Goal: Task Accomplishment & Management: Manage account settings

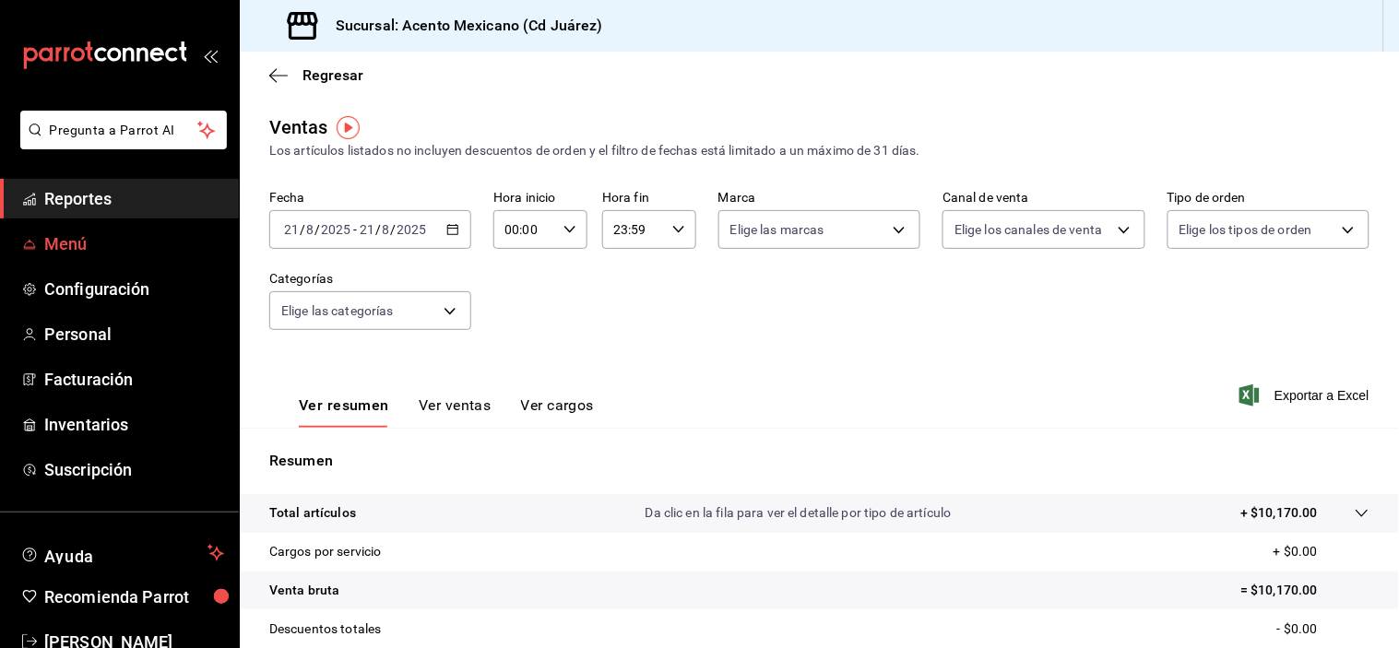
click at [96, 261] on link "Menú" at bounding box center [119, 244] width 239 height 40
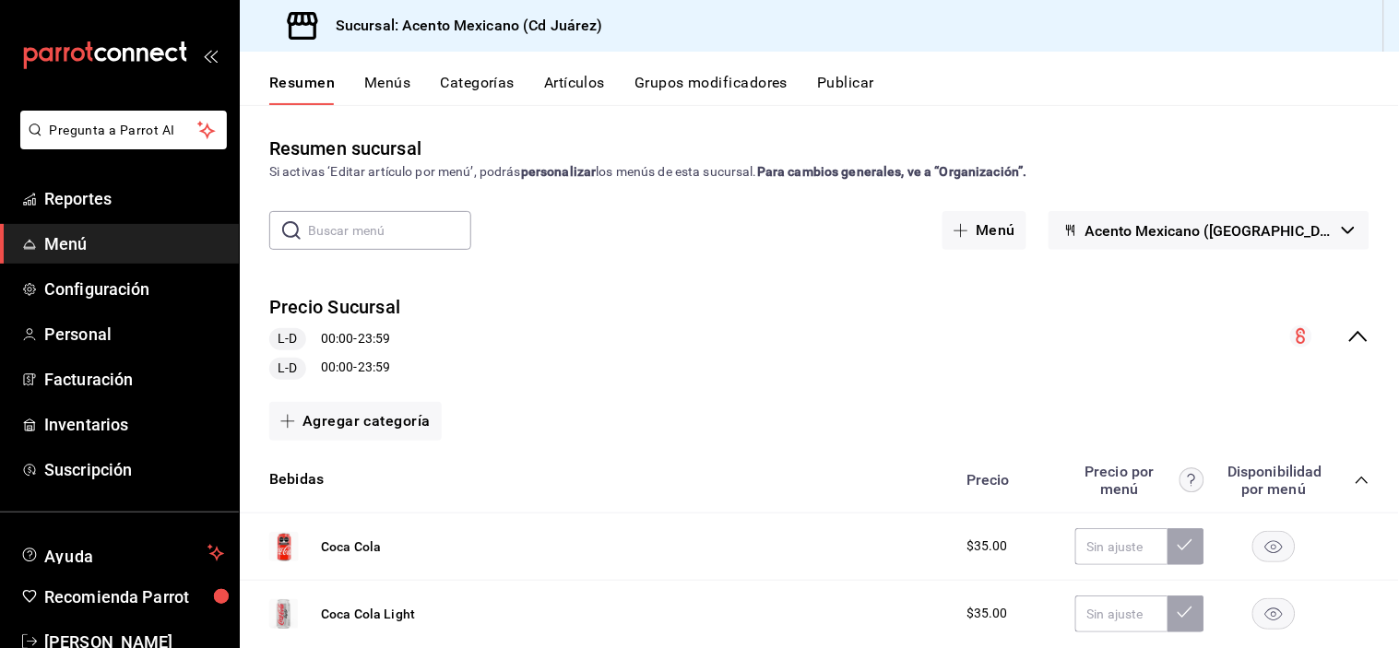
click at [659, 81] on button "Grupos modificadores" at bounding box center [710, 89] width 153 height 31
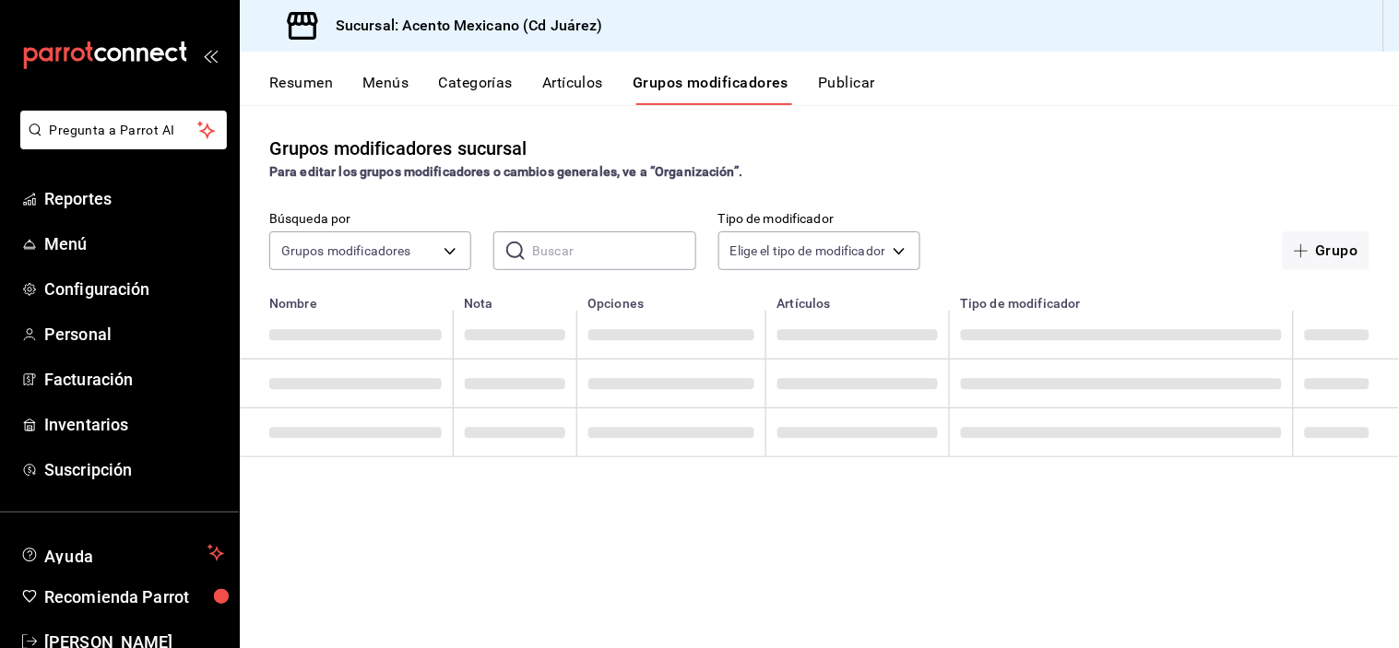
click at [581, 247] on input "text" at bounding box center [613, 250] width 163 height 37
type input "bolsa"
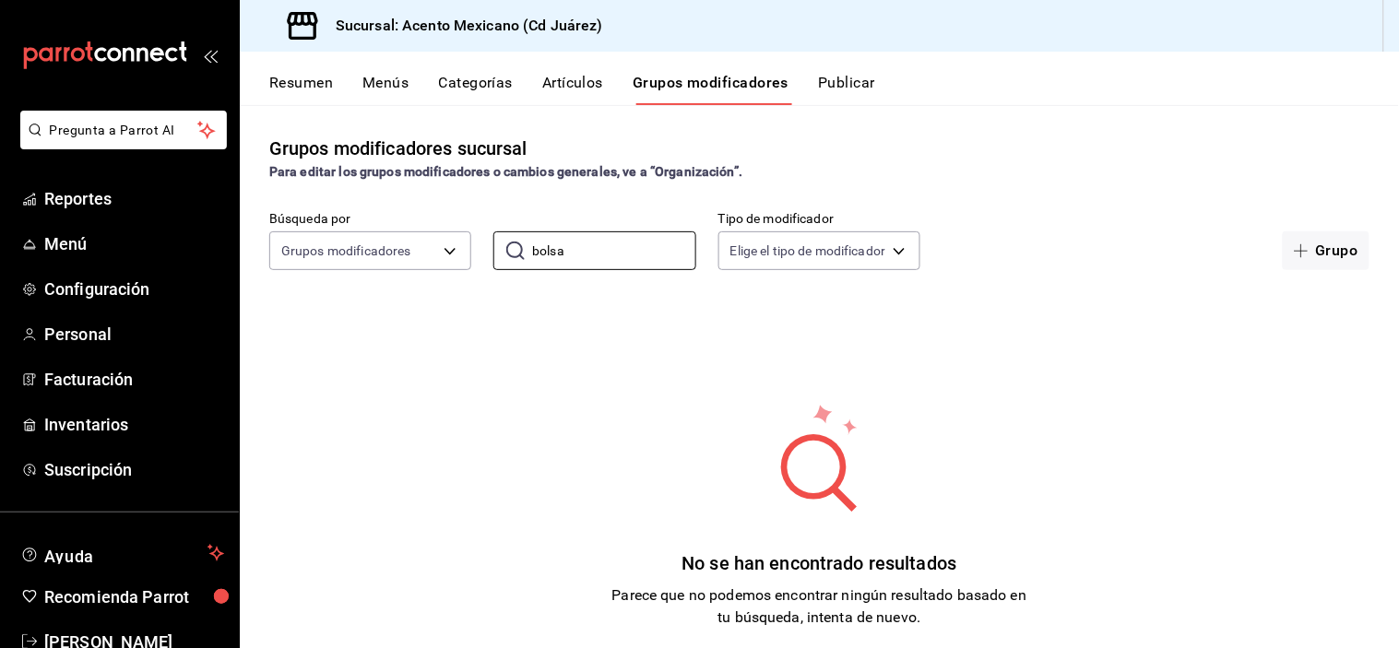
click at [568, 83] on button "Artículos" at bounding box center [572, 89] width 61 height 31
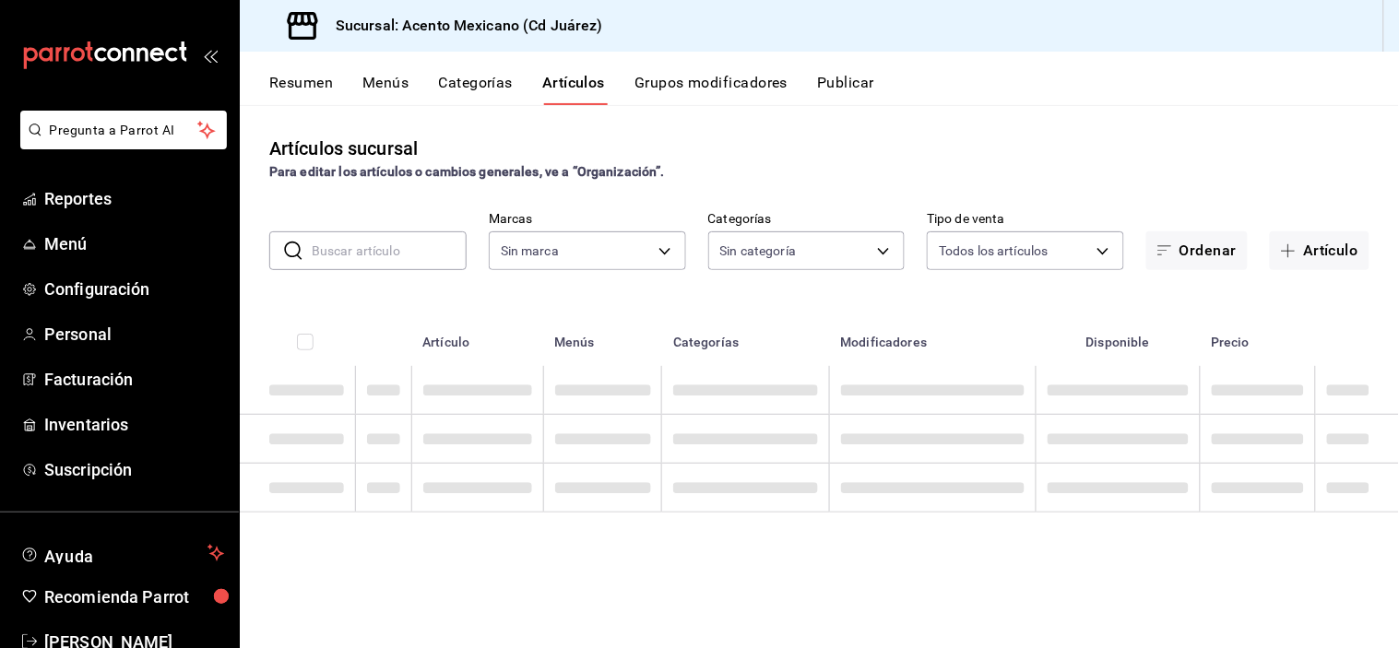
type input "9c3ea989-fef0-4aca-870c-c0ccf7625834"
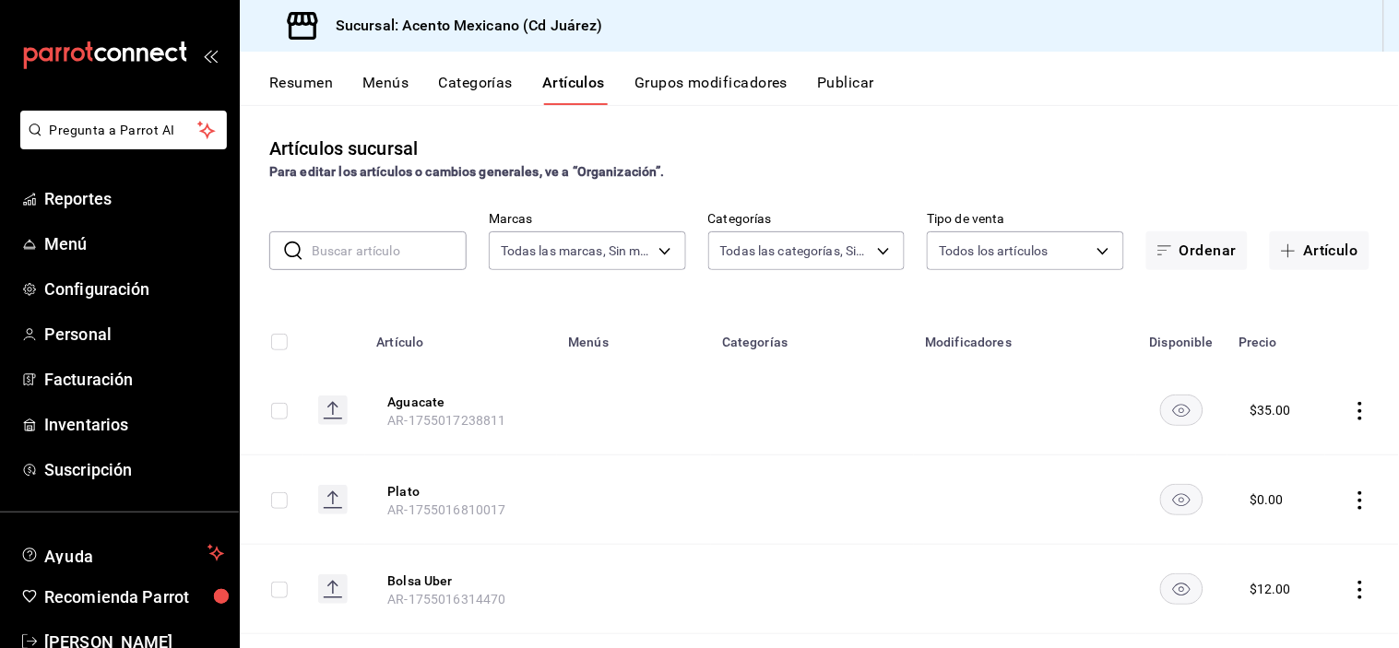
type input "2c55dd08-dd24-4007-8ae0-59b0365fd393,90990052-8a99-4ce6-baf5-d8838d6429e6,c70d9…"
click at [370, 245] on input "text" at bounding box center [389, 250] width 155 height 37
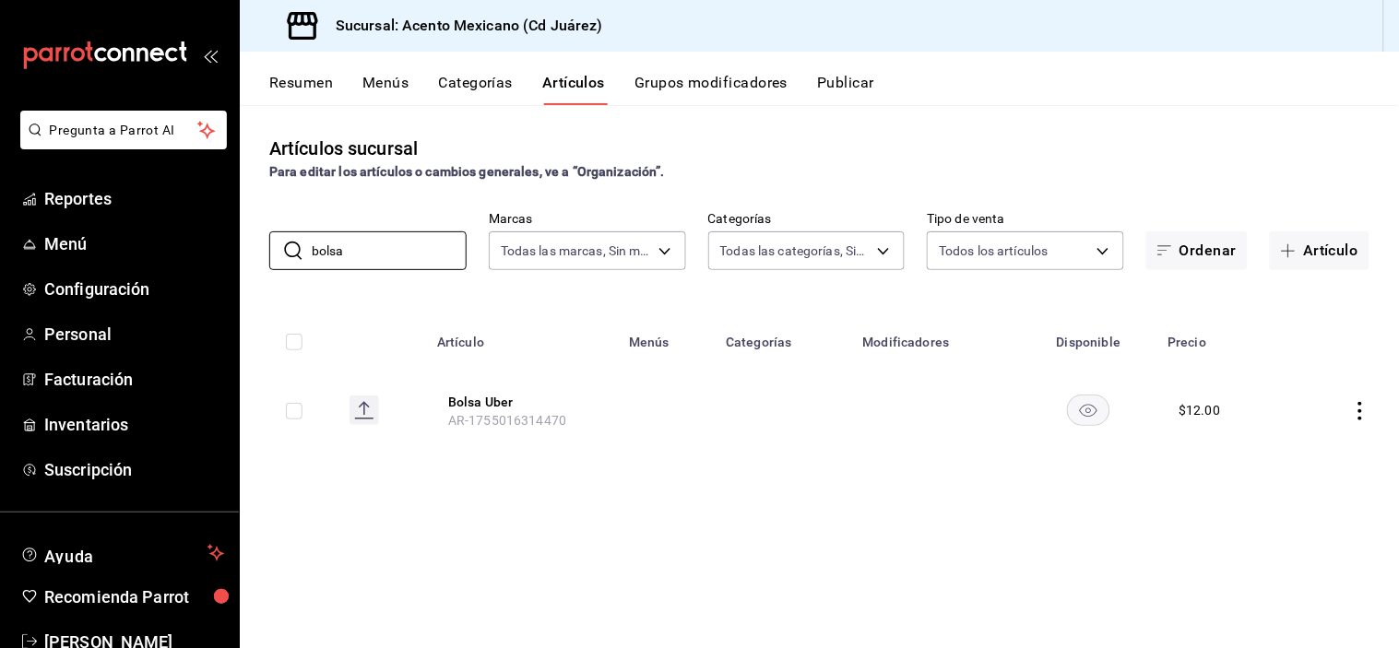
type input "bolsa"
click at [1356, 409] on icon "actions" at bounding box center [1360, 411] width 18 height 18
click at [1296, 461] on span "Editar" at bounding box center [1306, 452] width 48 height 19
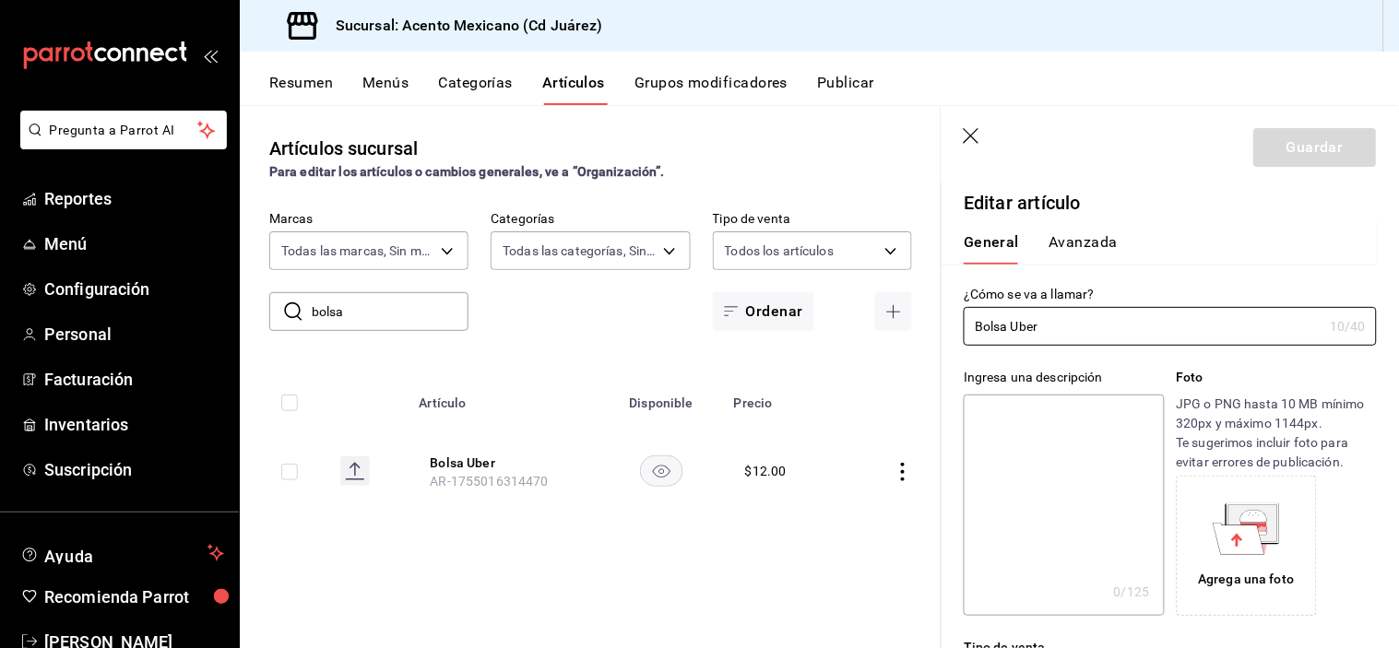
type input "$12.00"
click at [1063, 241] on button "Avanzada" at bounding box center [1082, 248] width 69 height 31
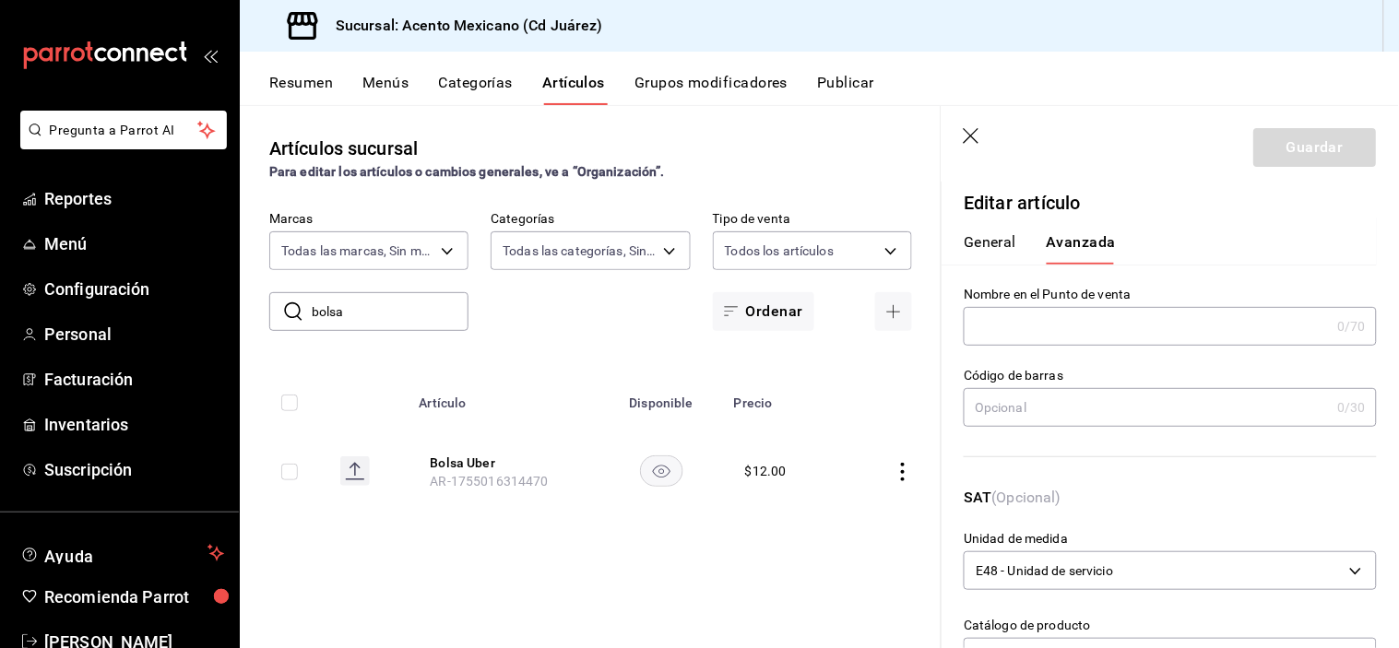
click at [1014, 246] on button "General" at bounding box center [989, 248] width 53 height 31
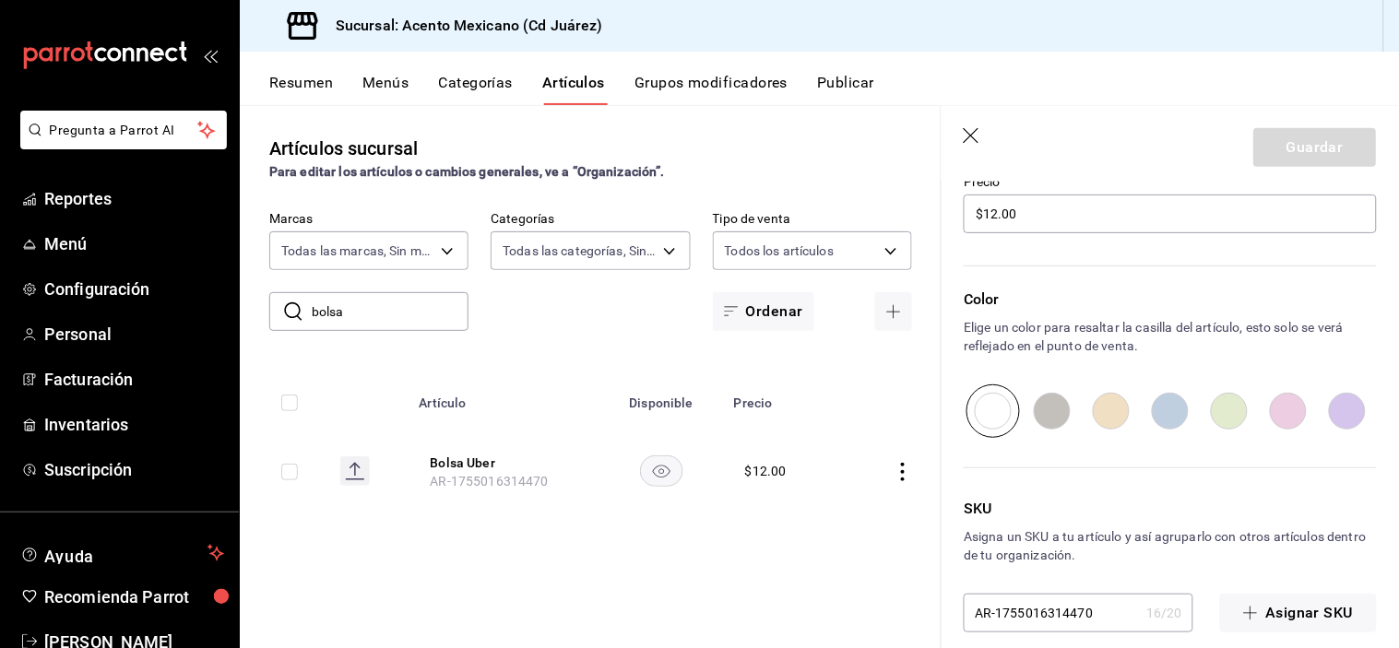
scroll to position [585, 0]
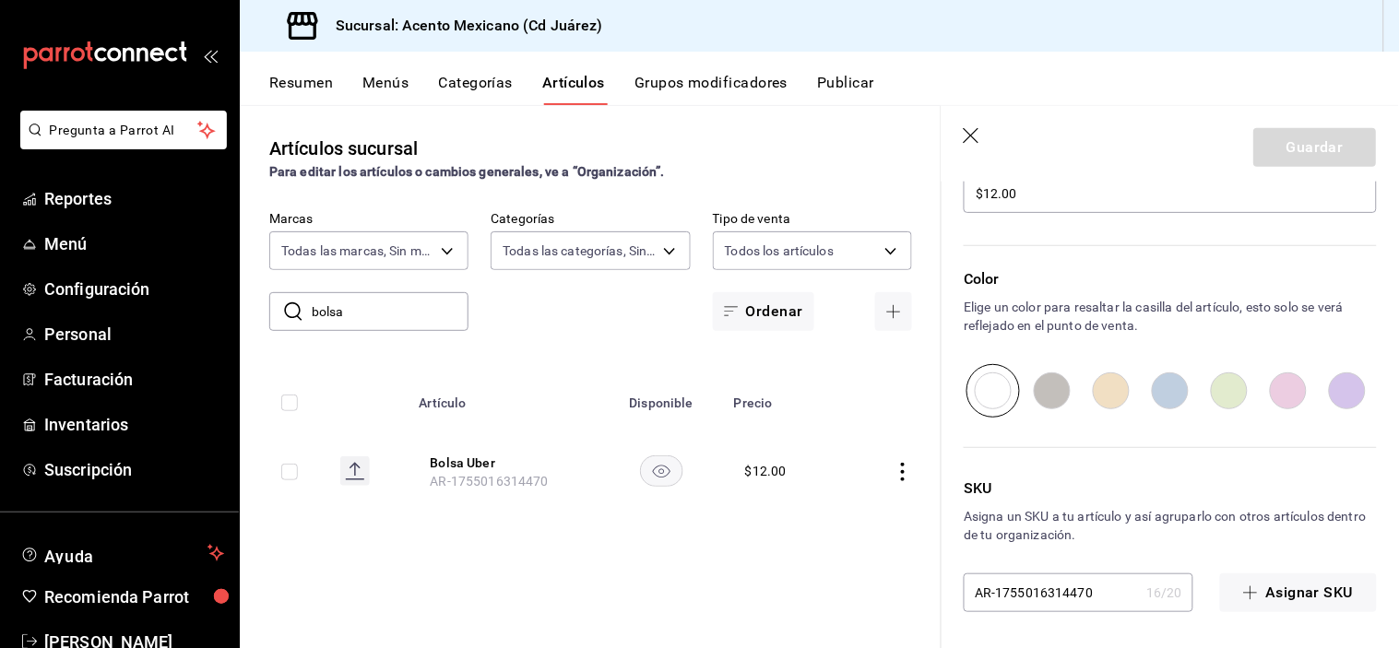
click at [690, 89] on button "Grupos modificadores" at bounding box center [710, 89] width 153 height 31
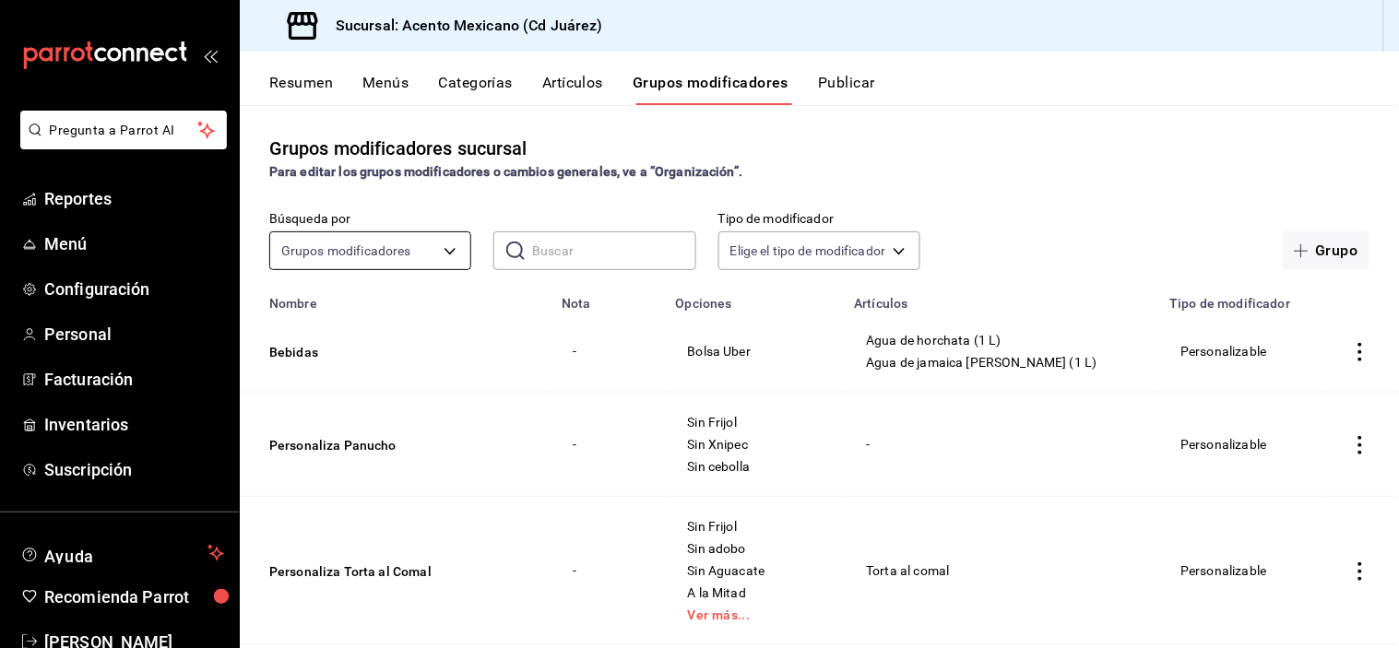
click at [456, 247] on body "Pregunta a Parrot AI Reportes Menú Configuración Personal Facturación Inventari…" at bounding box center [699, 343] width 1399 height 687
click at [456, 247] on div at bounding box center [699, 324] width 1399 height 648
click at [296, 356] on button "Bebidas" at bounding box center [379, 352] width 221 height 18
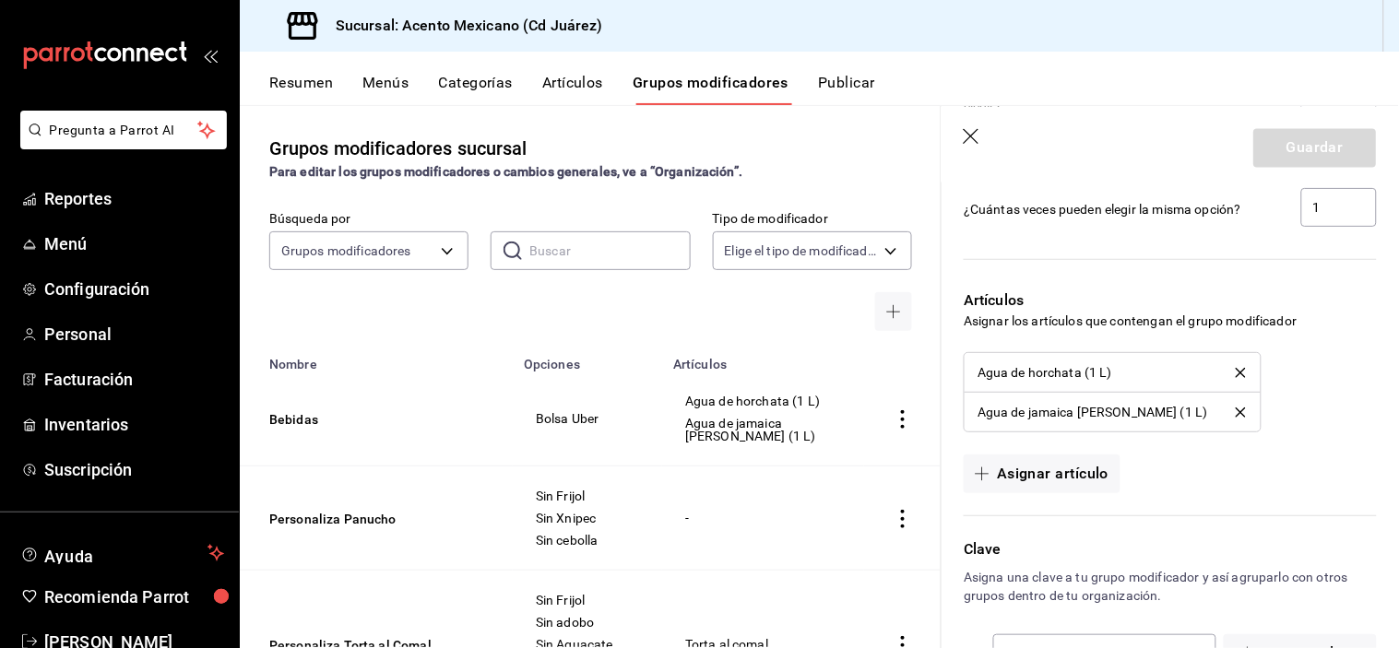
scroll to position [1126, 0]
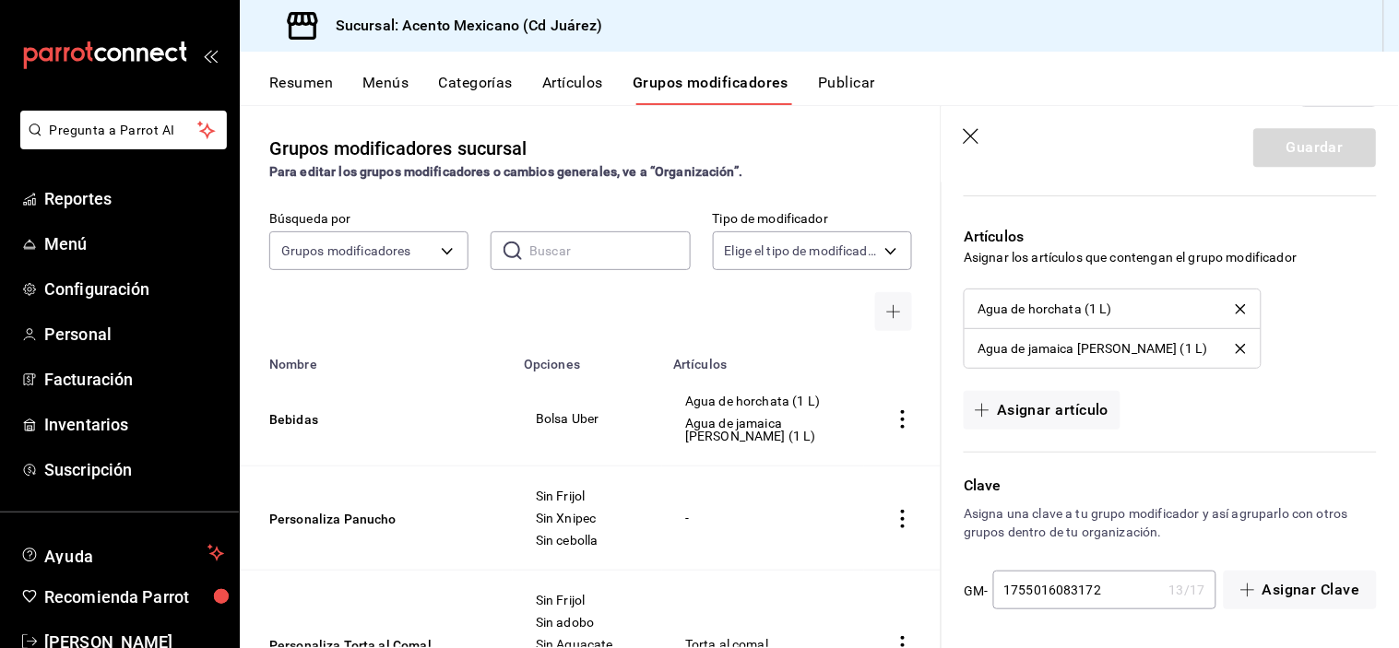
click at [1235, 307] on icon "delete" at bounding box center [1240, 309] width 10 height 10
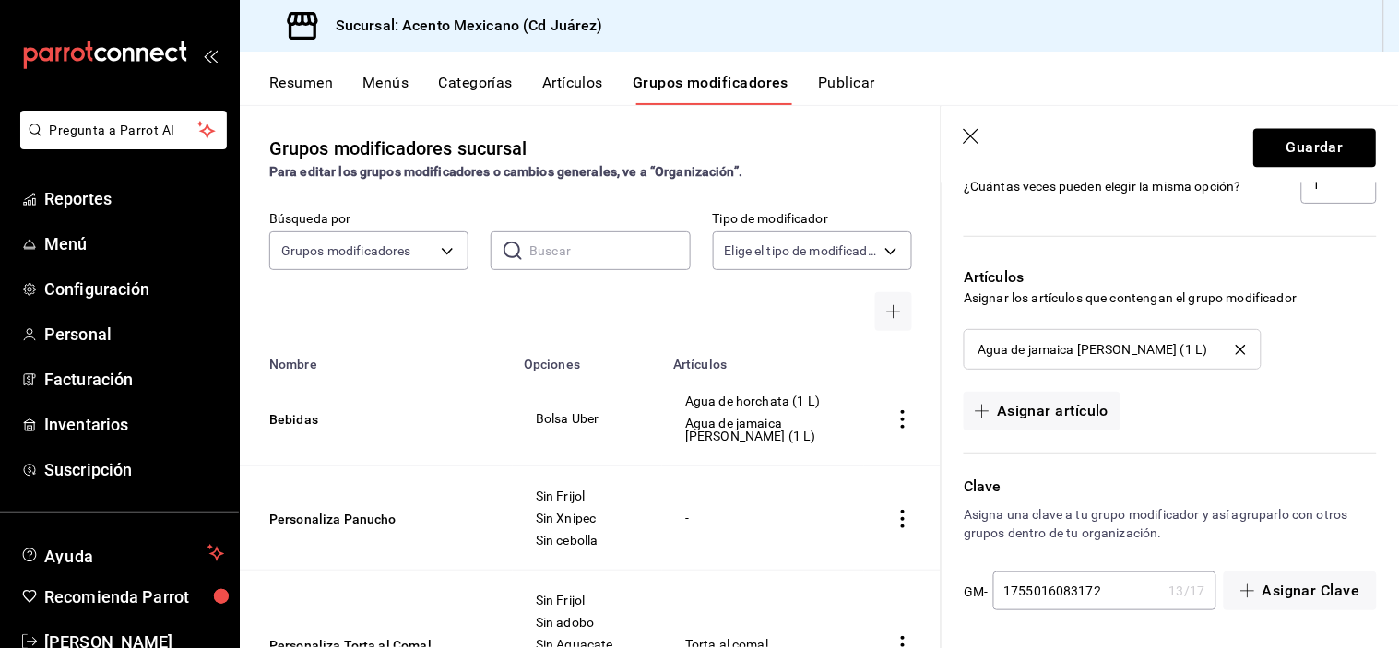
click at [1235, 348] on icon "delete" at bounding box center [1240, 350] width 10 height 10
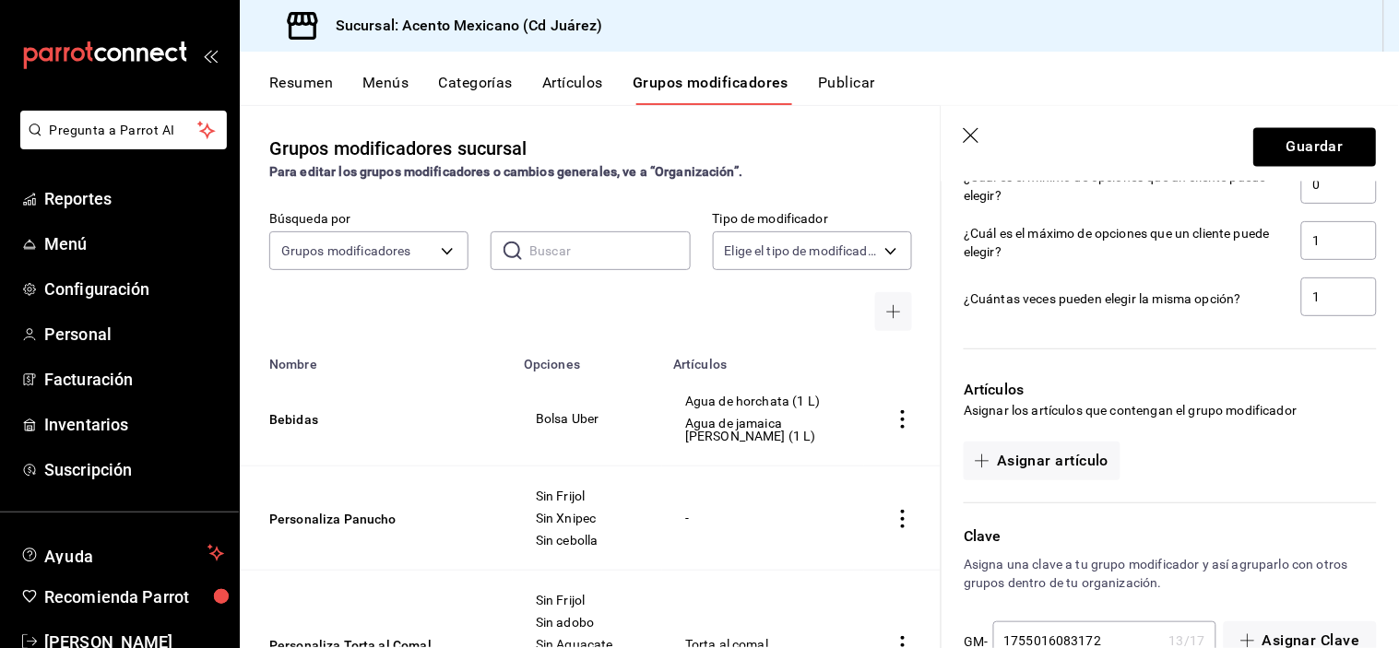
scroll to position [1023, 0]
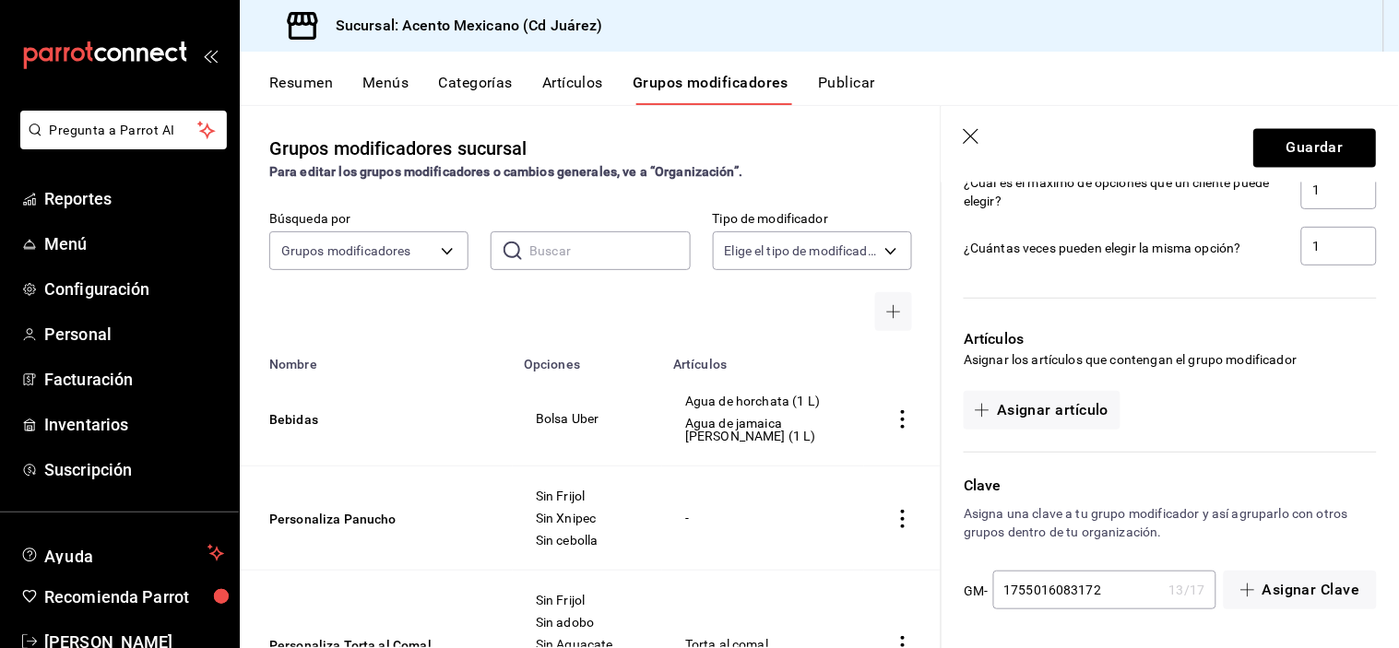
click at [974, 129] on icon "button" at bounding box center [972, 137] width 18 height 18
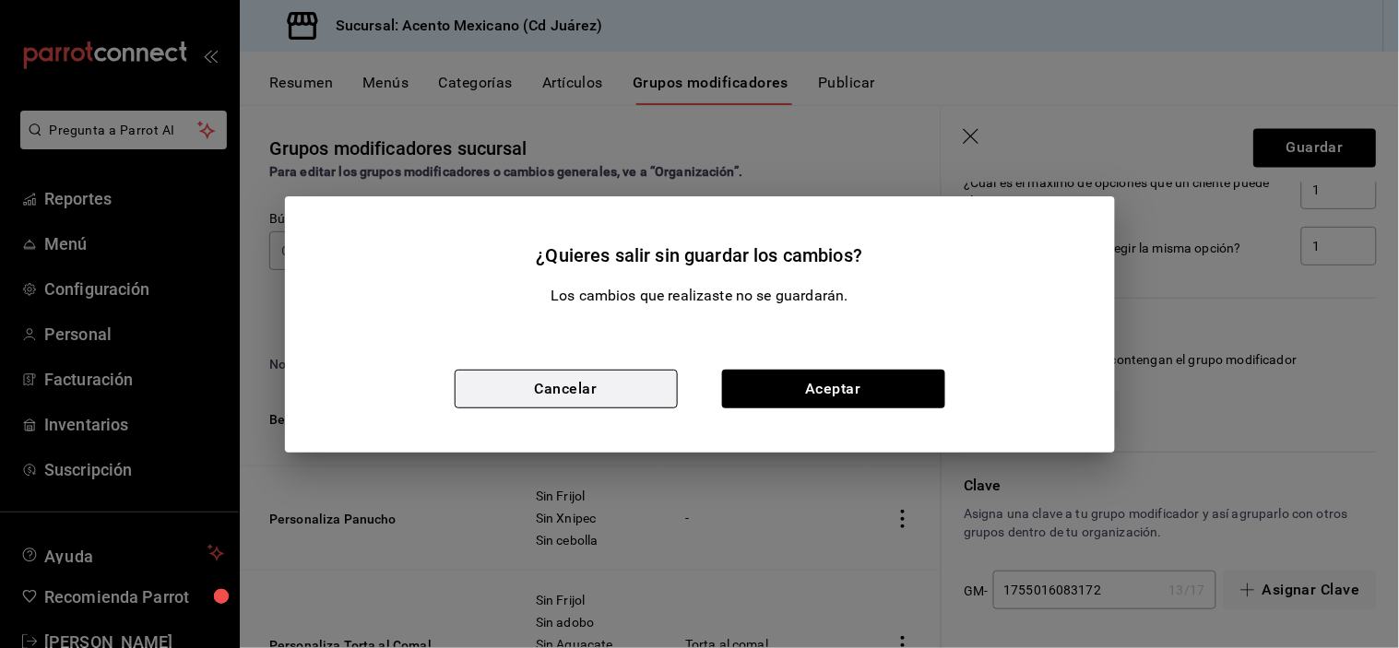
click at [588, 398] on button "Cancelar" at bounding box center [566, 389] width 223 height 39
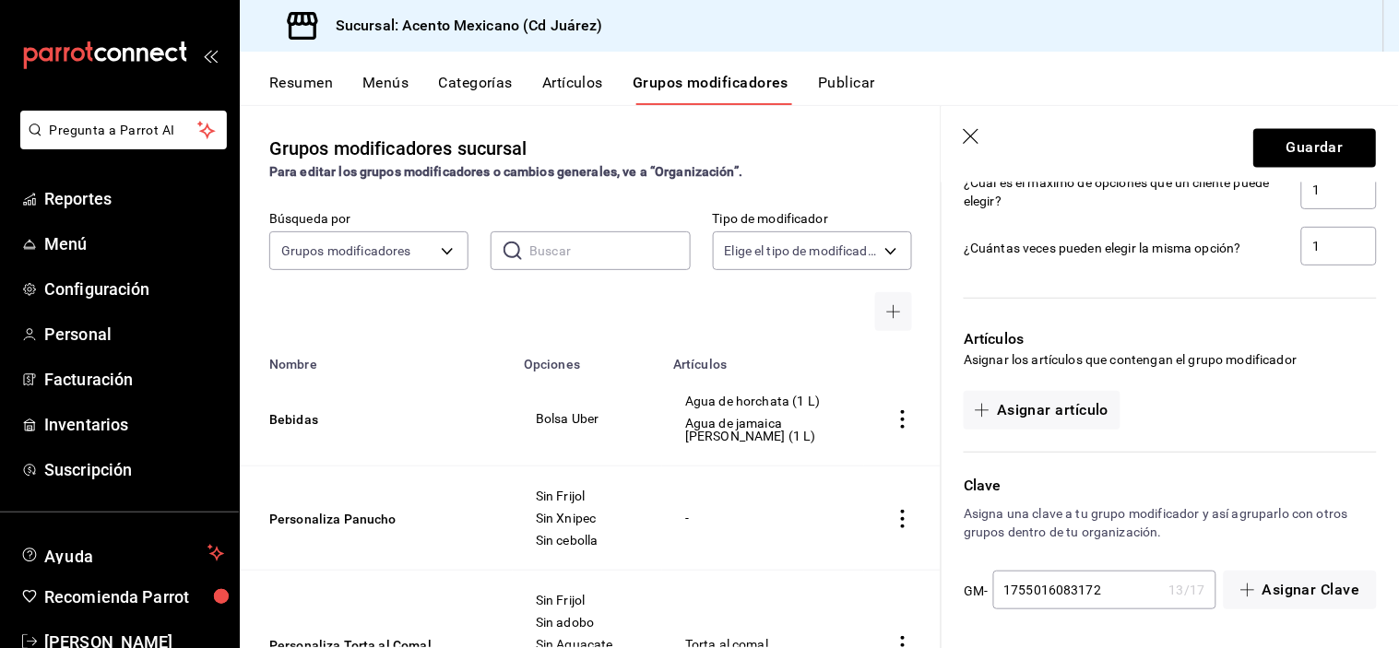
click at [459, 77] on button "Categorías" at bounding box center [476, 89] width 75 height 31
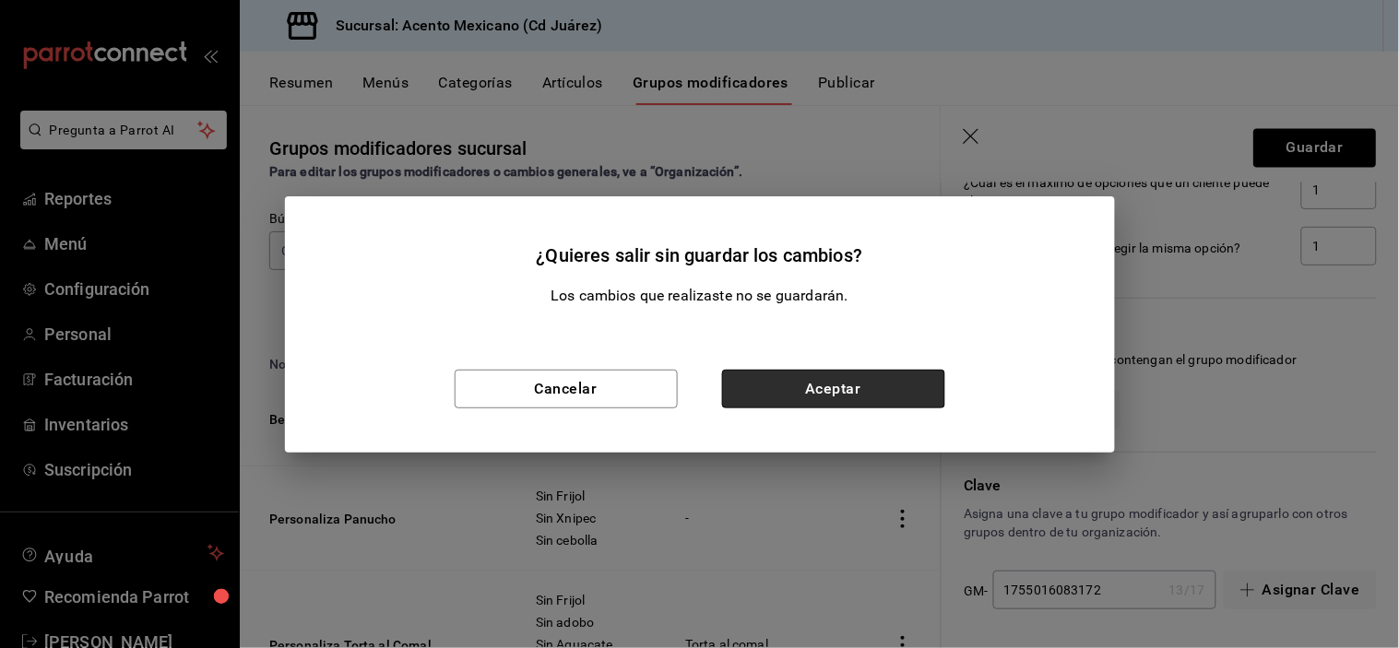
click at [862, 373] on button "Aceptar" at bounding box center [833, 389] width 223 height 39
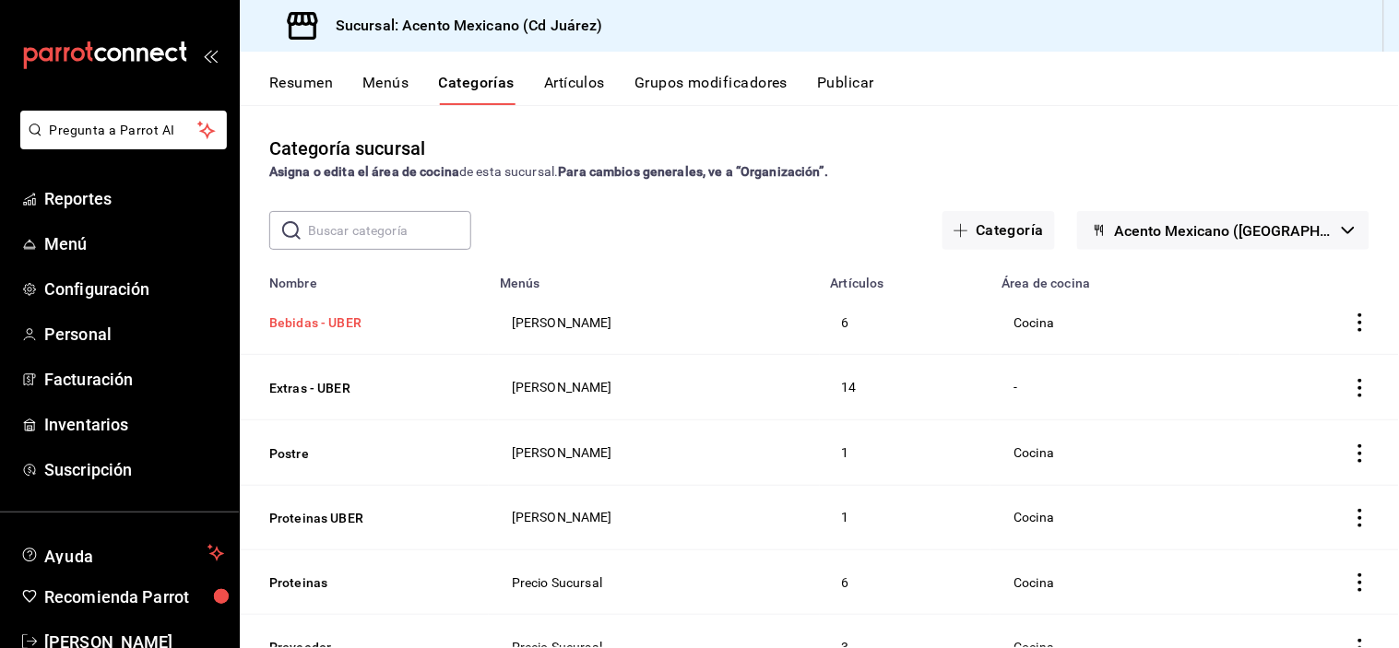
click at [348, 315] on button "Bebidas - UBER" at bounding box center [361, 322] width 184 height 18
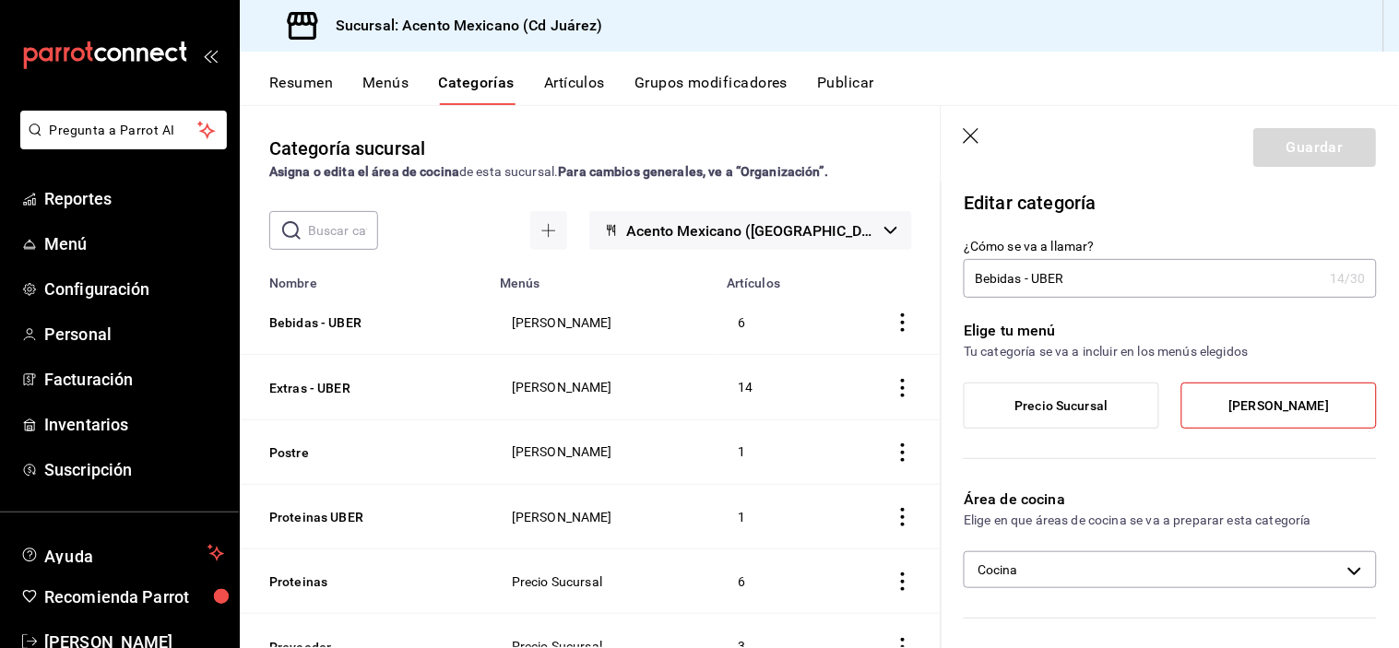
click at [583, 96] on button "Artículos" at bounding box center [574, 89] width 61 height 31
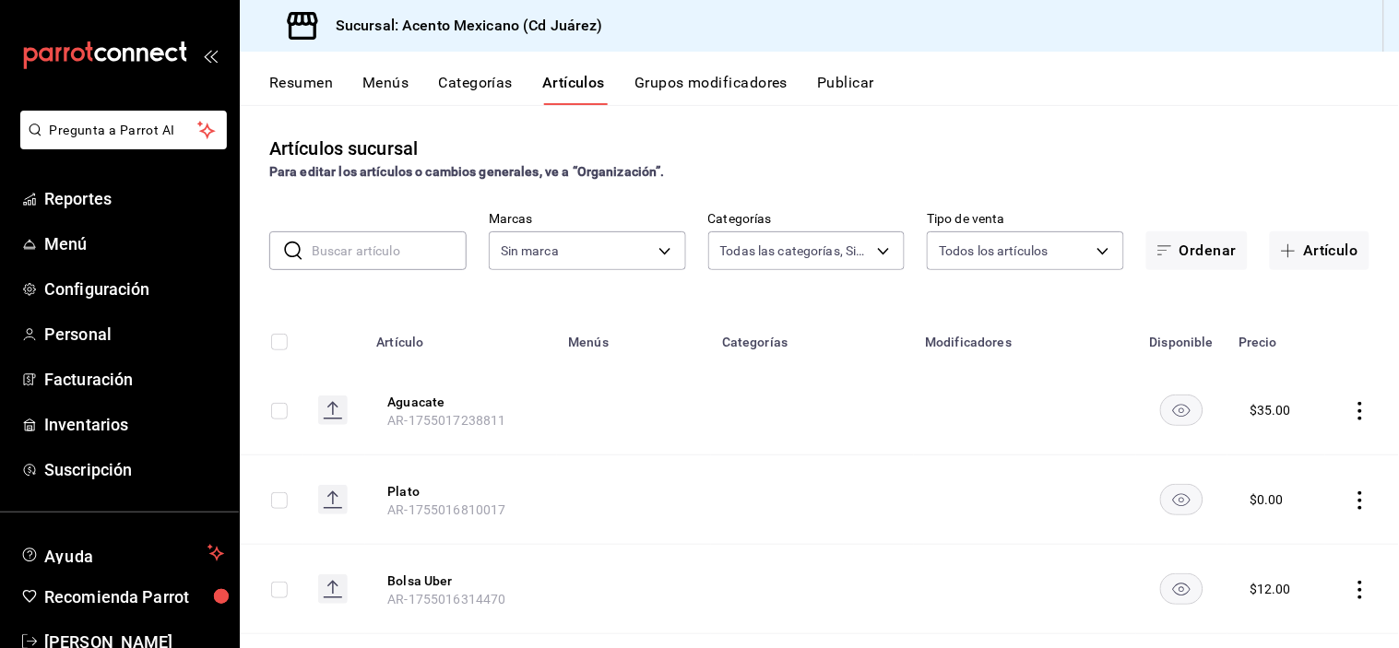
type input "2c55dd08-dd24-4007-8ae0-59b0365fd393,90990052-8a99-4ce6-baf5-d8838d6429e6,c70d9…"
type input "9c3ea989-fef0-4aca-870c-c0ccf7625834"
click at [387, 254] on input "text" at bounding box center [389, 250] width 155 height 37
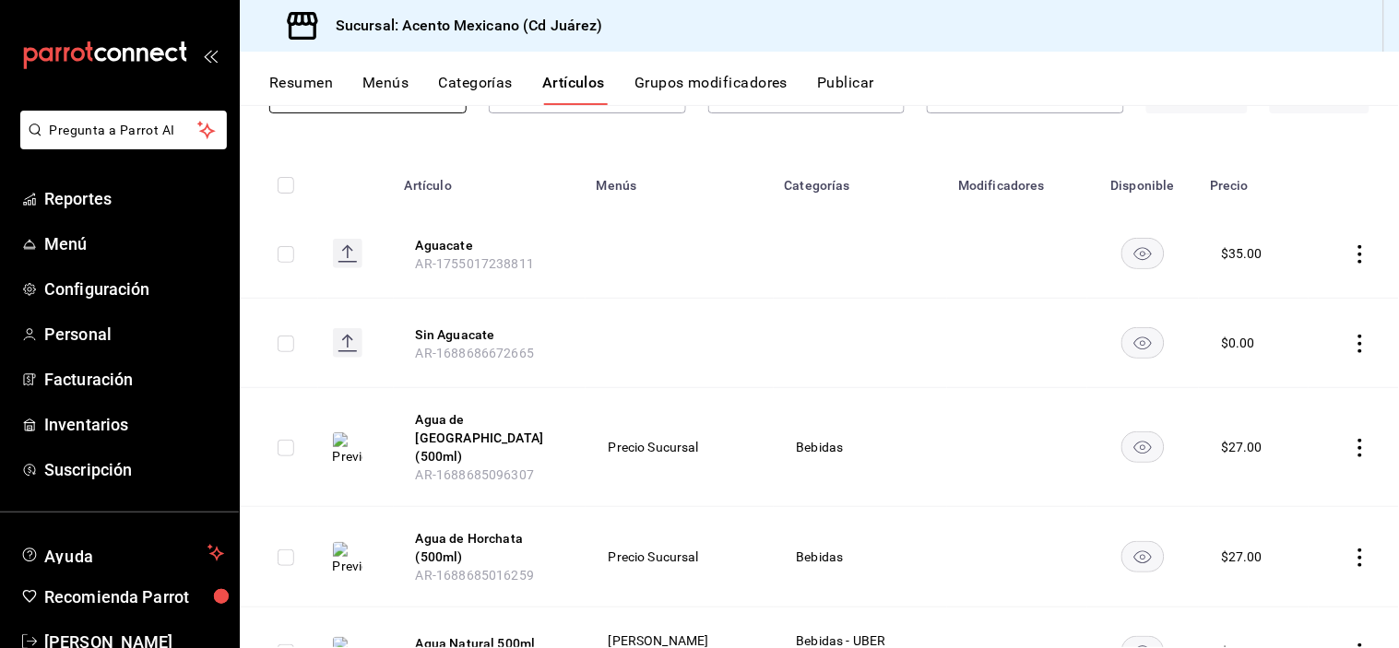
scroll to position [420, 0]
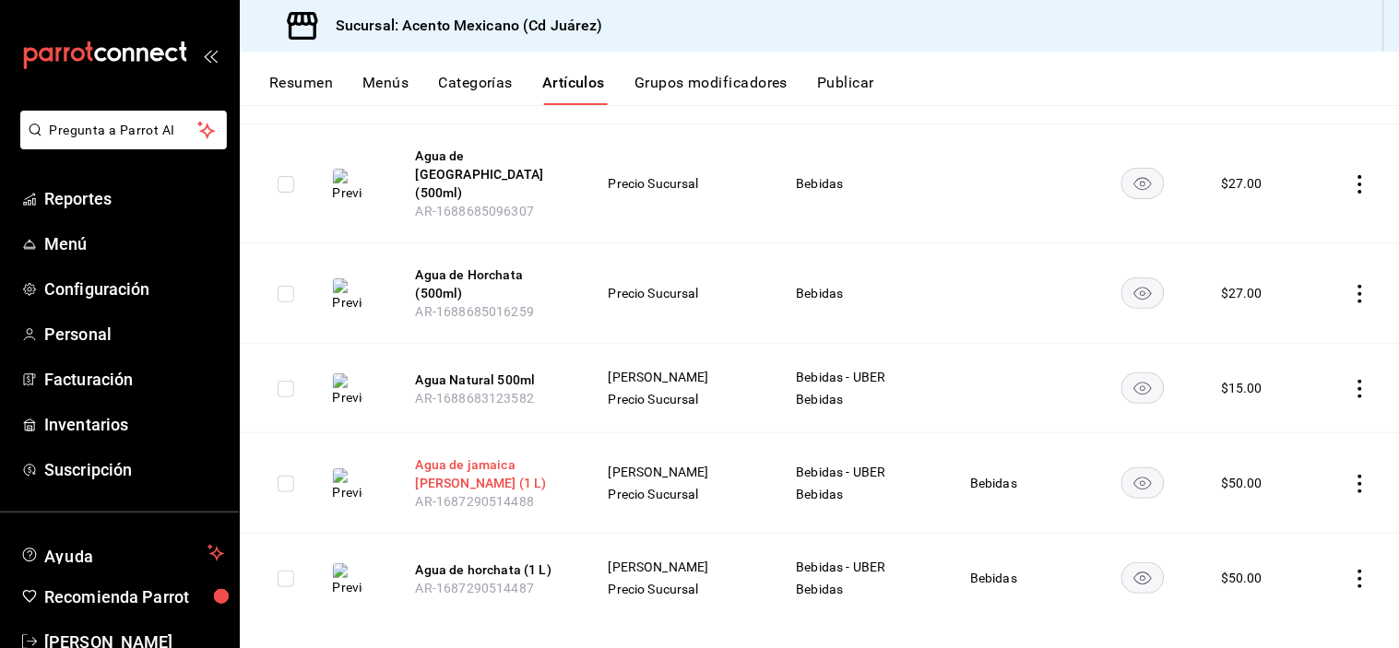
type input "agua"
click at [481, 463] on button "Agua de jamaica [PERSON_NAME] (1 L)" at bounding box center [490, 473] width 148 height 37
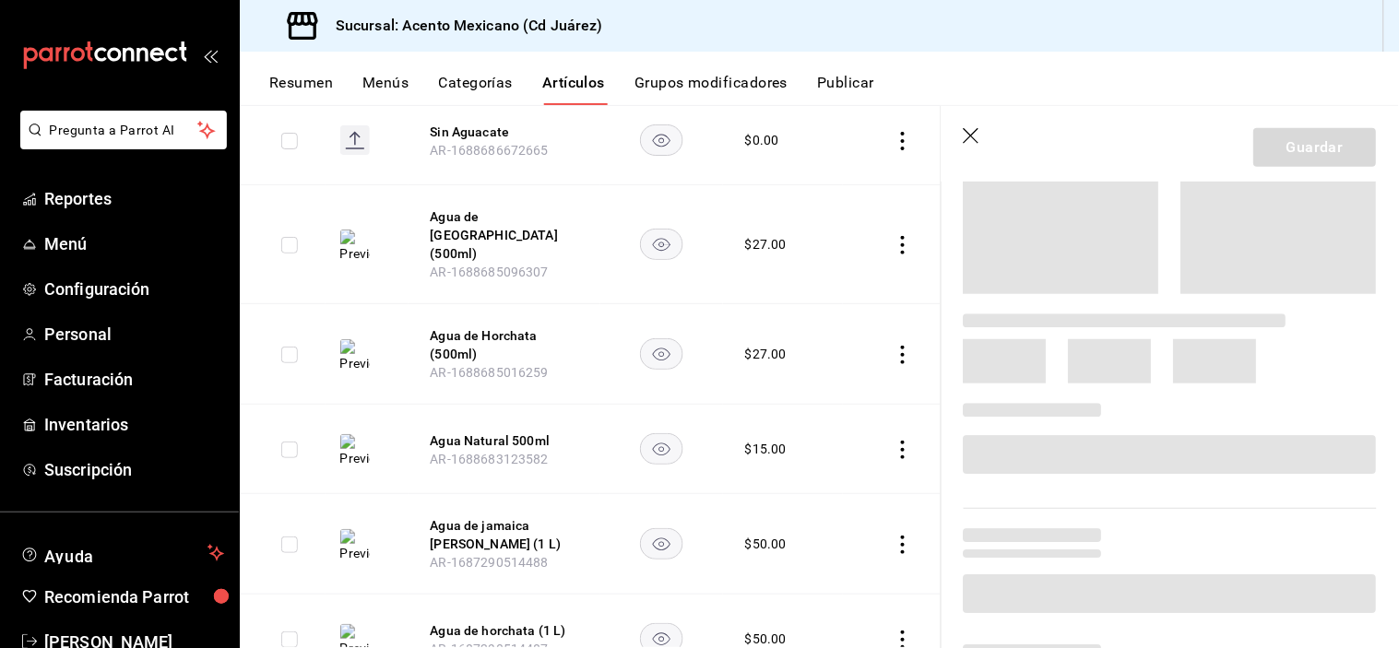
scroll to position [279, 0]
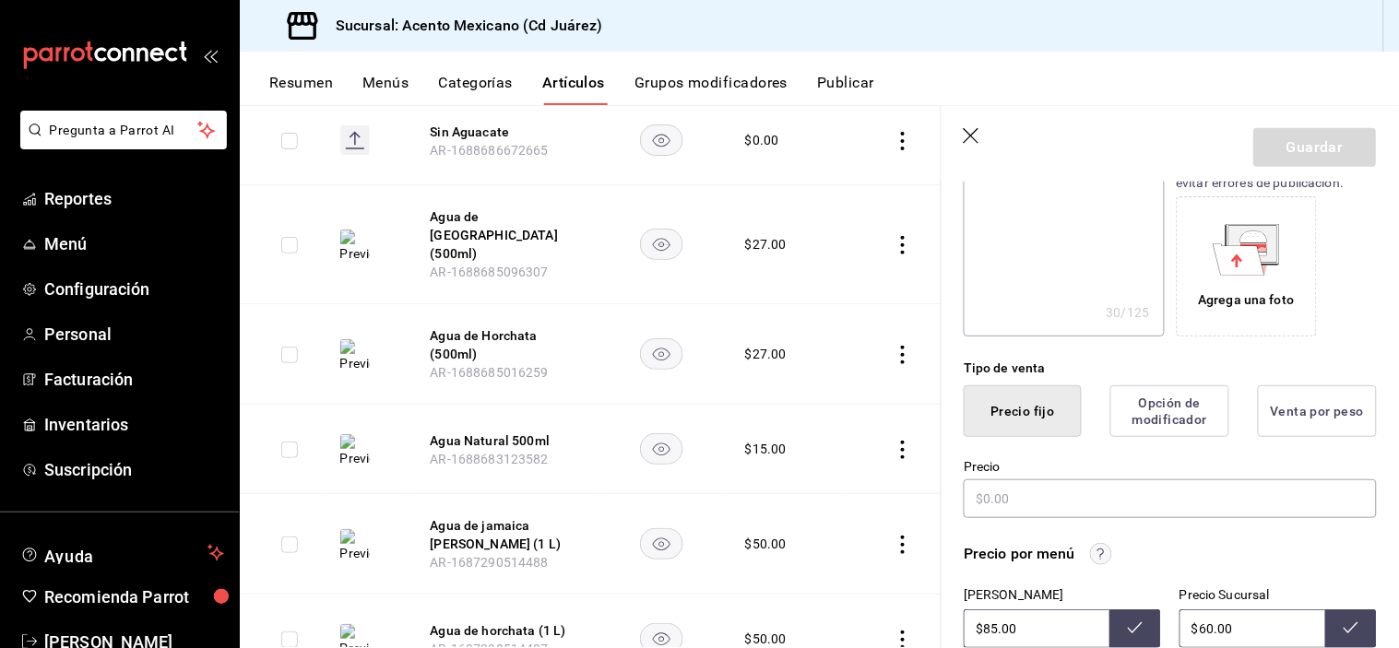
type textarea "x"
type input "$50.00"
radio input "false"
radio input "true"
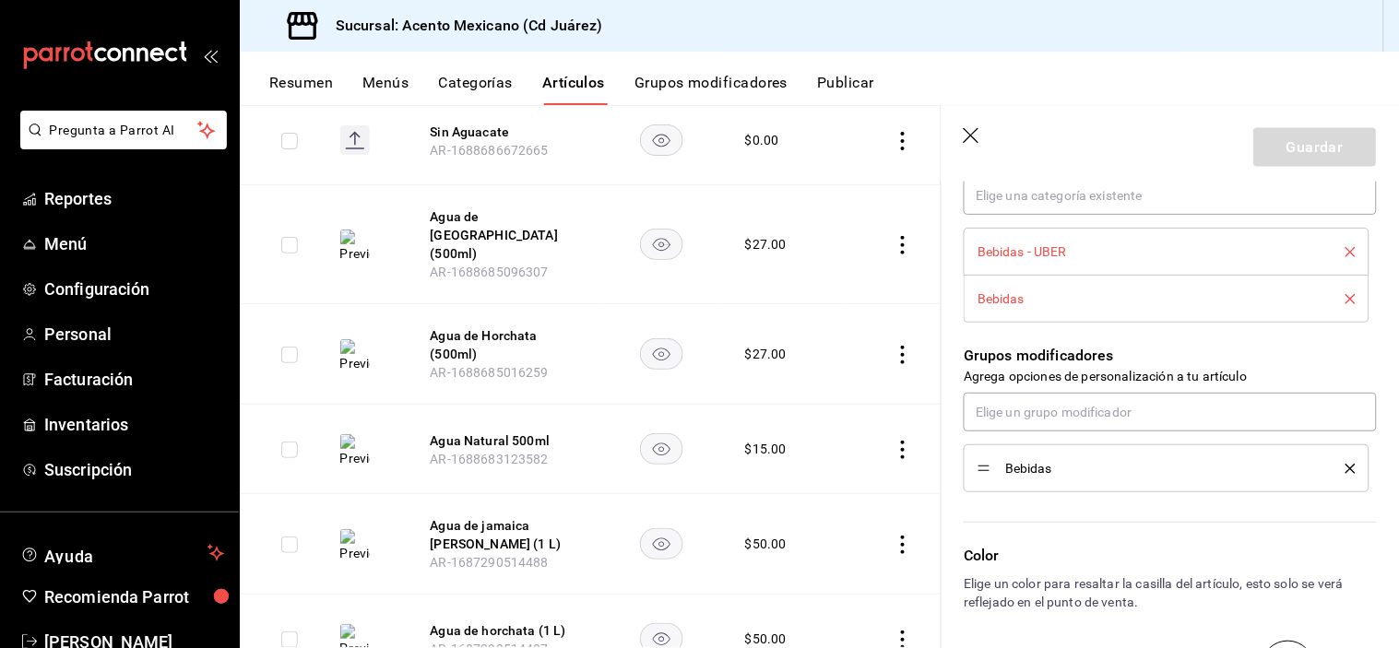
scroll to position [0, 0]
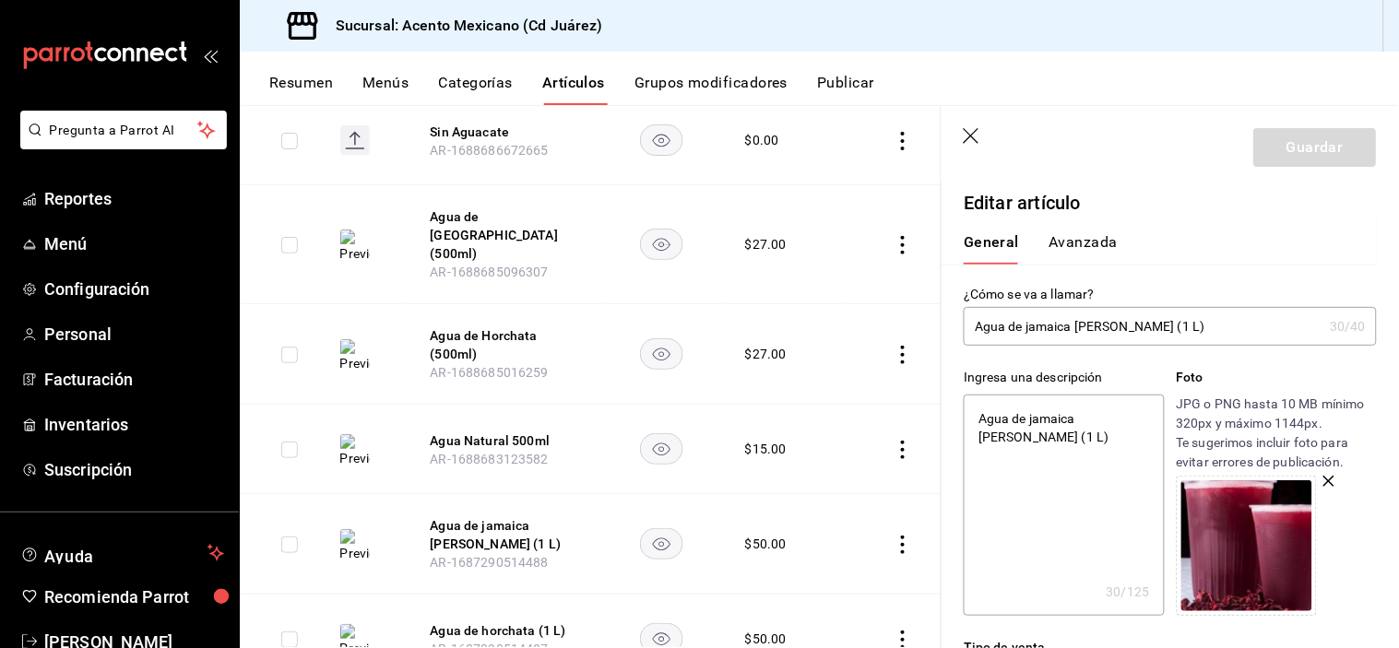
drag, startPoint x: 972, startPoint y: 132, endPoint x: 822, endPoint y: 18, distance: 187.5
click at [972, 132] on icon "button" at bounding box center [972, 137] width 18 height 18
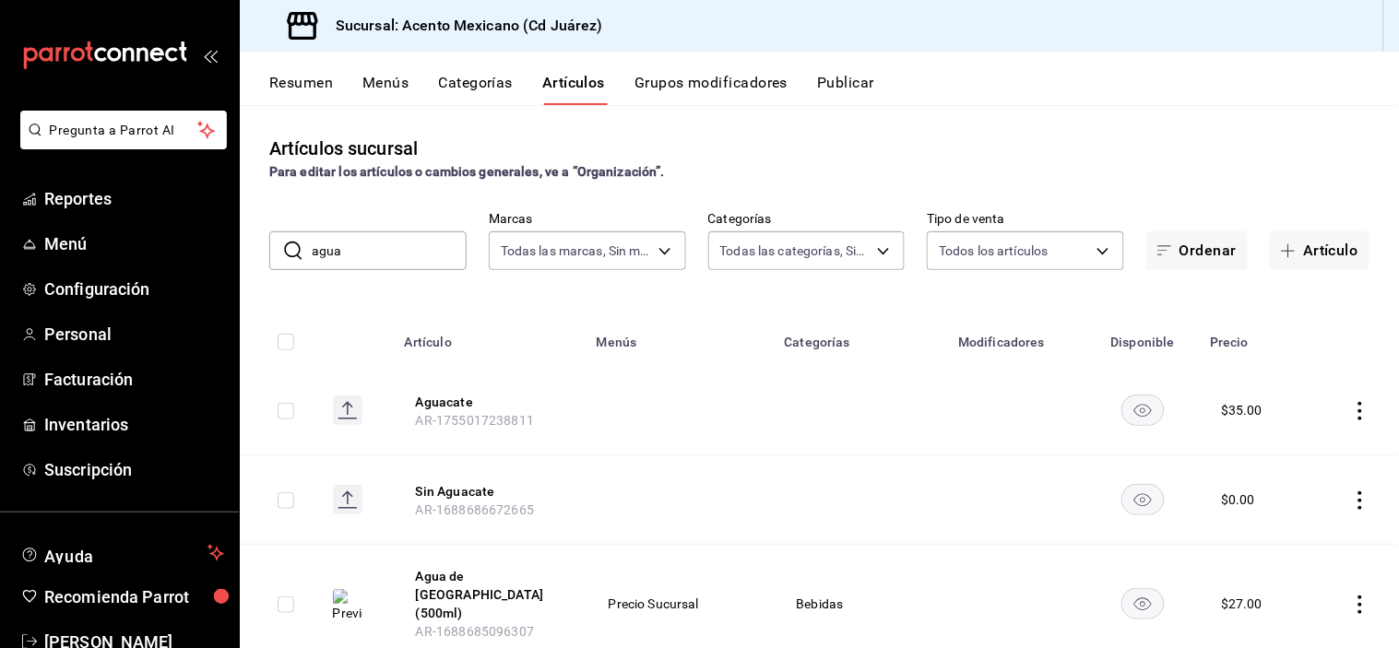
click at [689, 87] on button "Grupos modificadores" at bounding box center [710, 89] width 153 height 31
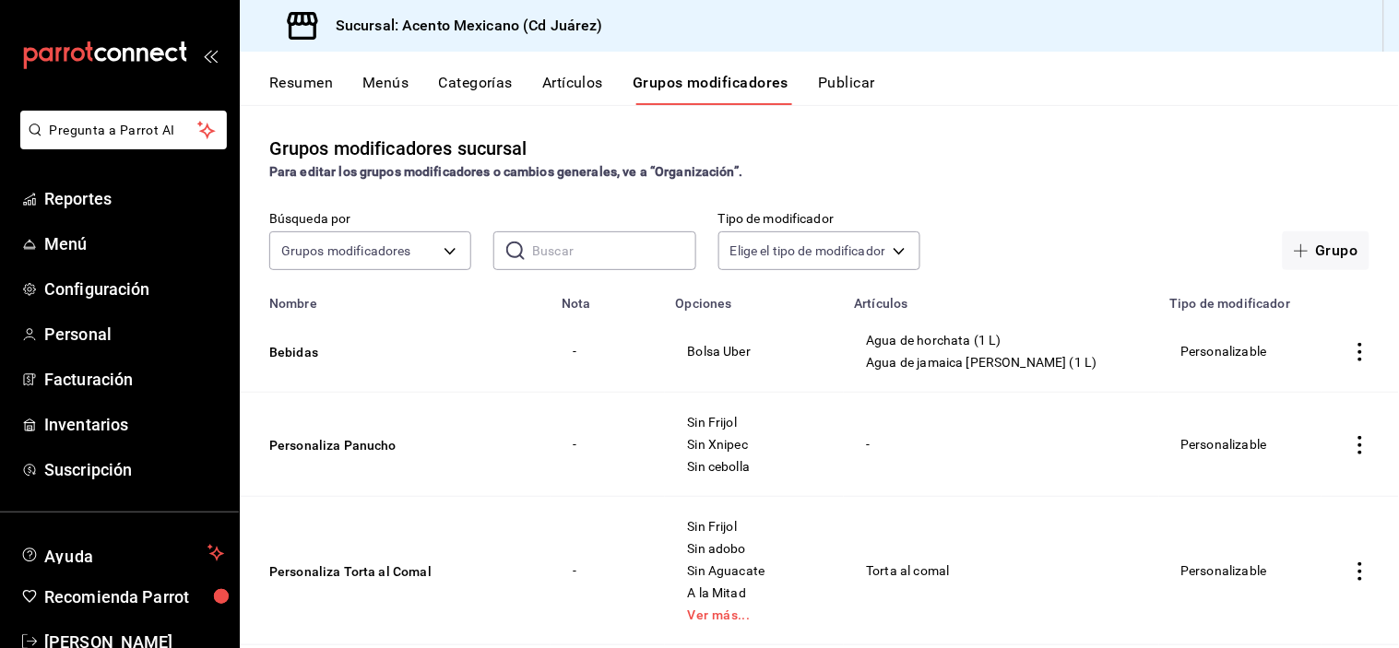
click at [1352, 357] on icon "actions" at bounding box center [1360, 352] width 18 height 18
click at [1312, 388] on span "Editar" at bounding box center [1290, 394] width 48 height 19
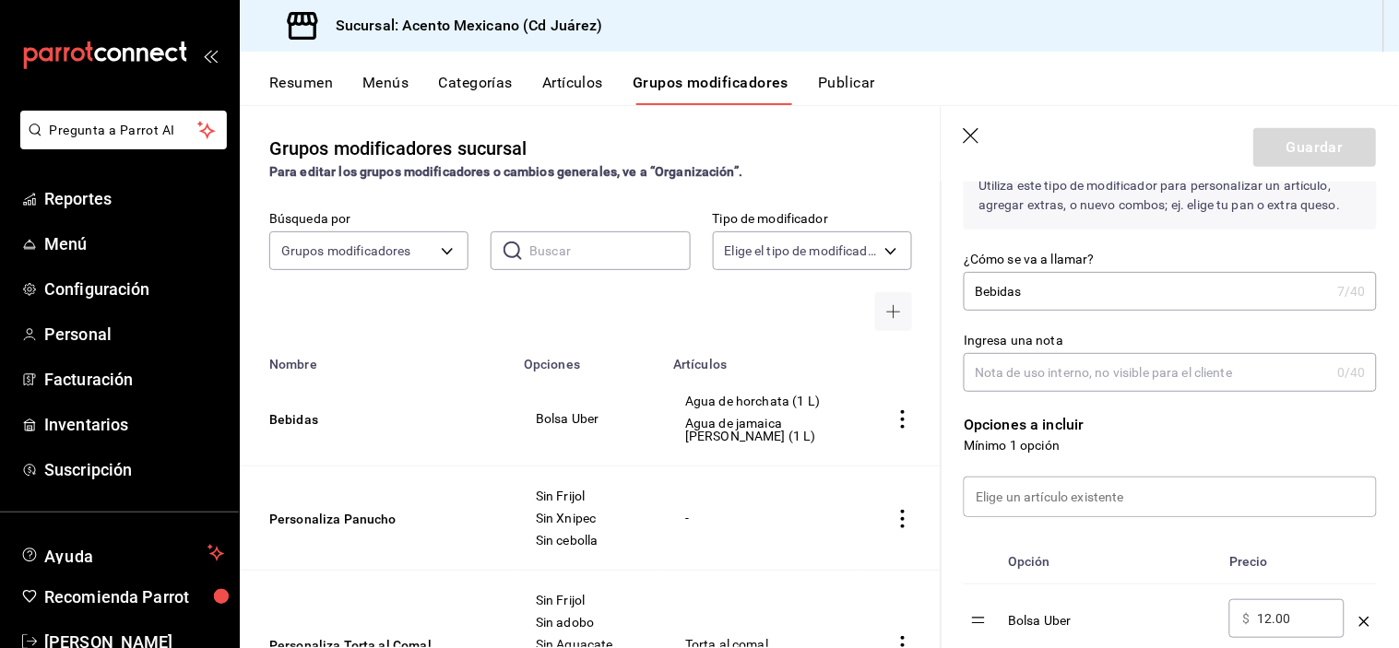
scroll to position [266, 0]
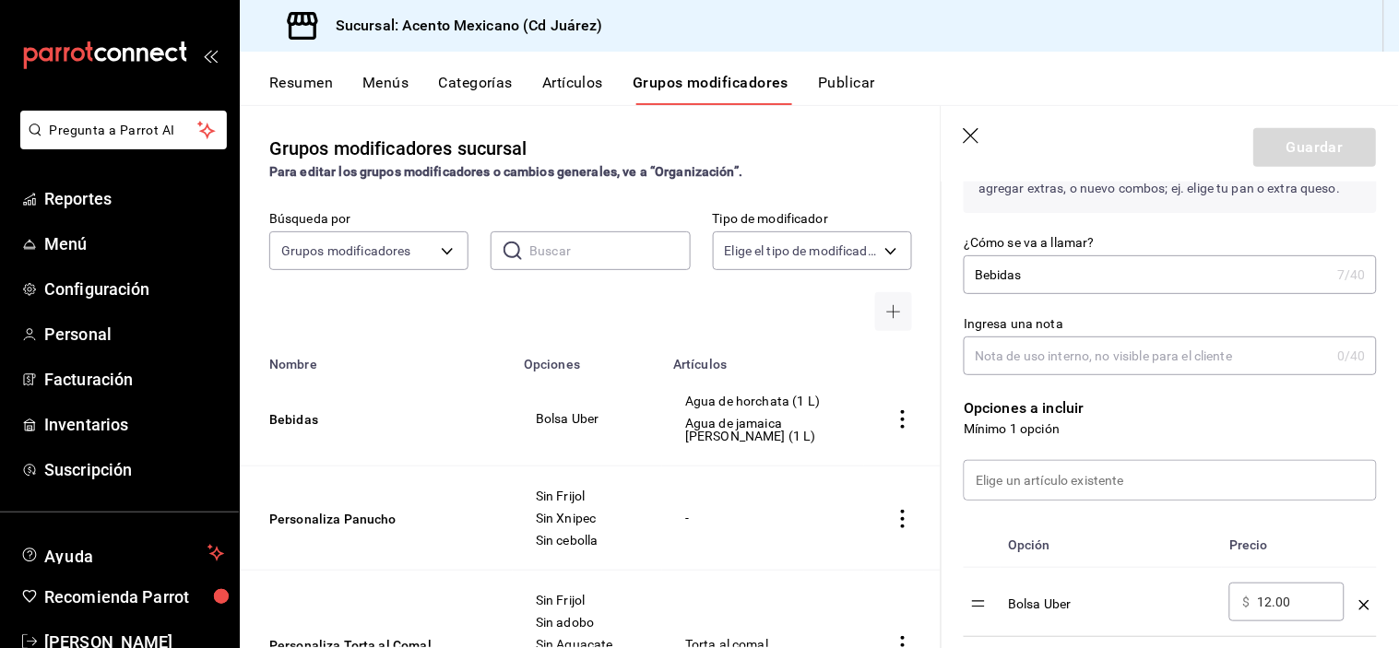
click at [1151, 354] on input "Ingresa una nota" at bounding box center [1146, 355] width 366 height 37
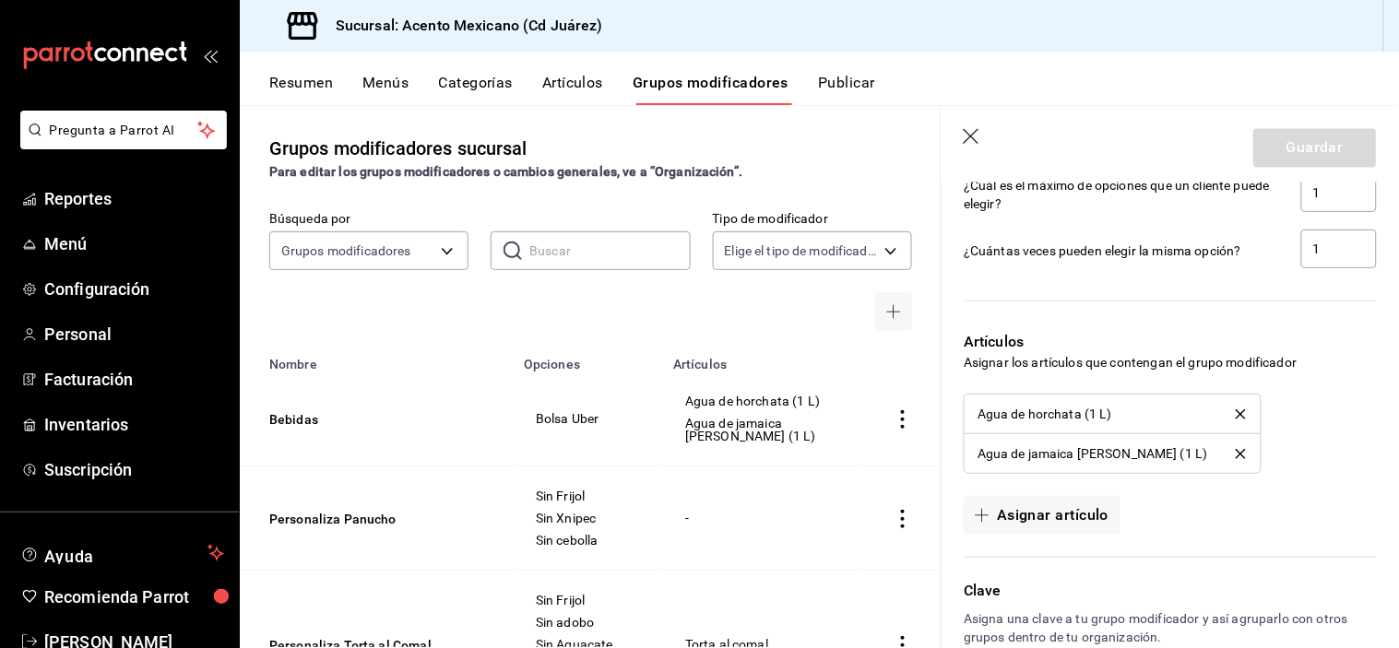
scroll to position [1093, 0]
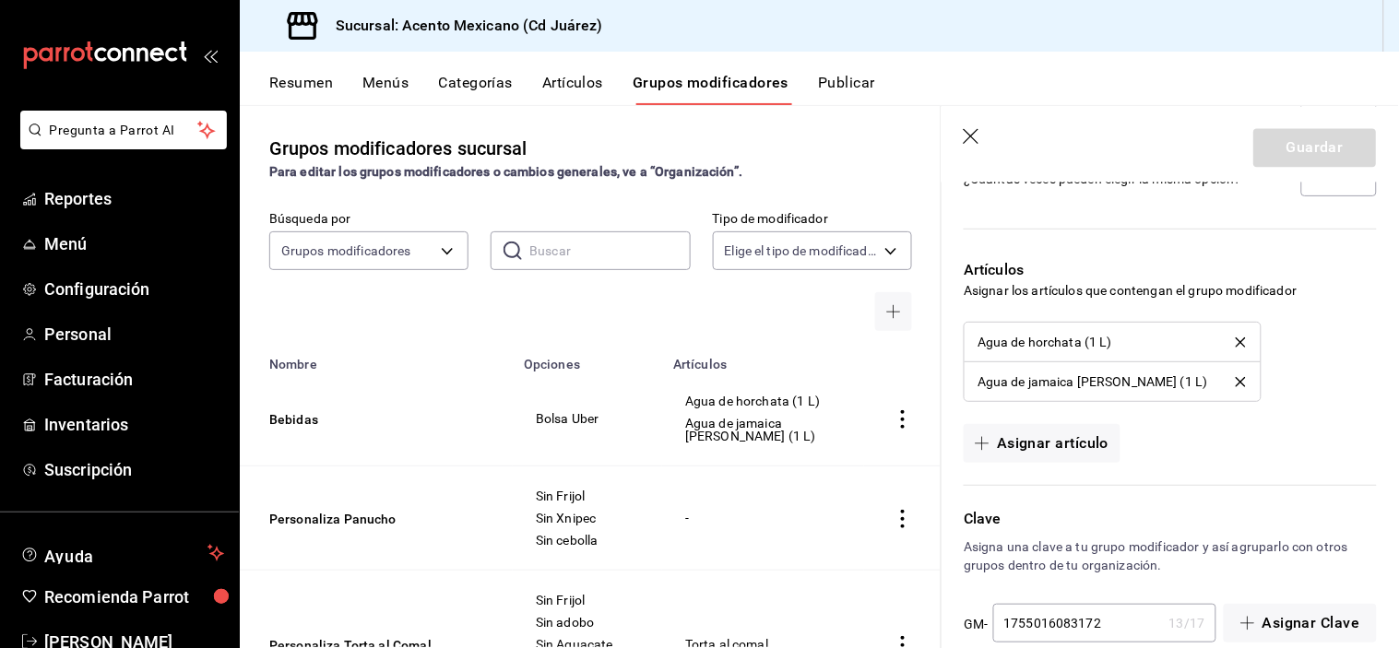
click at [1235, 344] on icon "delete" at bounding box center [1240, 342] width 10 height 10
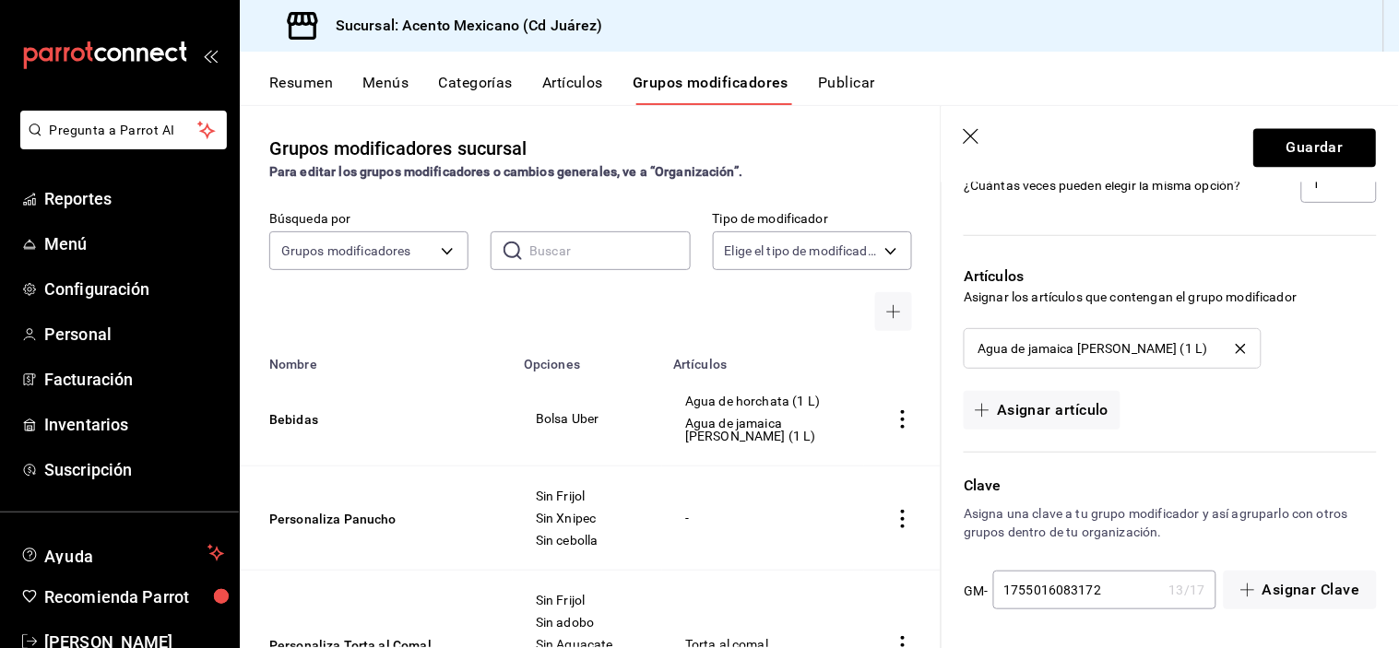
scroll to position [1085, 0]
click at [1235, 354] on icon "delete" at bounding box center [1240, 350] width 10 height 10
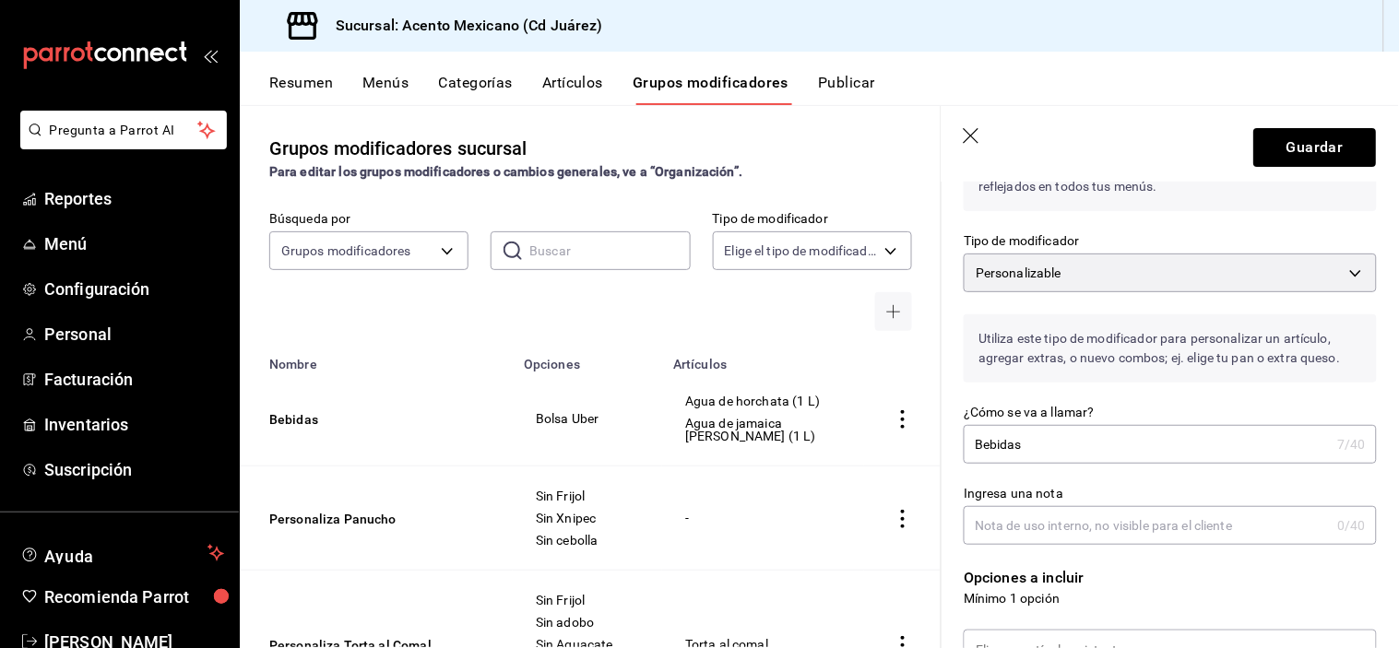
scroll to position [0, 0]
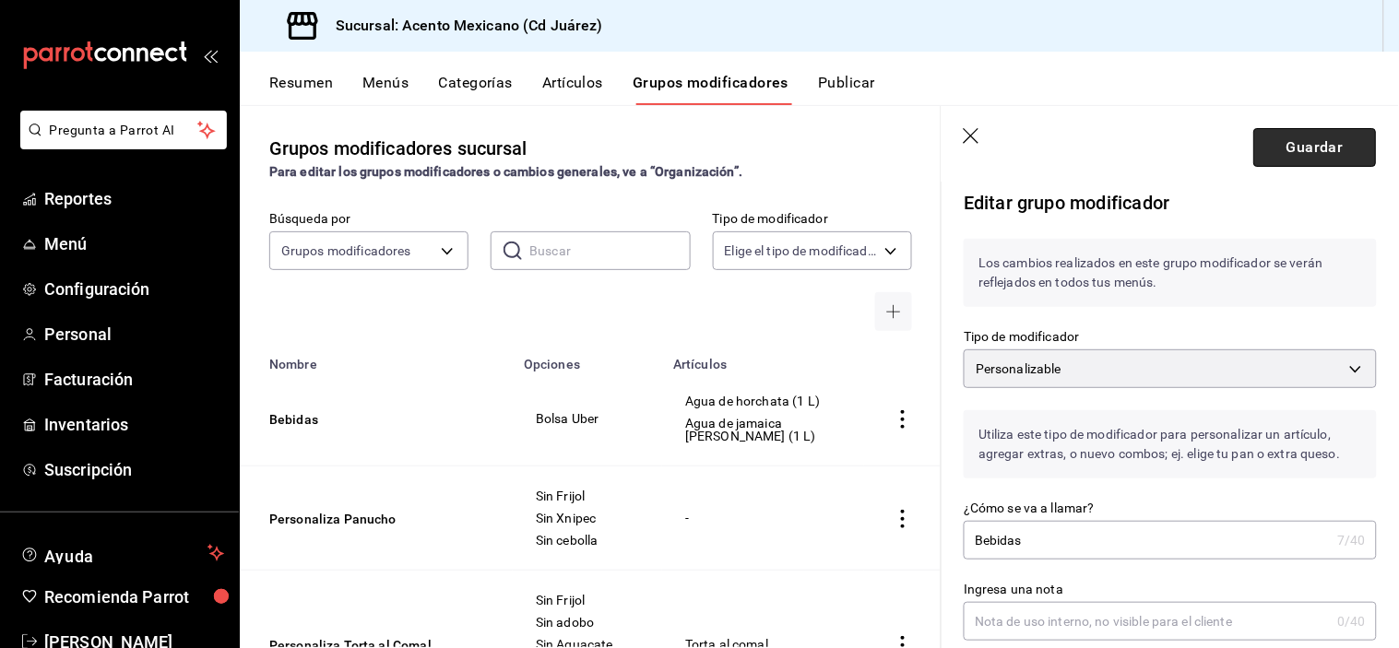
click at [1266, 141] on button "Guardar" at bounding box center [1315, 147] width 123 height 39
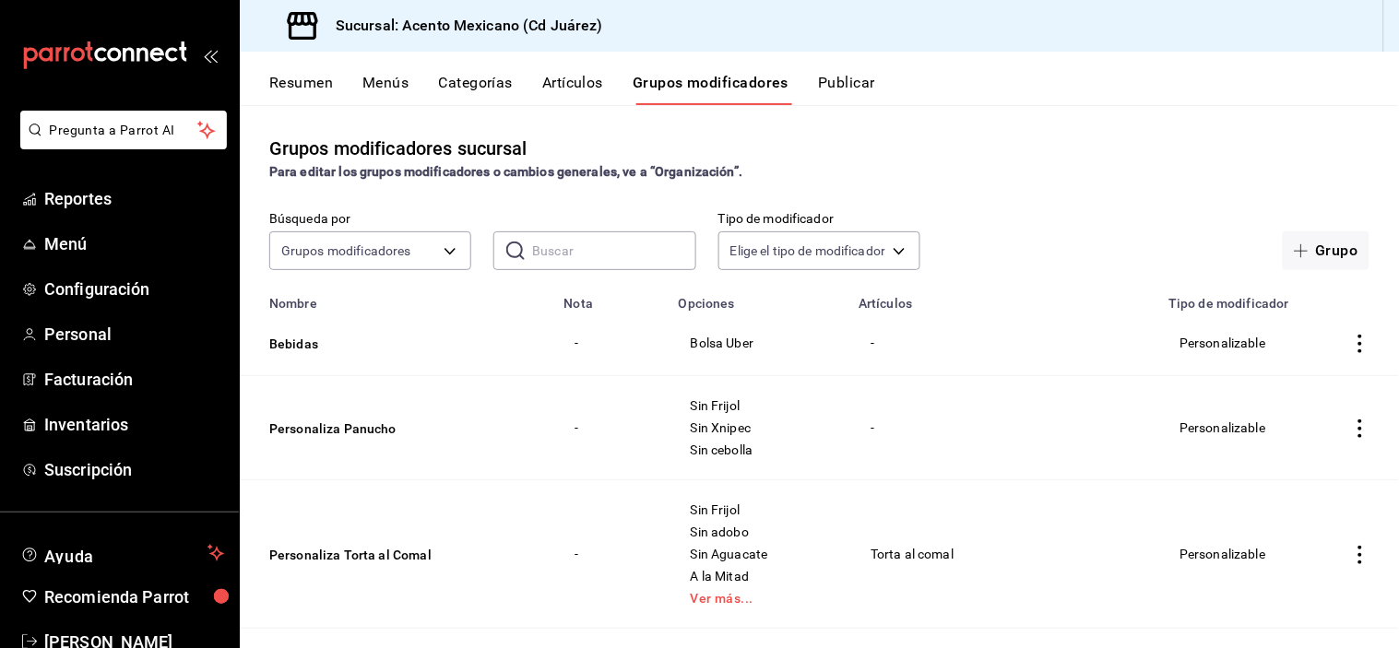
click at [499, 80] on button "Categorías" at bounding box center [476, 89] width 75 height 31
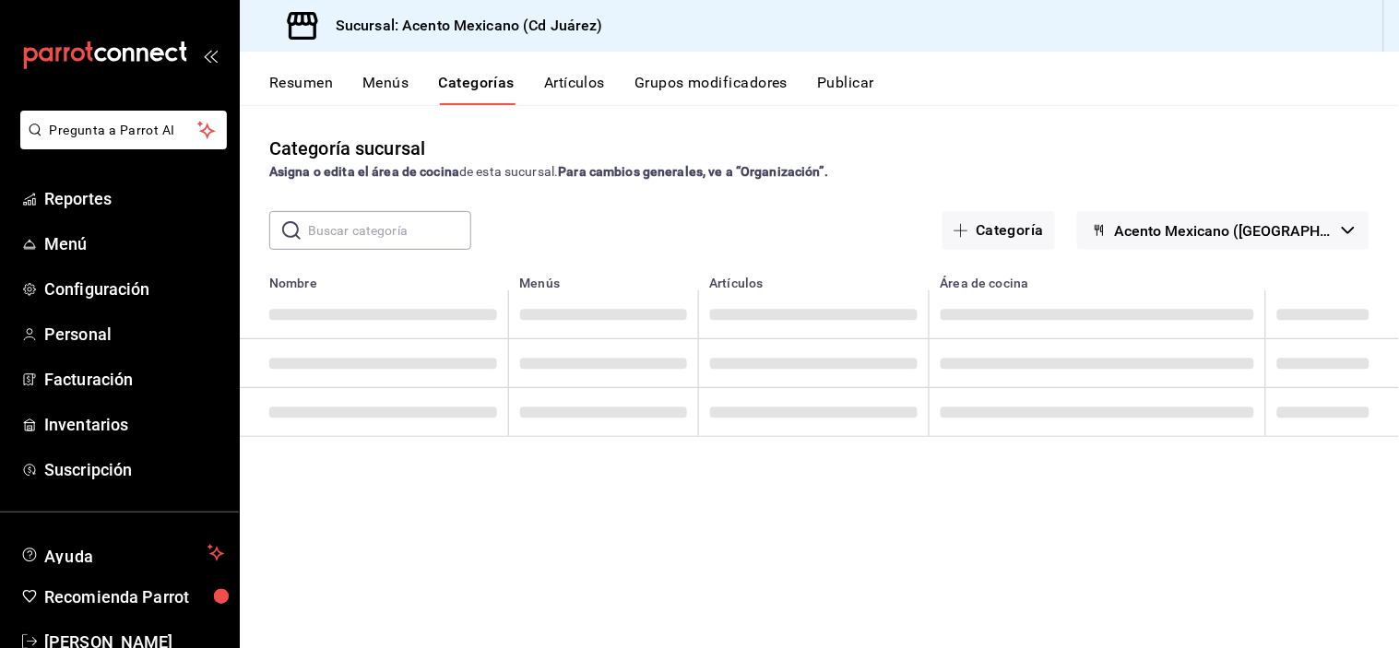
click at [426, 240] on input "text" at bounding box center [389, 230] width 163 height 37
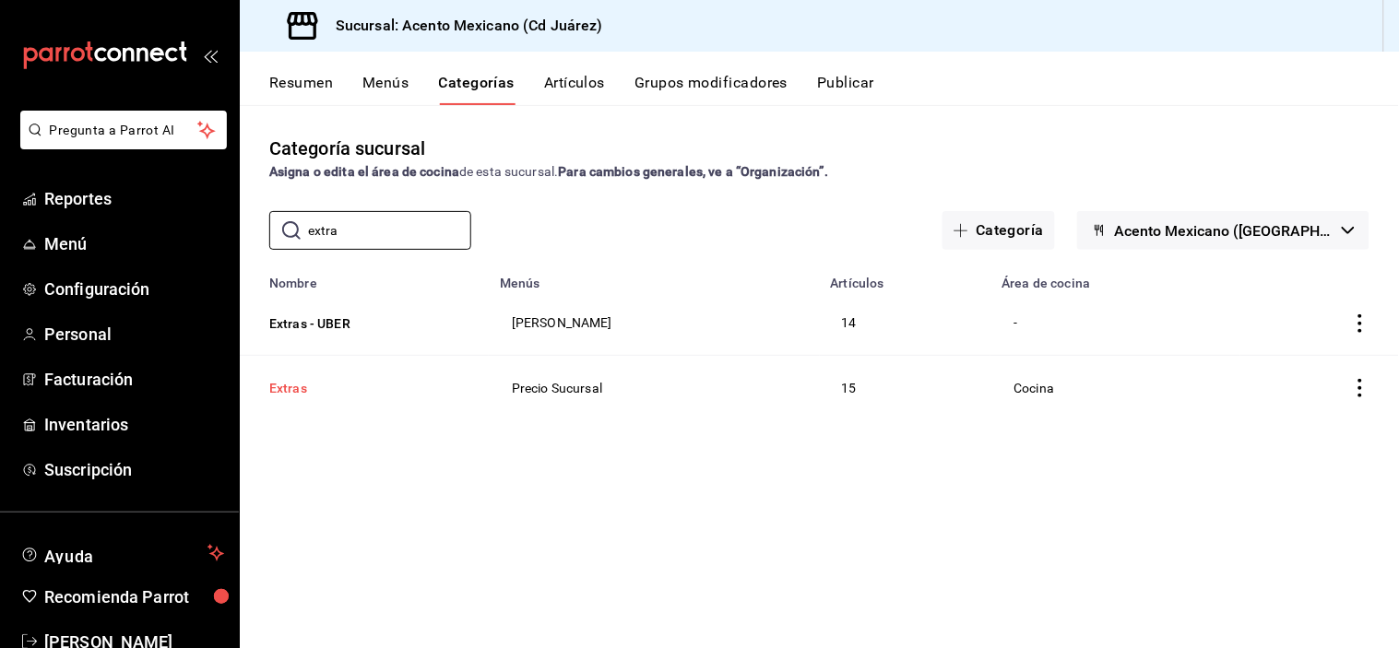
type input "extra"
click at [304, 393] on button "Extras" at bounding box center [361, 388] width 184 height 18
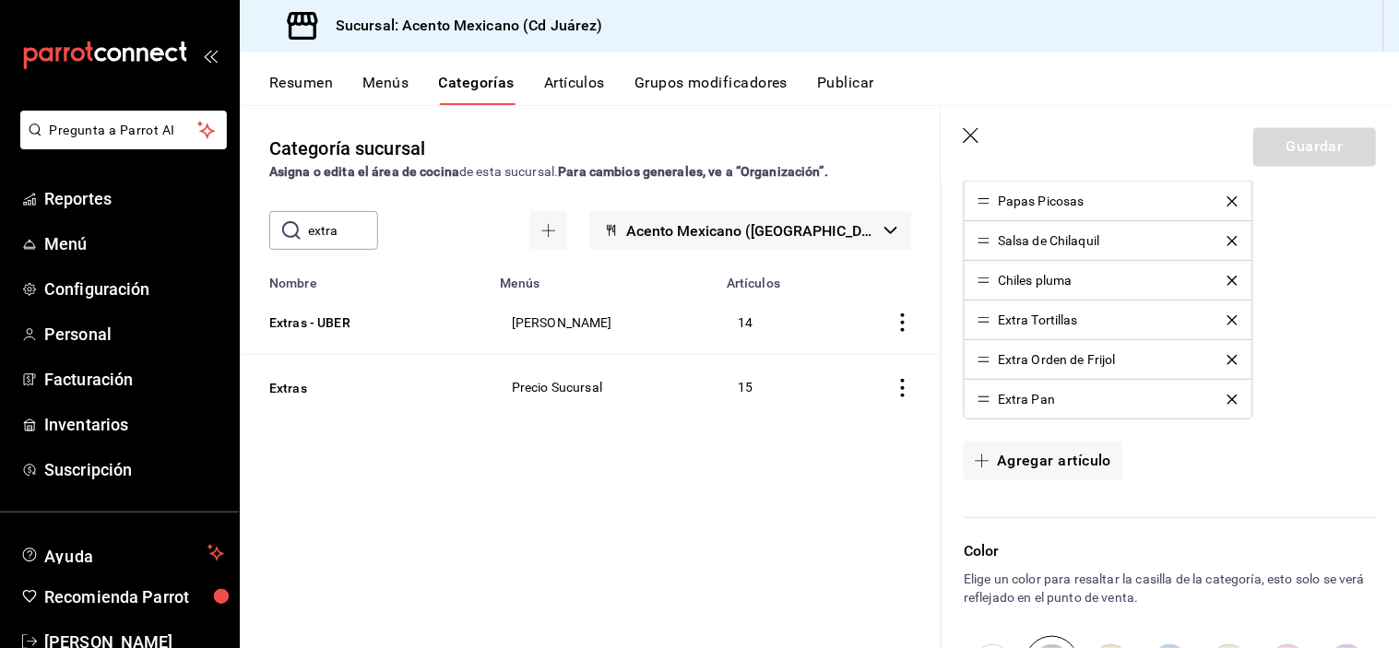
scroll to position [911, 0]
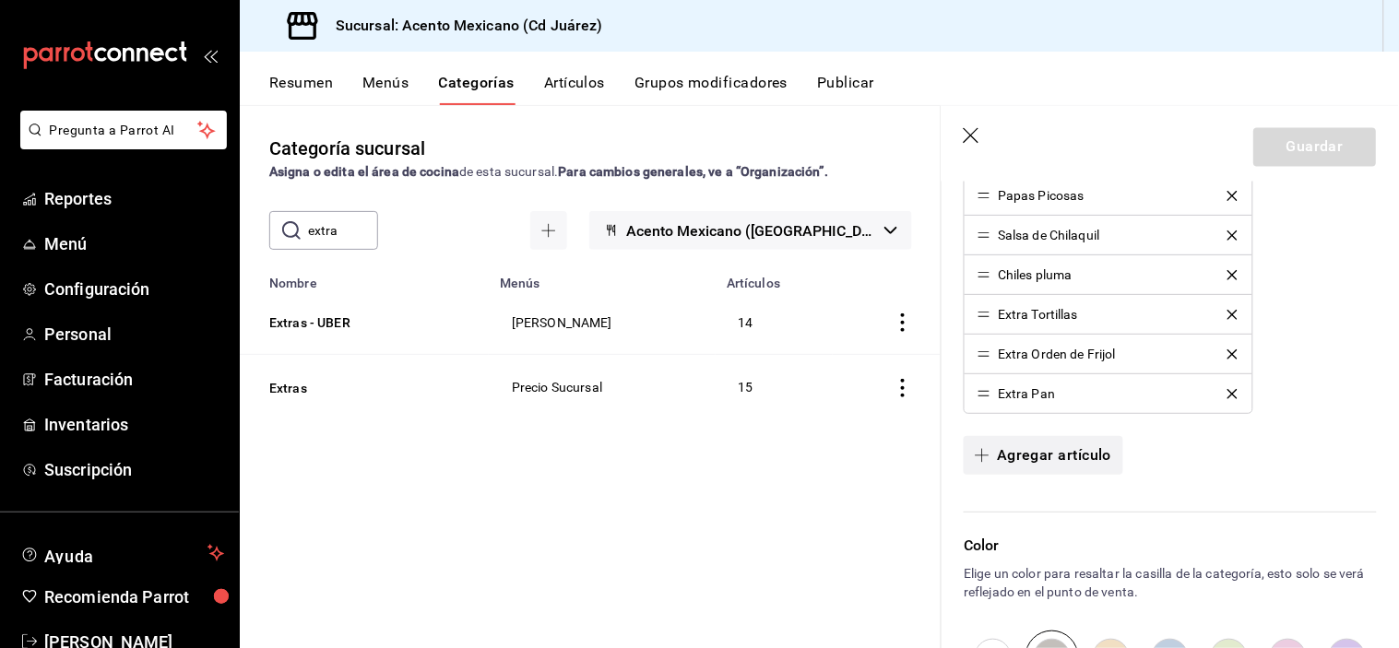
click at [1086, 446] on button "Agregar artículo" at bounding box center [1042, 455] width 159 height 39
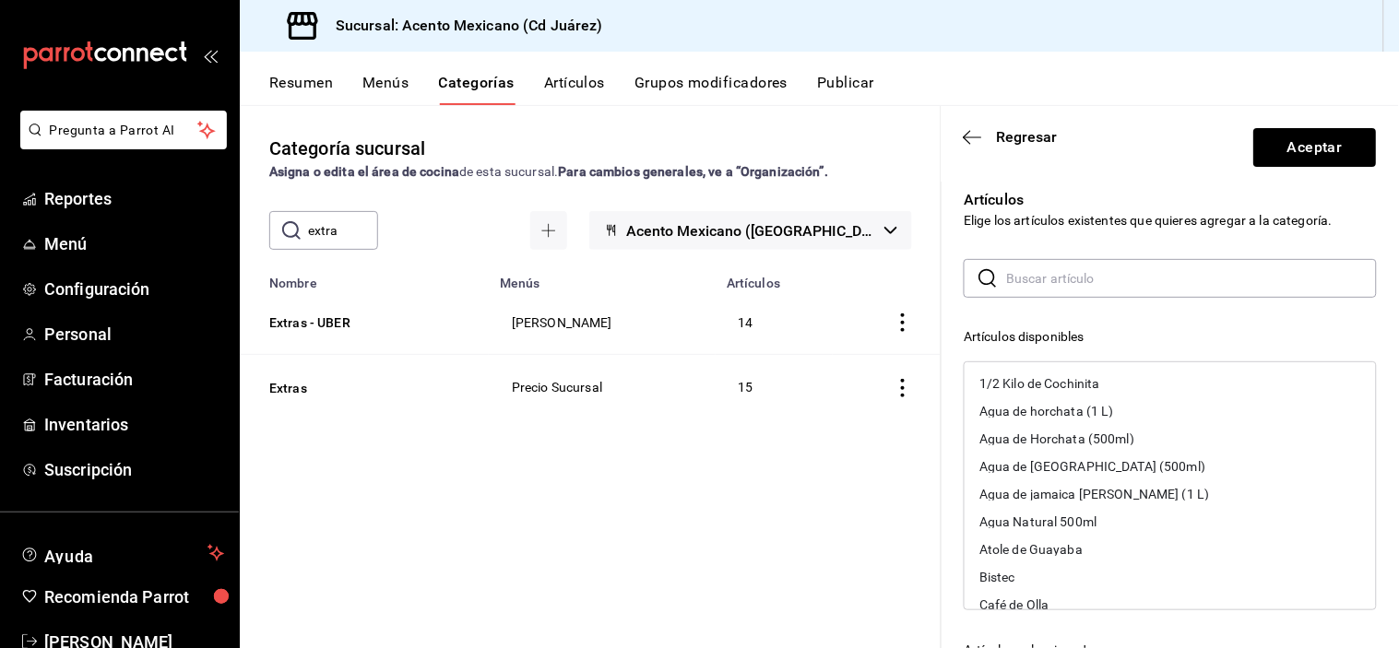
click at [1140, 274] on input "text" at bounding box center [1191, 278] width 371 height 37
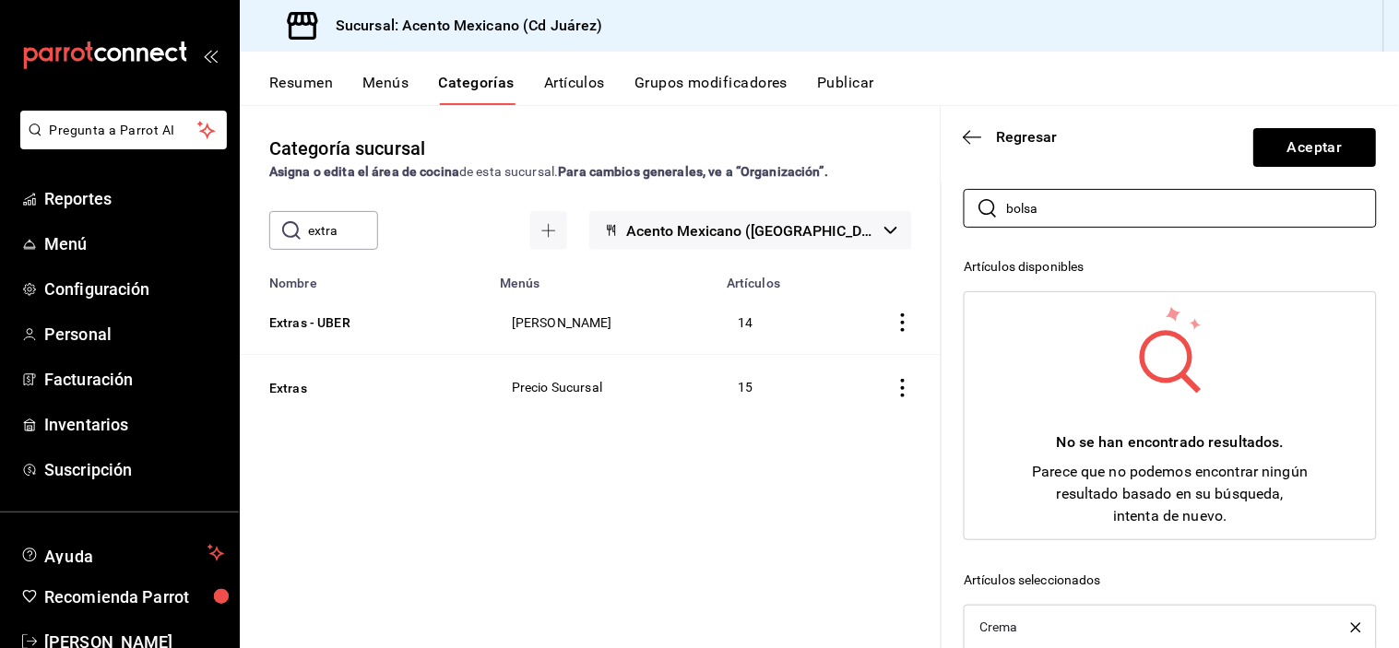
scroll to position [0, 0]
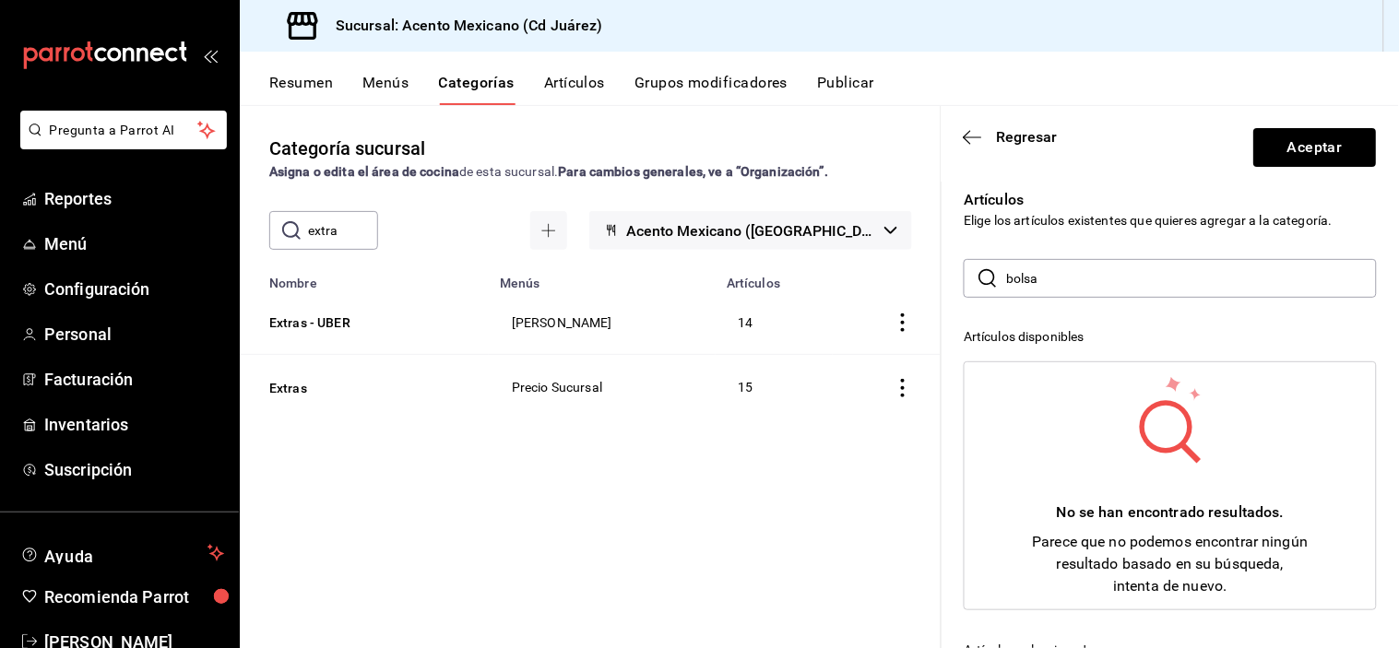
click at [1074, 287] on input "bolsa" at bounding box center [1191, 278] width 371 height 37
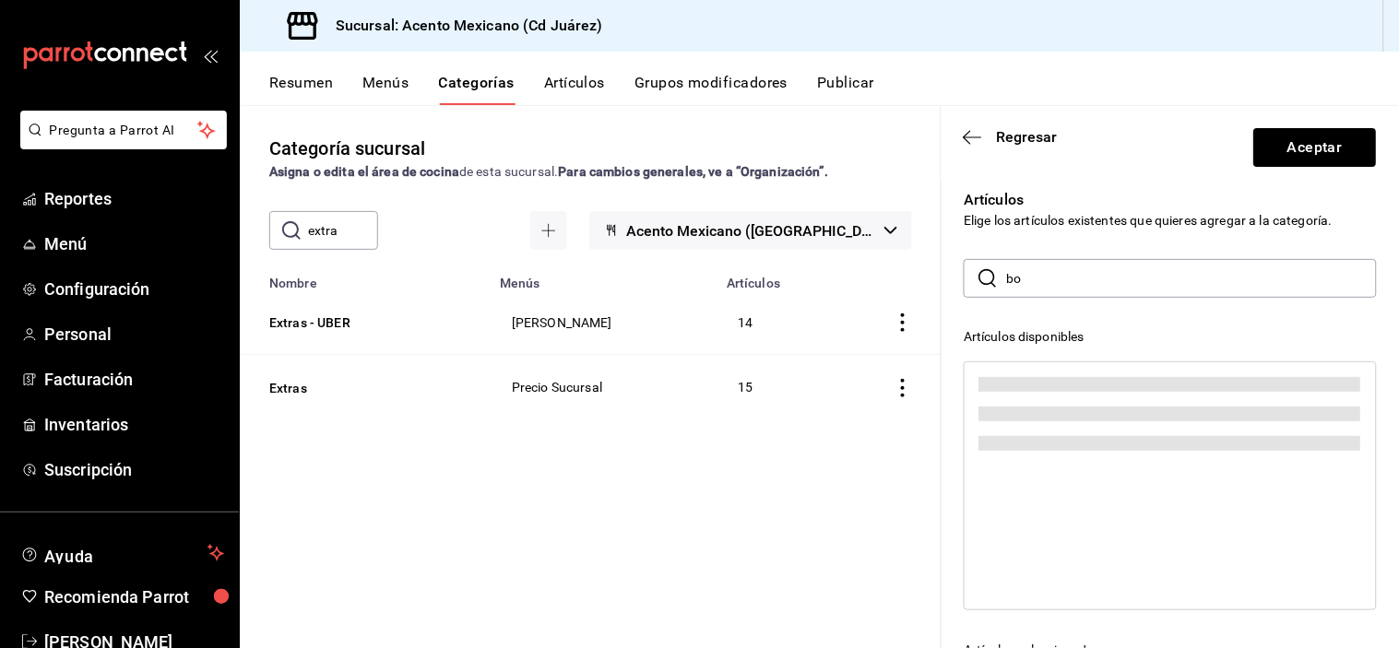
type input "b"
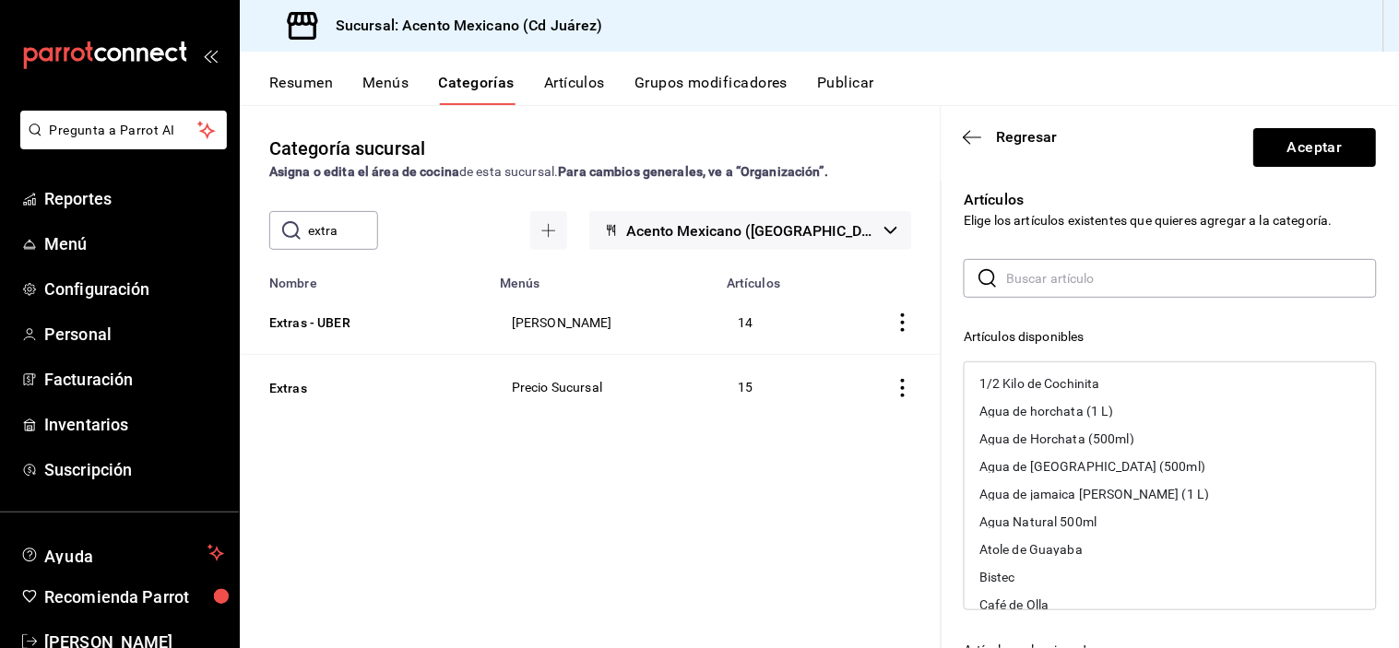
click at [591, 86] on button "Artículos" at bounding box center [574, 89] width 61 height 31
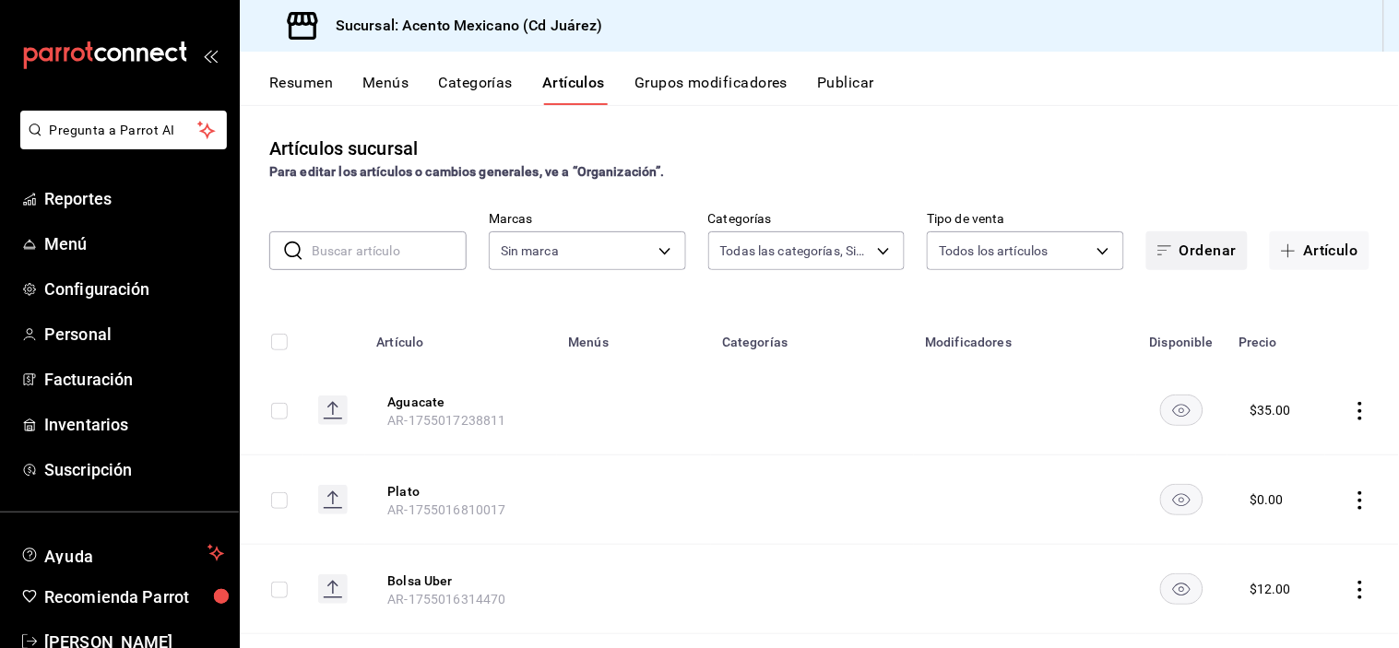
type input "2c55dd08-dd24-4007-8ae0-59b0365fd393,90990052-8a99-4ce6-baf5-d8838d6429e6,c70d9…"
type input "9c3ea989-fef0-4aca-870c-c0ccf7625834"
click at [1320, 260] on button "Artículo" at bounding box center [1320, 250] width 100 height 39
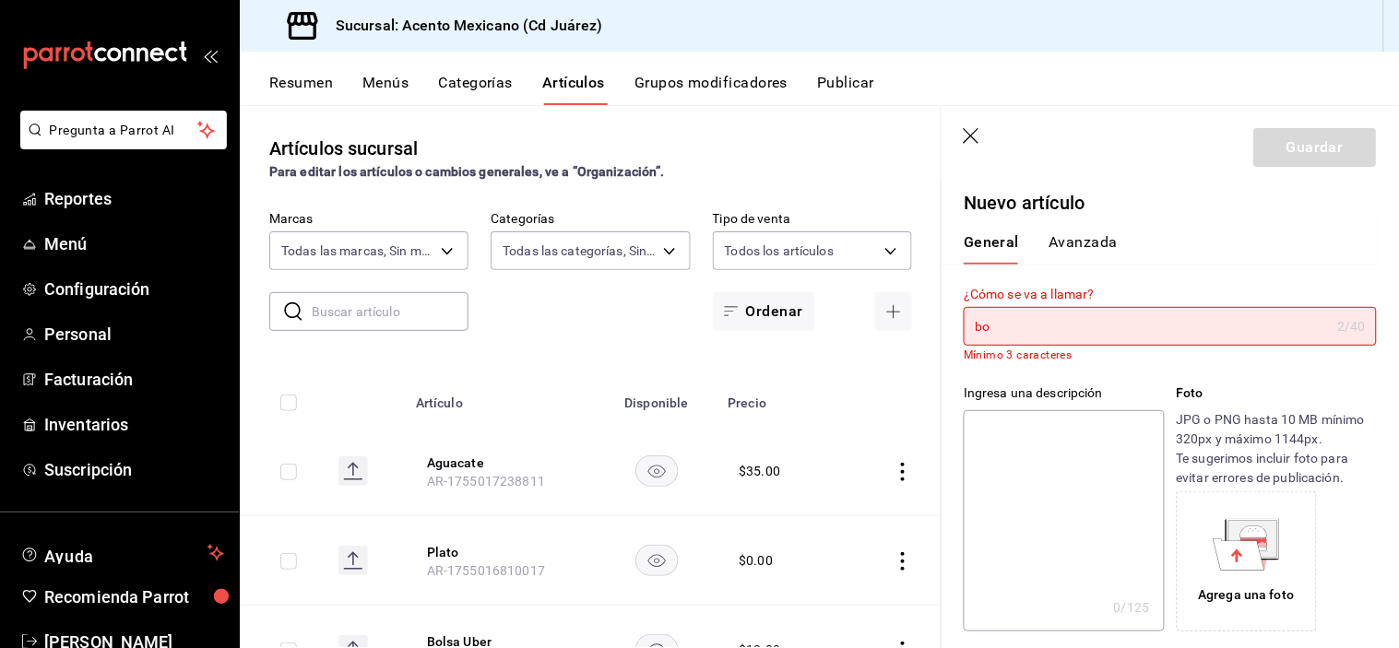
type input "b"
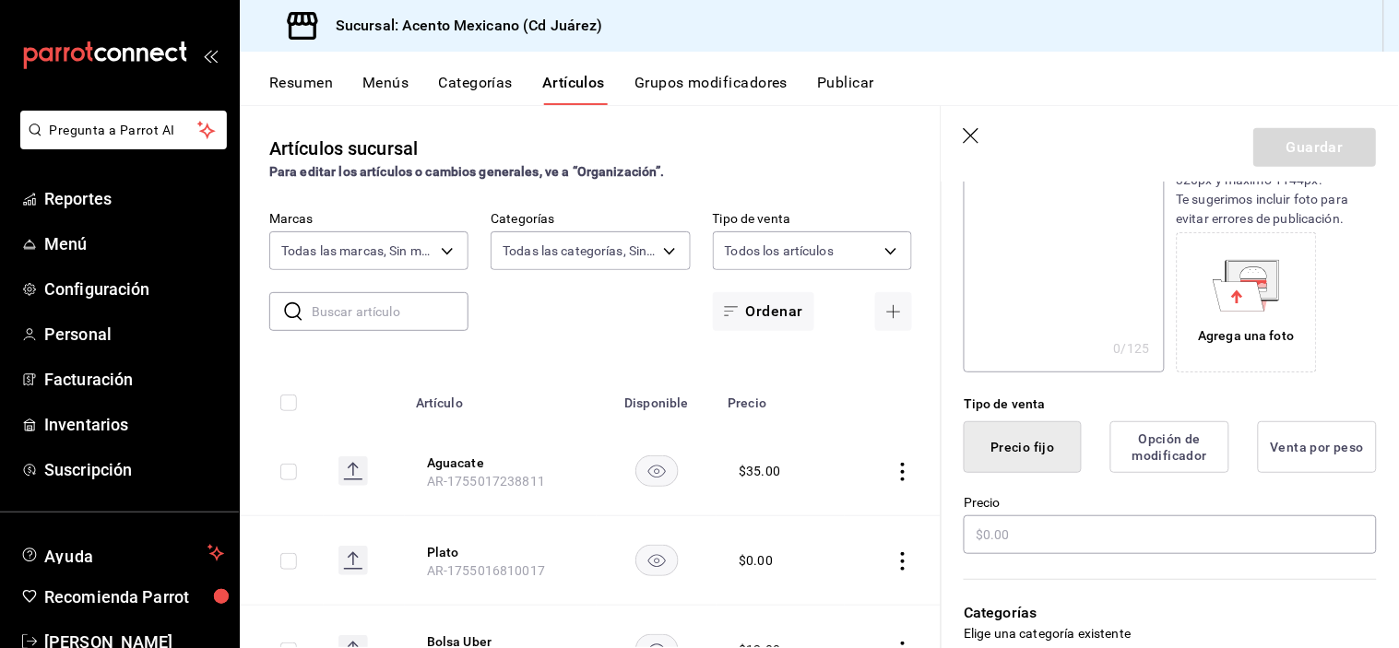
scroll to position [263, 0]
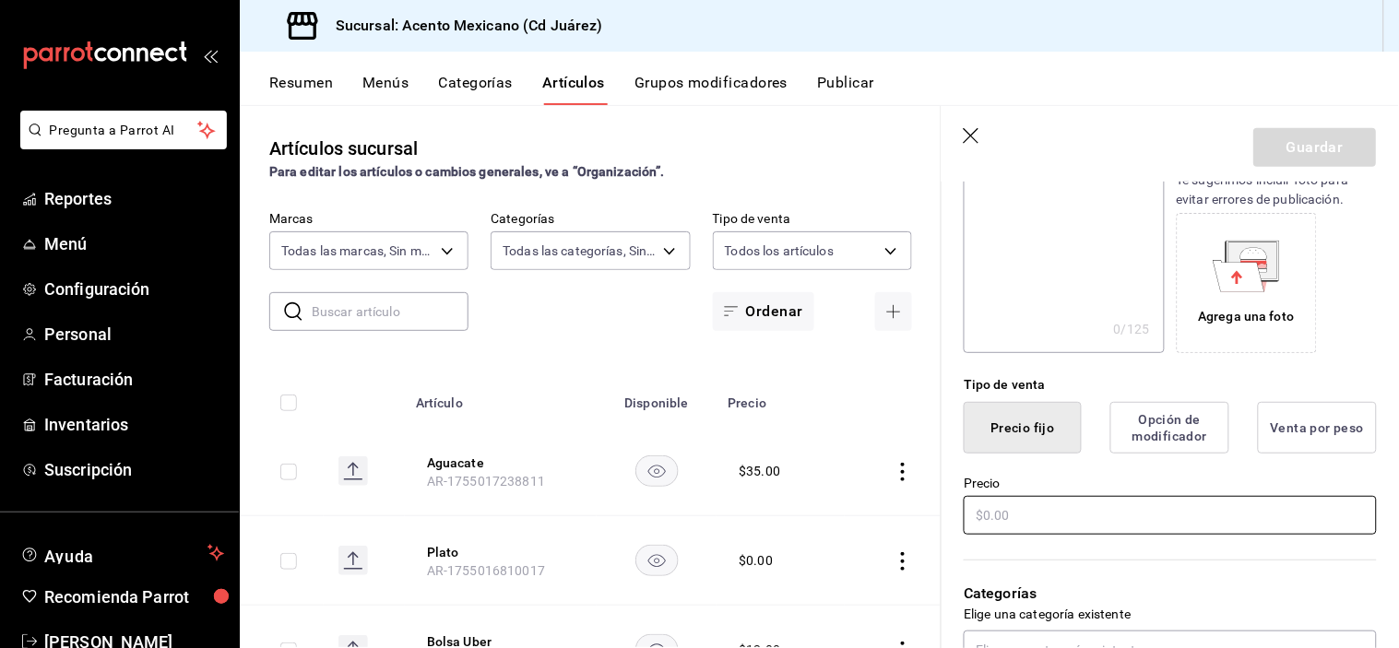
type input "Bolsa Uber"
click at [1026, 516] on input "text" at bounding box center [1169, 515] width 413 height 39
type input "$12.00"
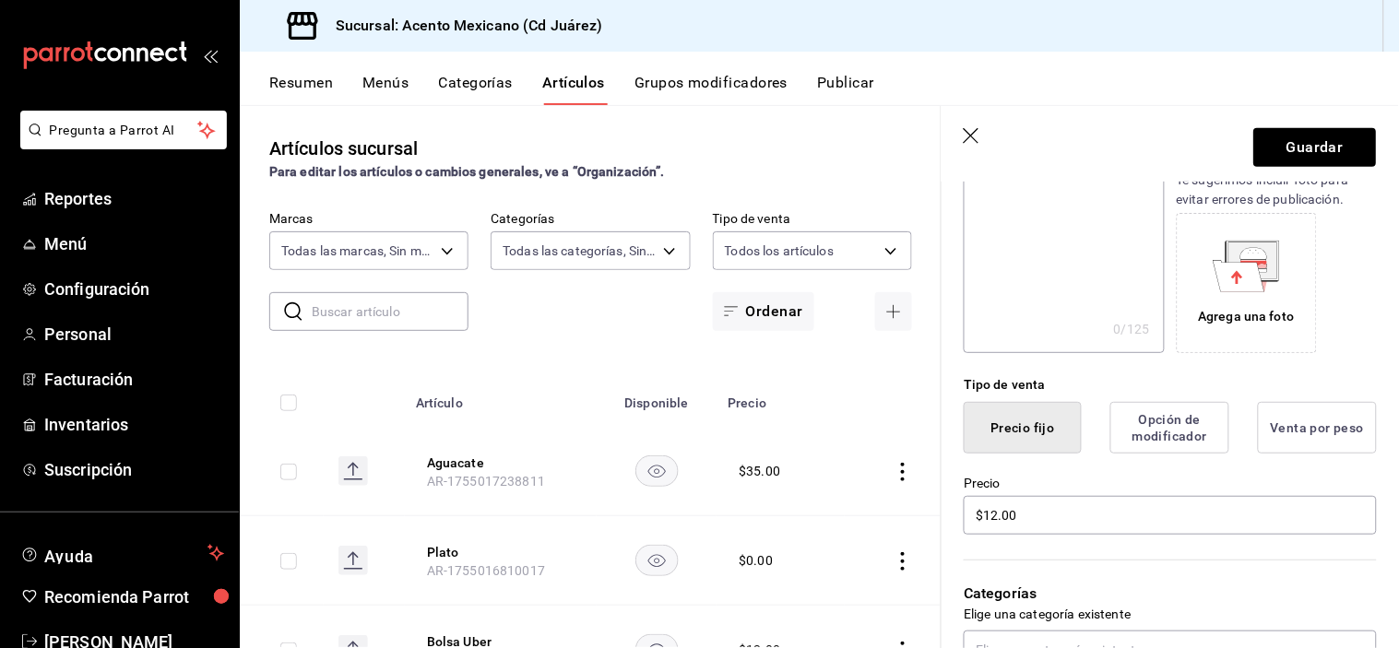
click at [1163, 436] on button "Opción de modificador" at bounding box center [1169, 428] width 119 height 52
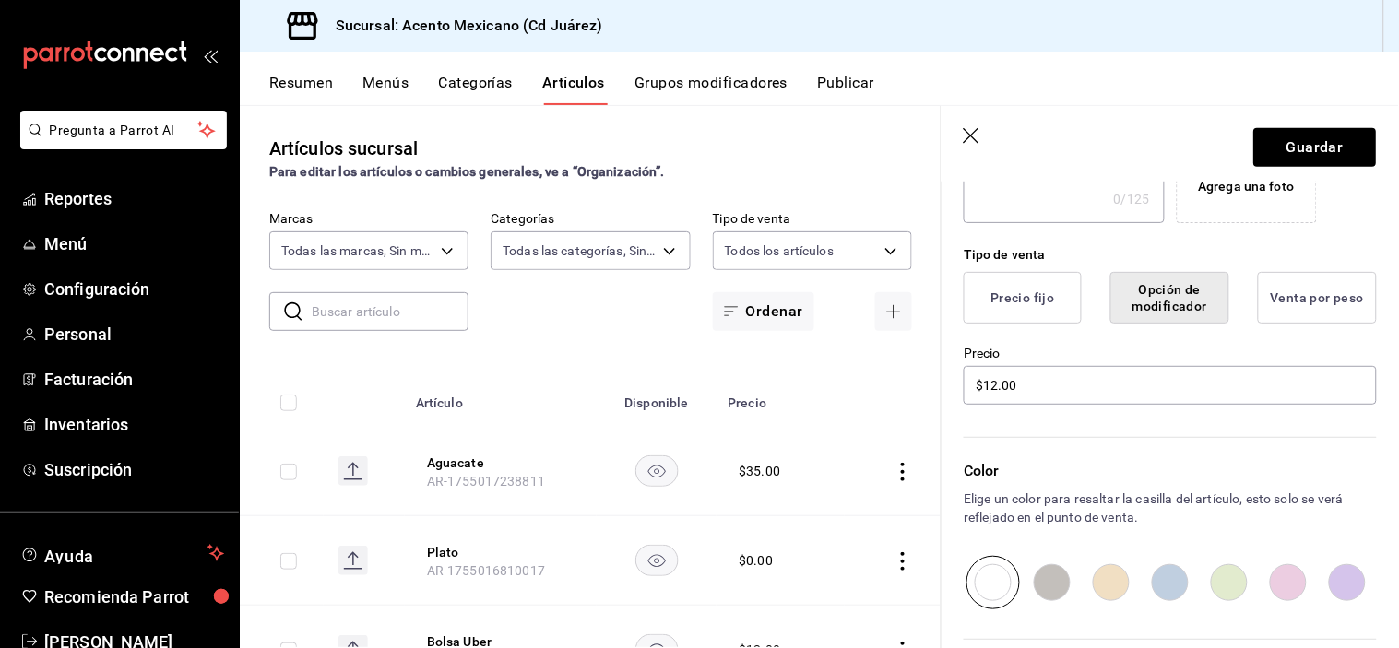
scroll to position [389, 0]
click at [1049, 307] on button "Precio fijo" at bounding box center [1022, 302] width 118 height 52
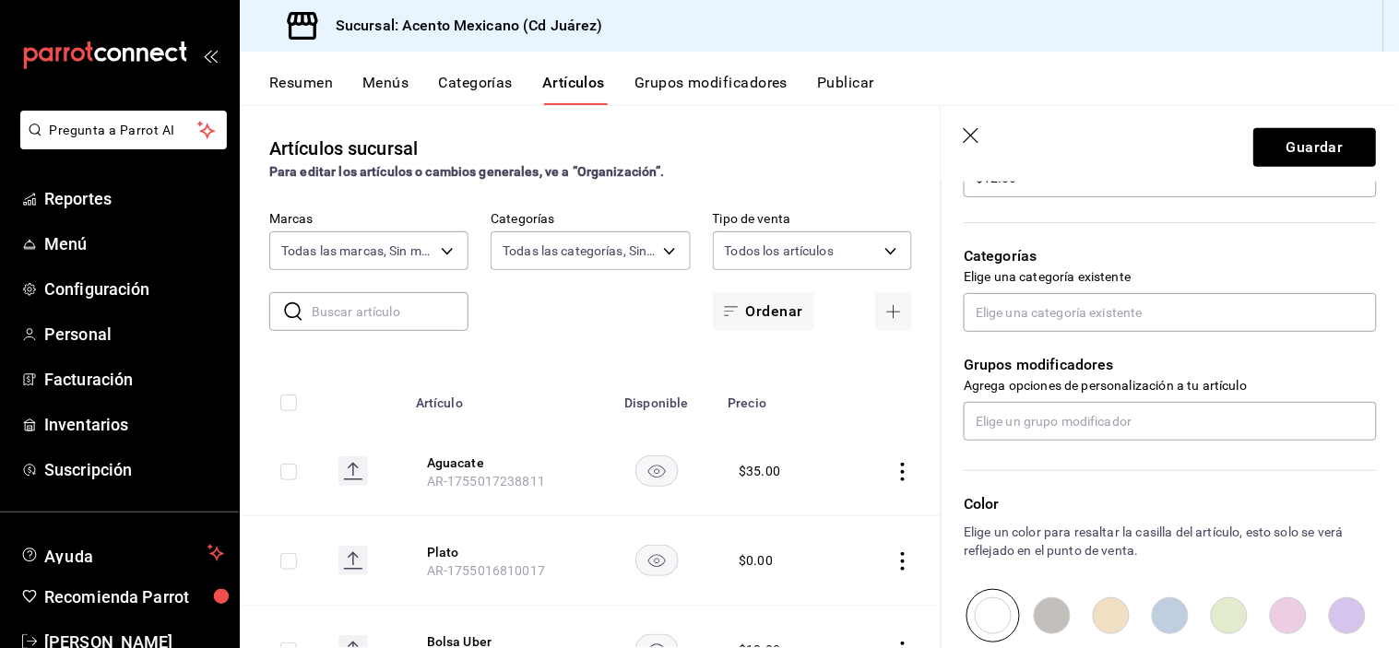
scroll to position [601, 0]
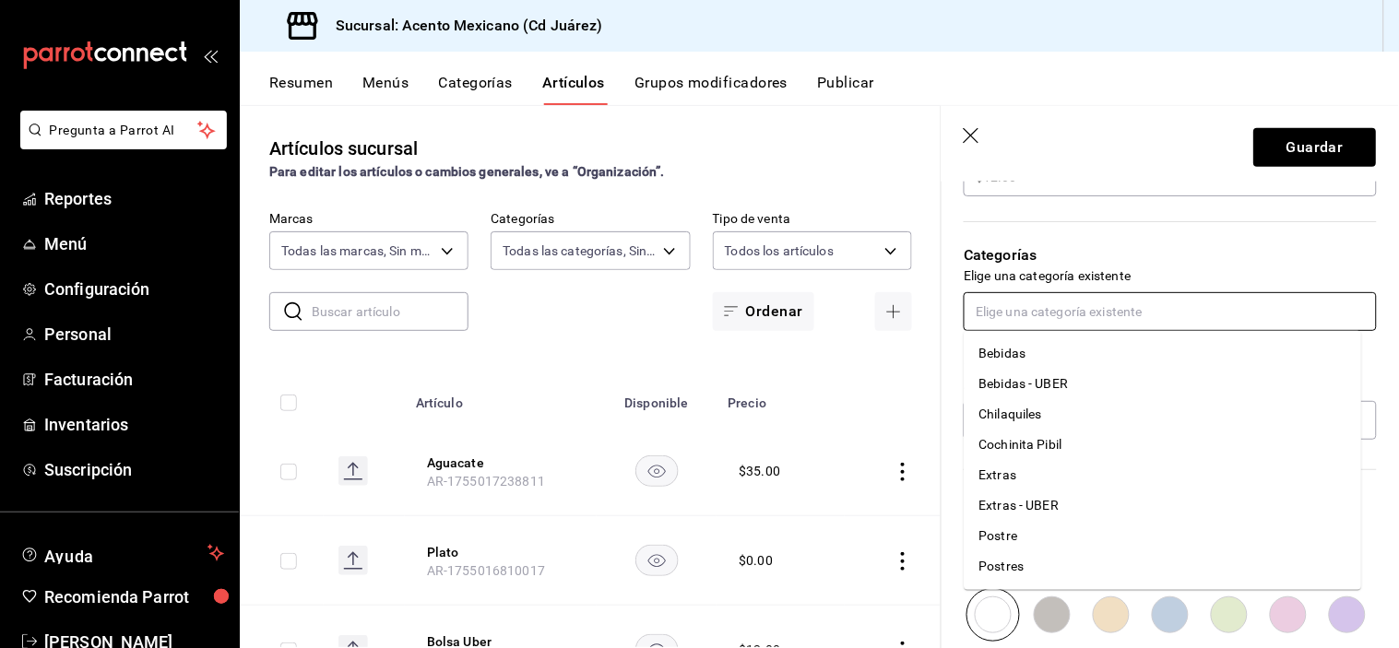
click at [1108, 318] on input "text" at bounding box center [1169, 311] width 413 height 39
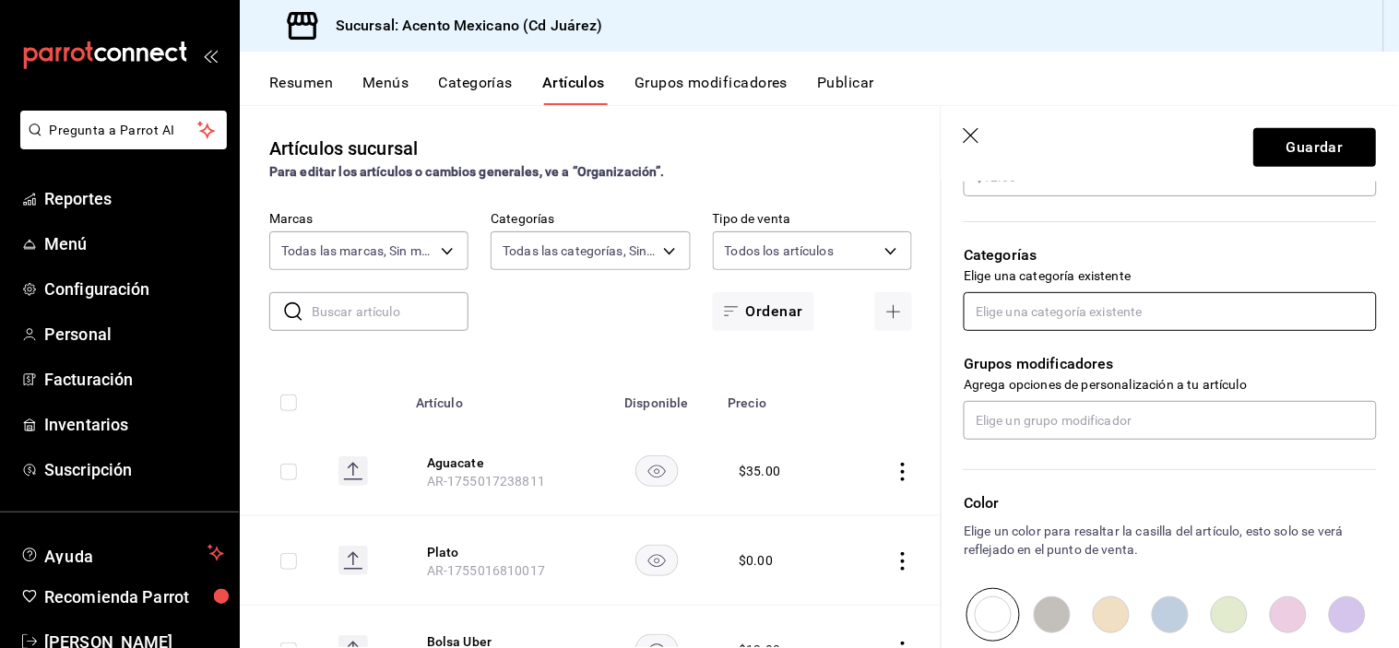
click at [1108, 318] on input "text" at bounding box center [1169, 311] width 413 height 39
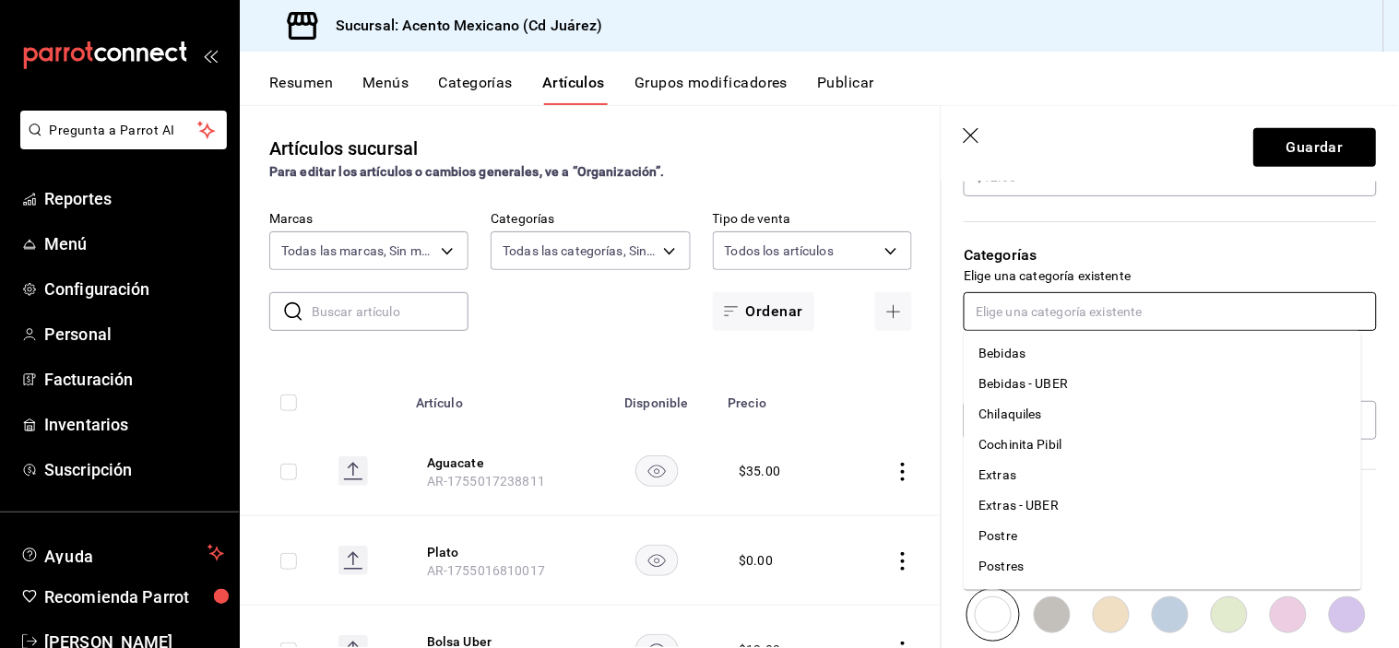
click at [1043, 352] on li "Bebidas" at bounding box center [1162, 353] width 397 height 30
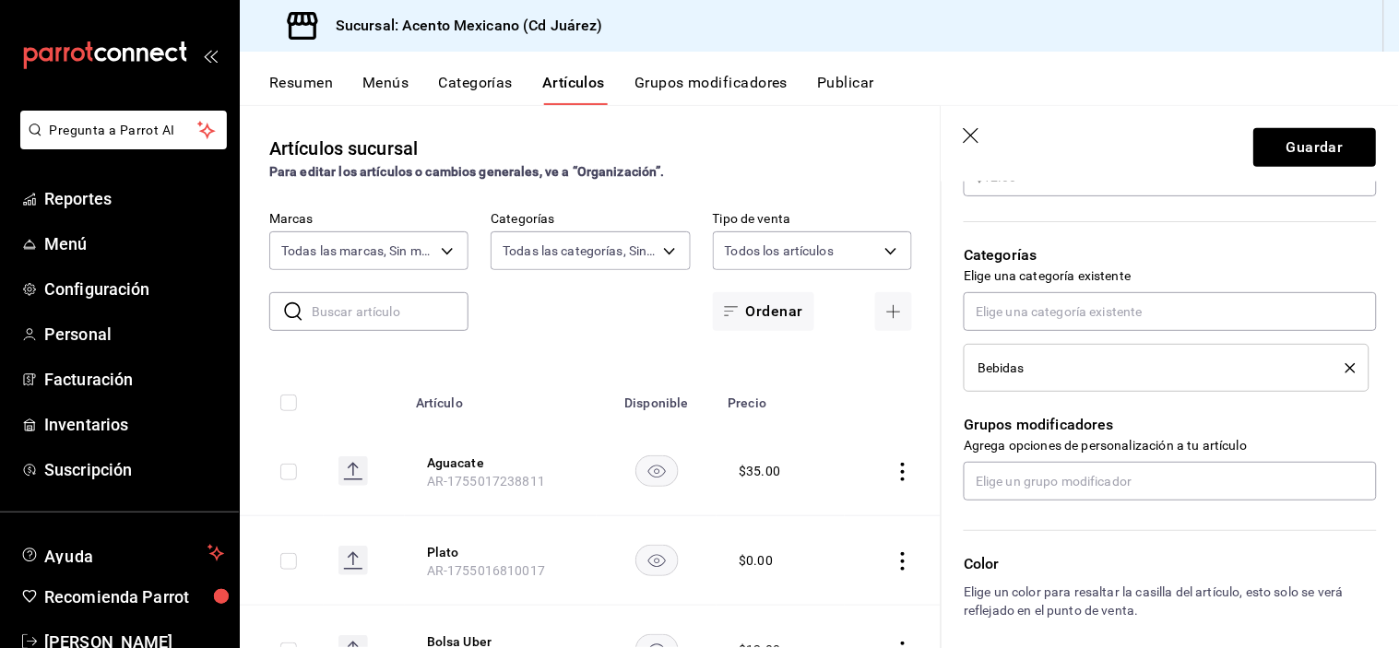
click at [1345, 369] on icon "delete" at bounding box center [1350, 368] width 10 height 10
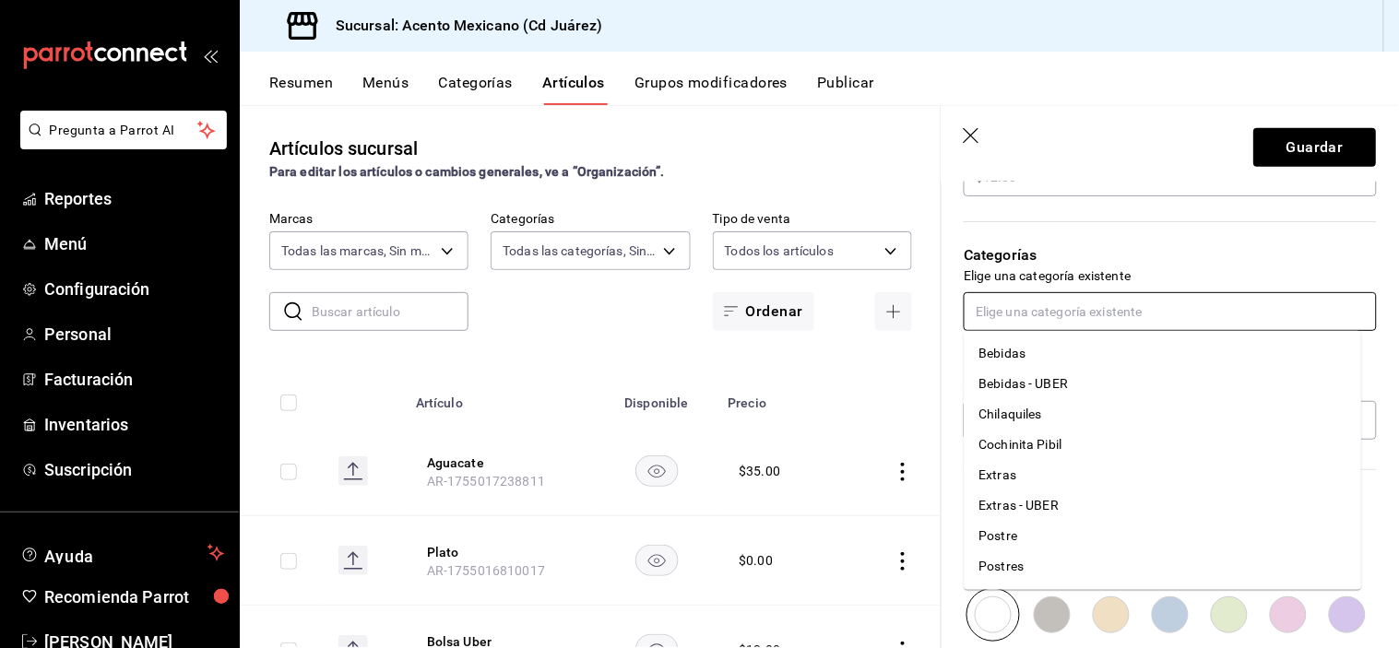
click at [1113, 308] on input "text" at bounding box center [1169, 311] width 413 height 39
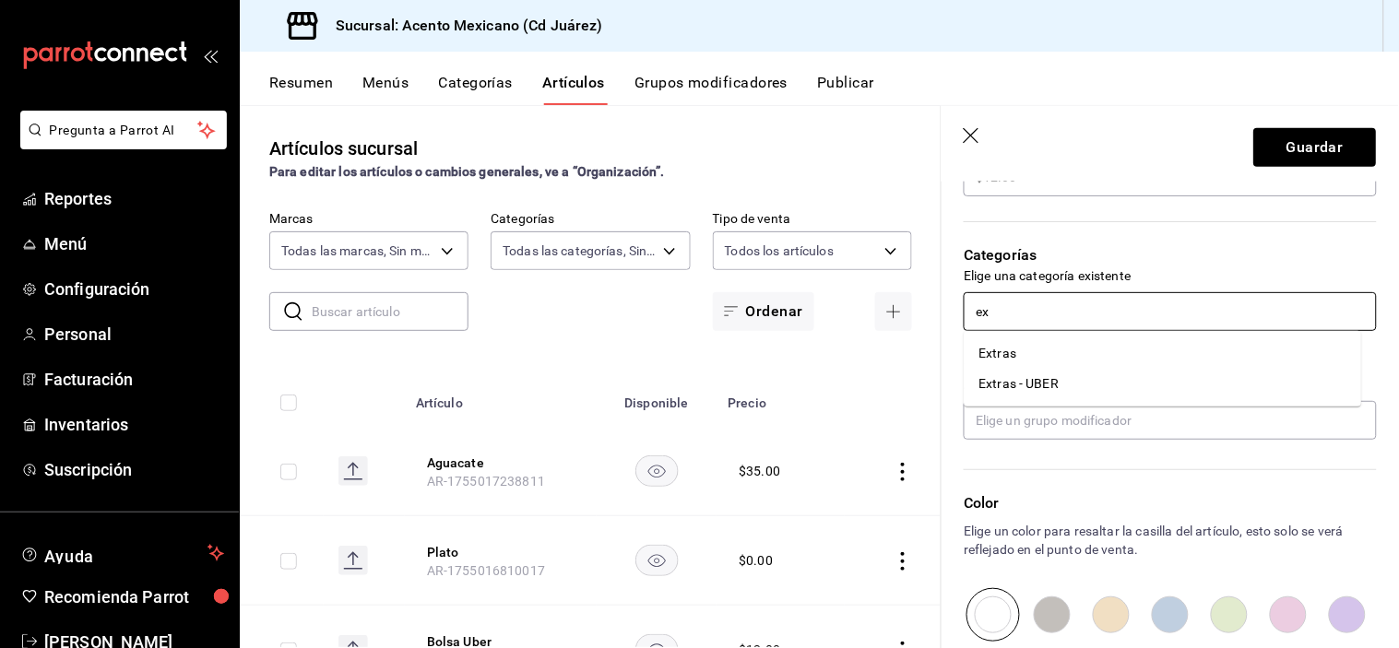
type input "ext"
click at [1088, 345] on li "Extras" at bounding box center [1162, 353] width 397 height 30
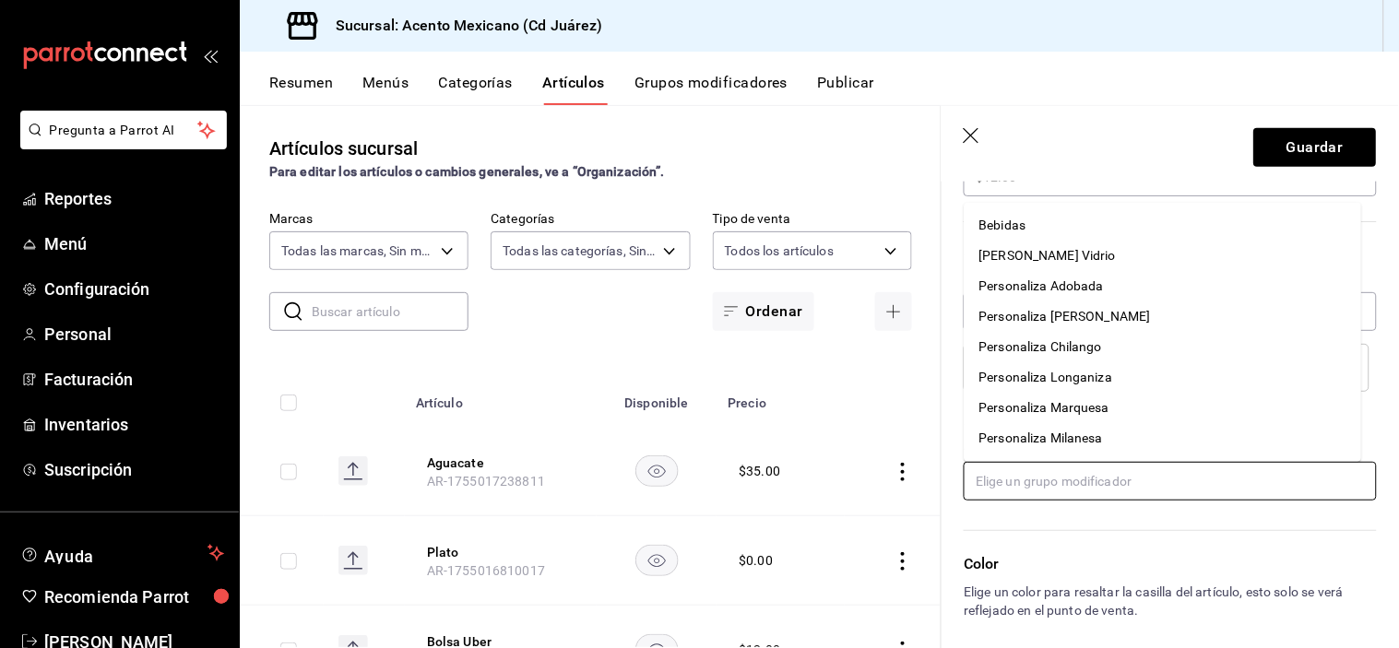
click at [1060, 487] on input "text" at bounding box center [1169, 481] width 413 height 39
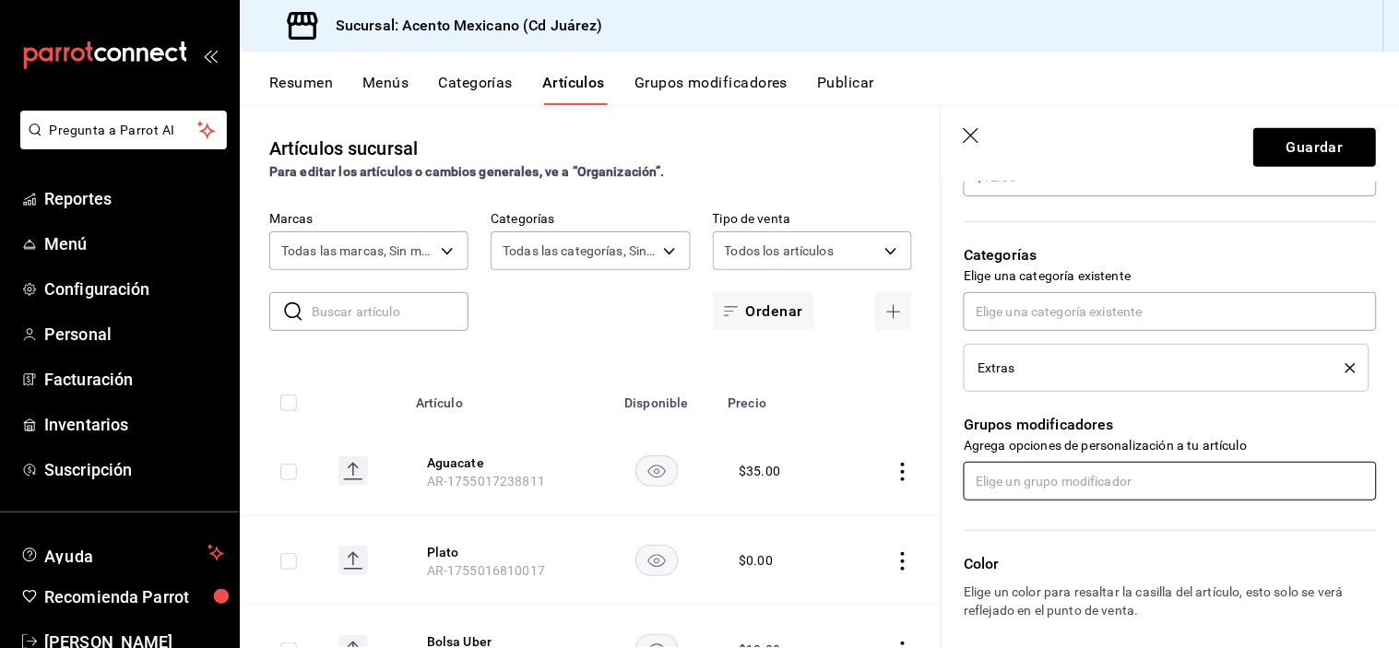
click at [1060, 487] on input "text" at bounding box center [1169, 481] width 413 height 39
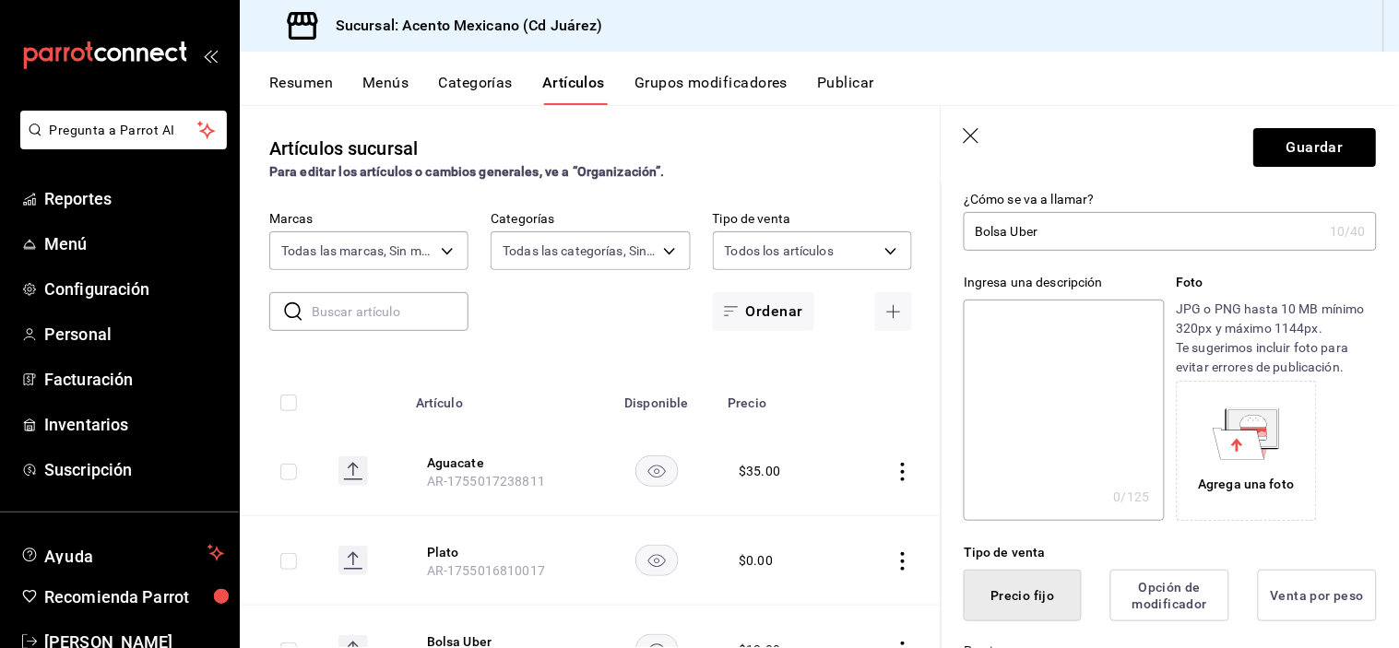
scroll to position [0, 0]
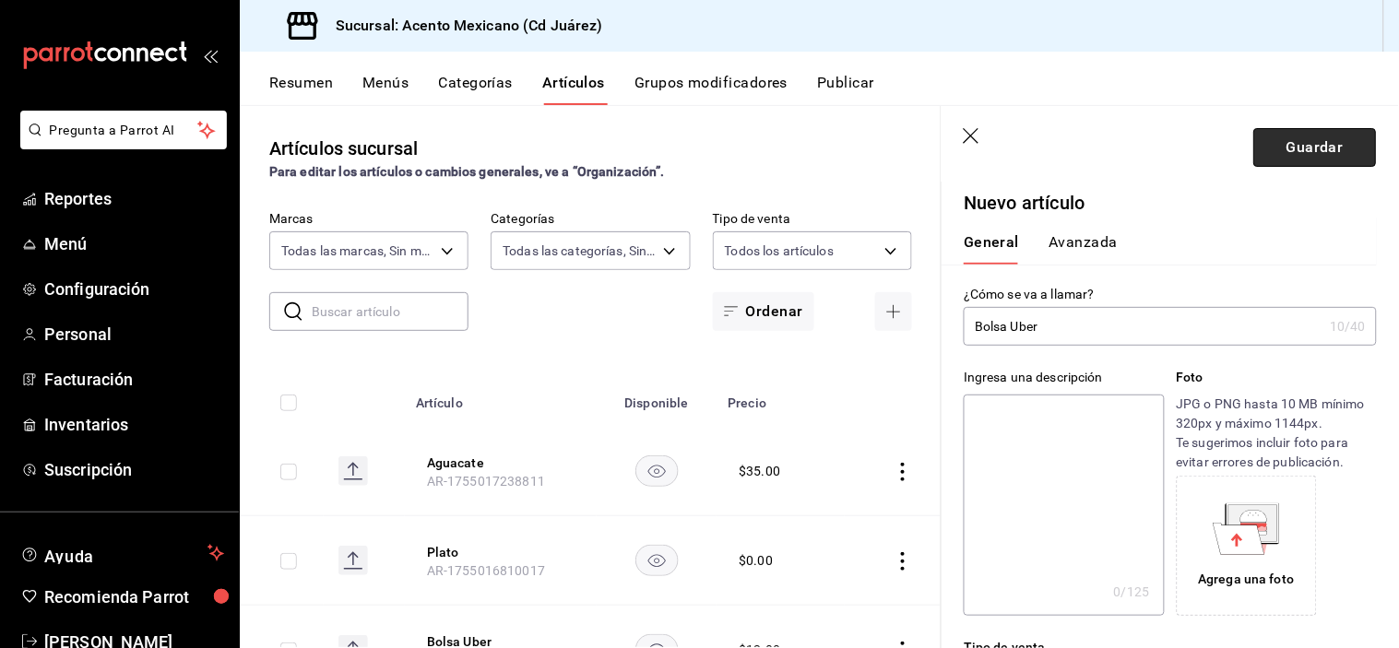
click at [1282, 153] on button "Guardar" at bounding box center [1315, 147] width 123 height 39
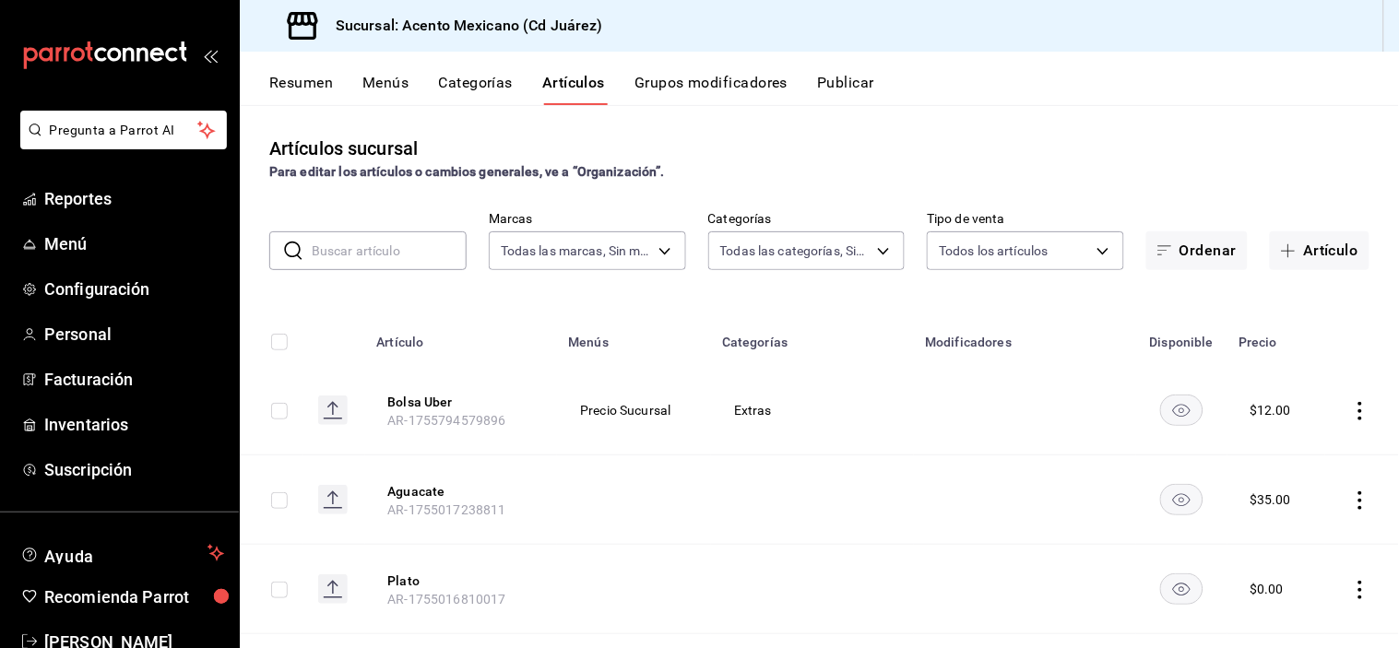
click at [355, 84] on div "Resumen Menús Categorías Artículos Grupos modificadores Publicar" at bounding box center [833, 89] width 1129 height 31
click at [417, 88] on div "Resumen Menús Categorías Artículos Grupos modificadores Publicar" at bounding box center [833, 89] width 1129 height 31
click at [496, 84] on button "Categorías" at bounding box center [476, 89] width 75 height 31
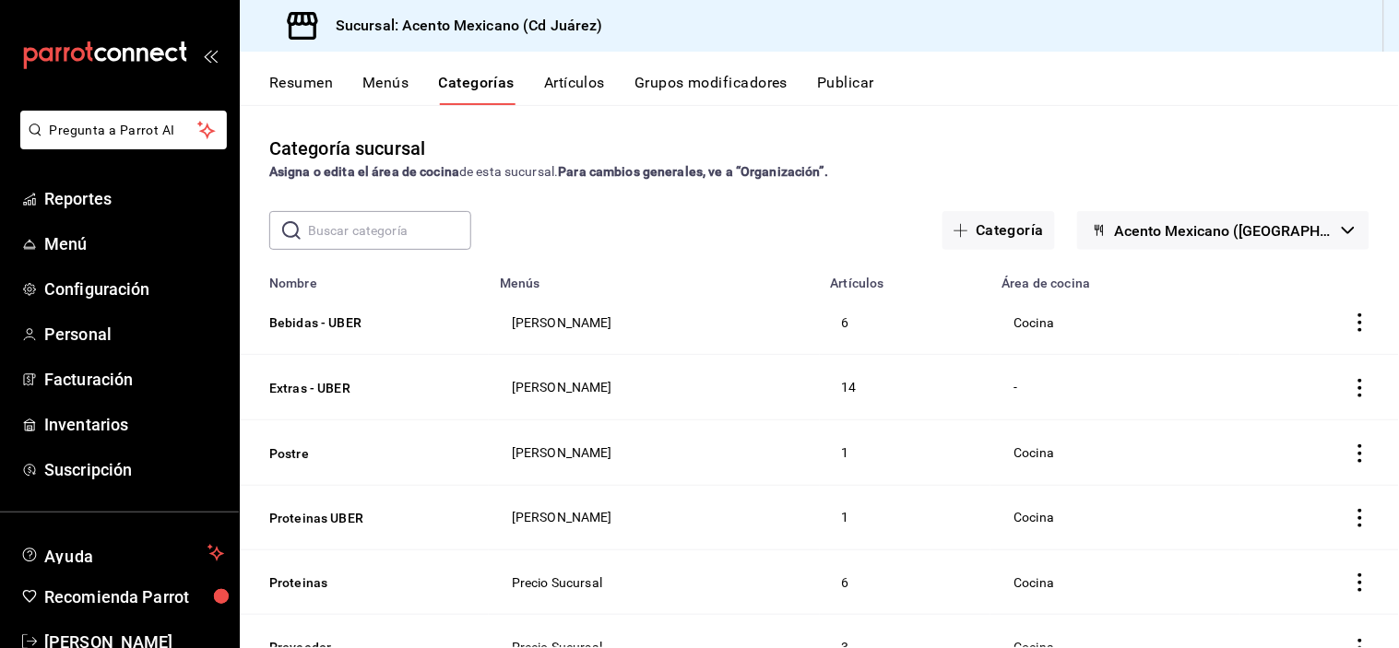
click at [438, 217] on input "text" at bounding box center [389, 230] width 163 height 37
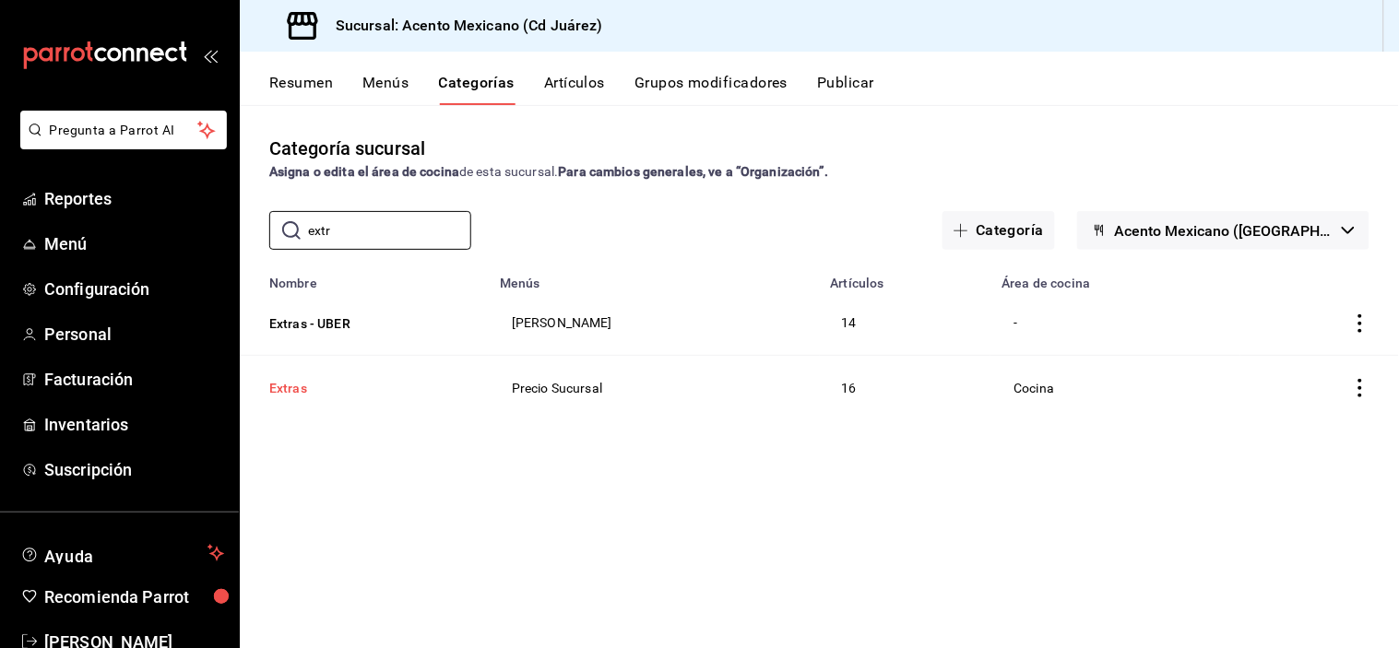
type input "extr"
click at [302, 395] on button "Extras" at bounding box center [361, 388] width 184 height 18
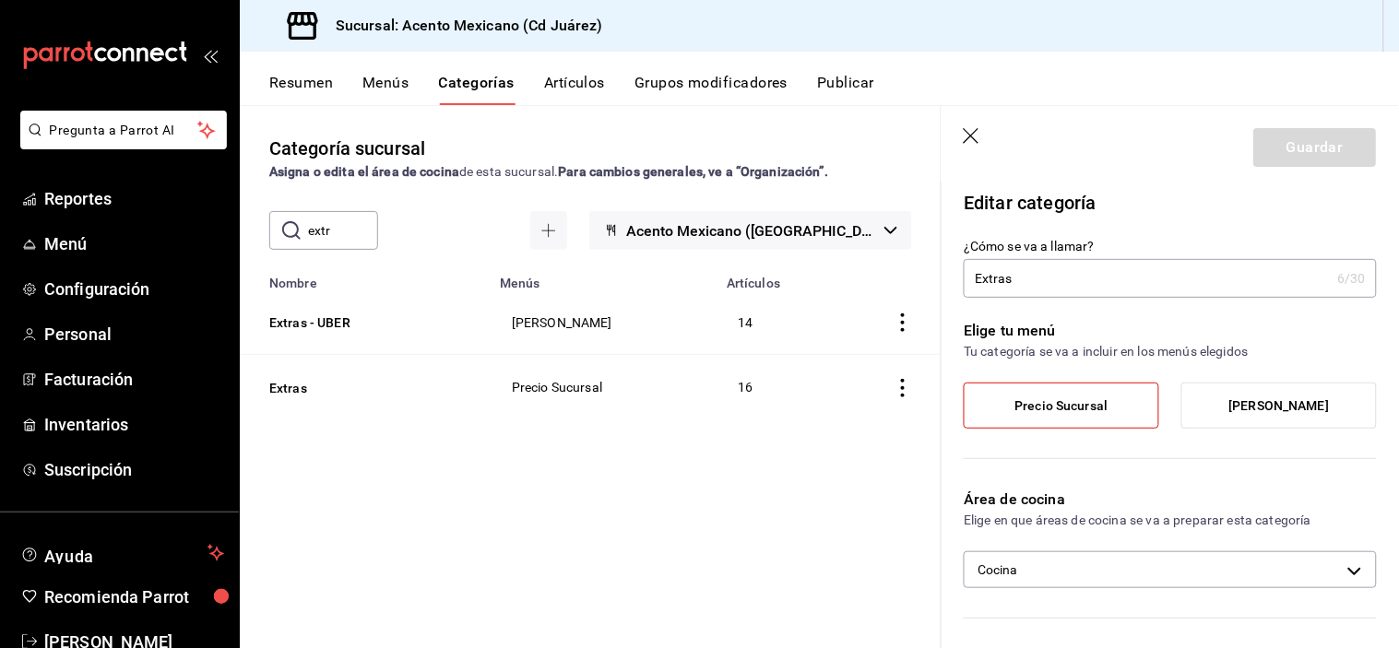
click at [963, 129] on header "Guardar" at bounding box center [1169, 144] width 457 height 76
click at [973, 133] on icon "button" at bounding box center [972, 137] width 18 height 18
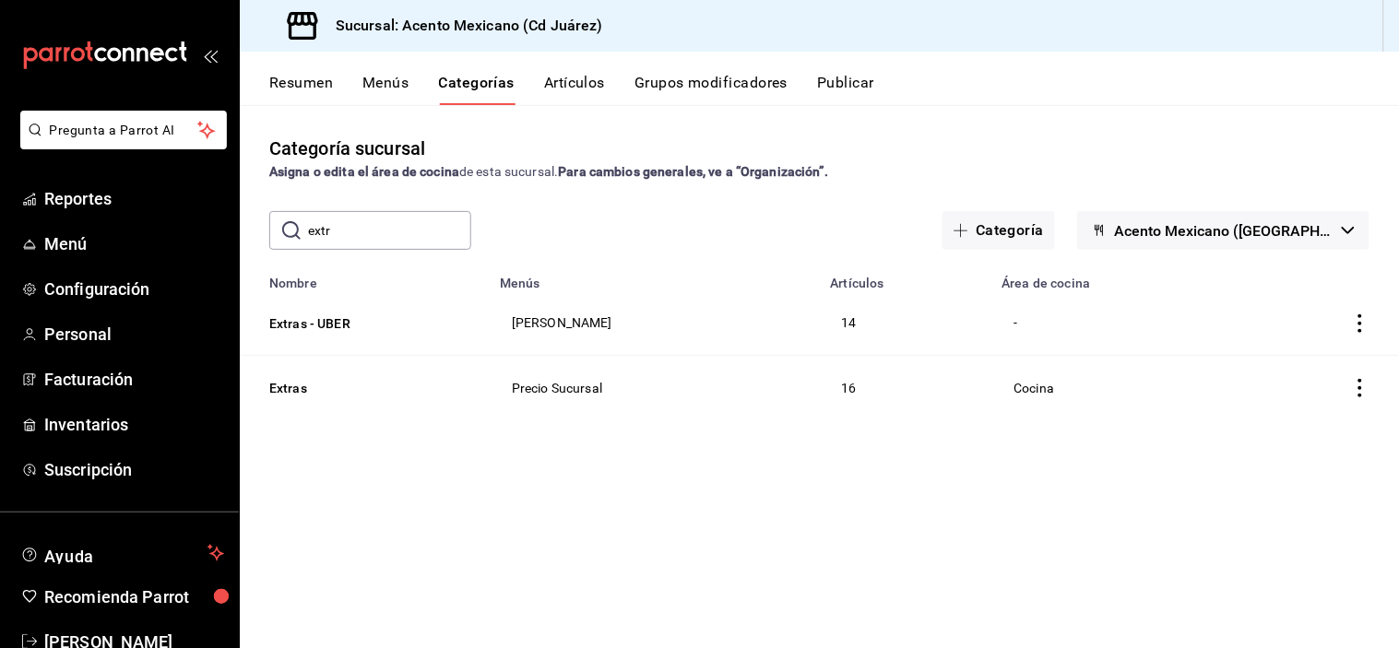
click at [867, 79] on button "Publicar" at bounding box center [845, 89] width 57 height 31
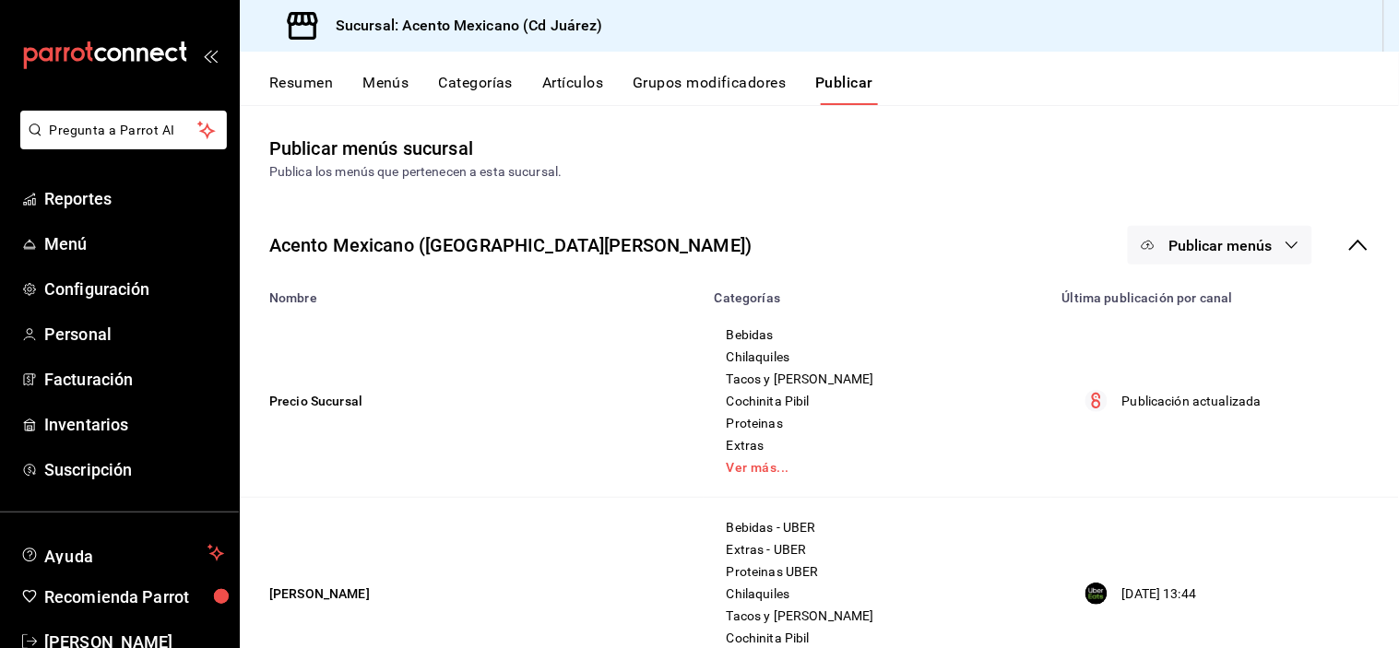
click at [1237, 234] on button "Publicar menús" at bounding box center [1220, 245] width 184 height 39
click at [1224, 337] on li "Uber Eats" at bounding box center [1206, 357] width 170 height 52
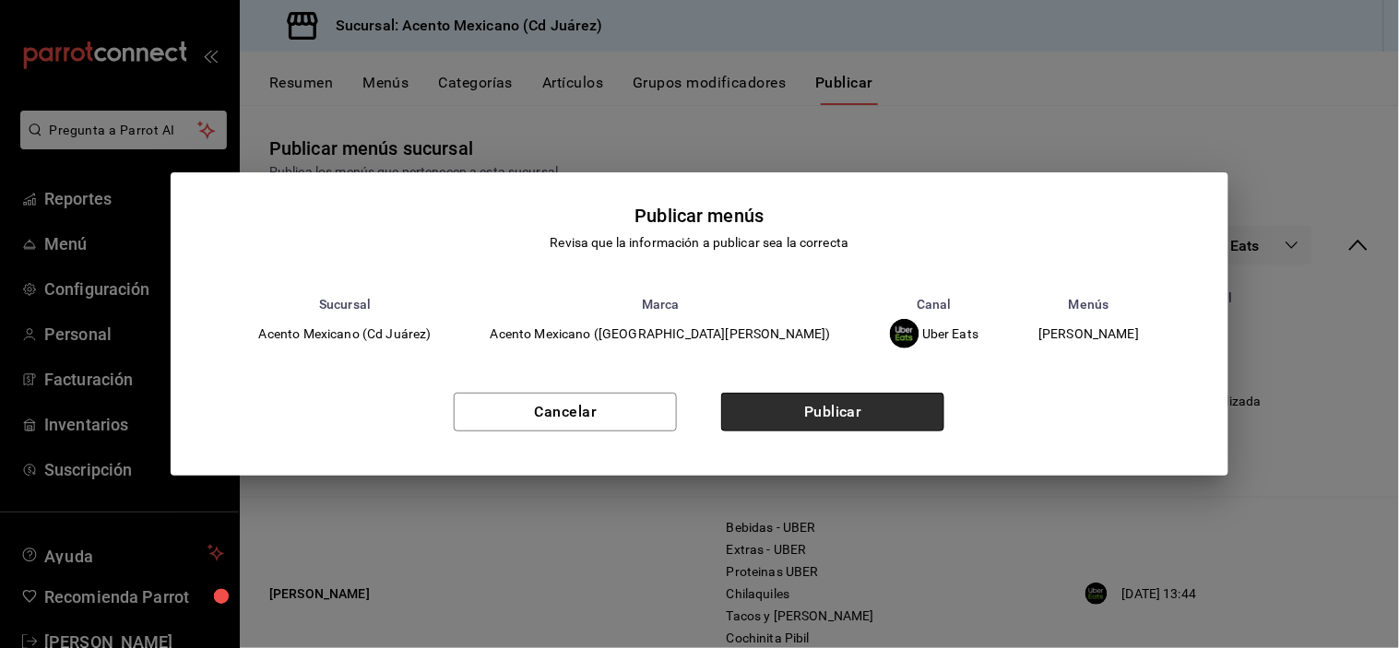
click at [878, 412] on button "Publicar" at bounding box center [832, 412] width 223 height 39
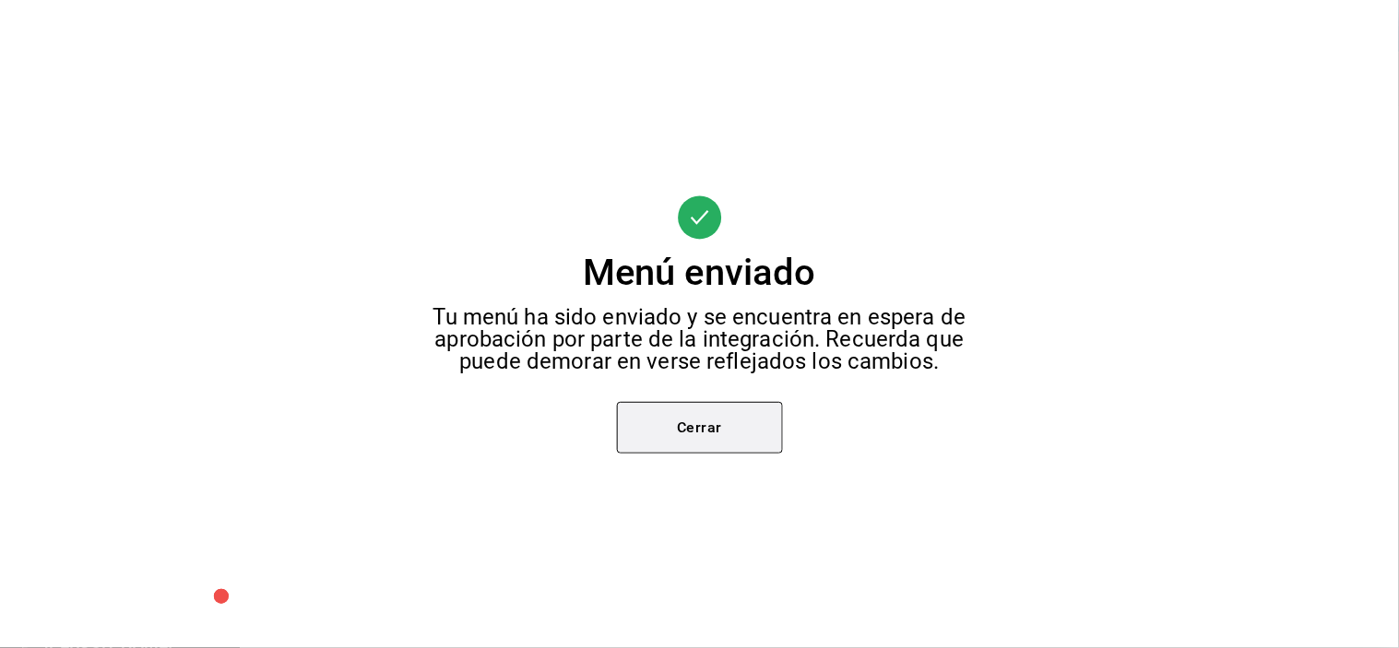
click at [730, 429] on button "Cerrar" at bounding box center [700, 428] width 166 height 52
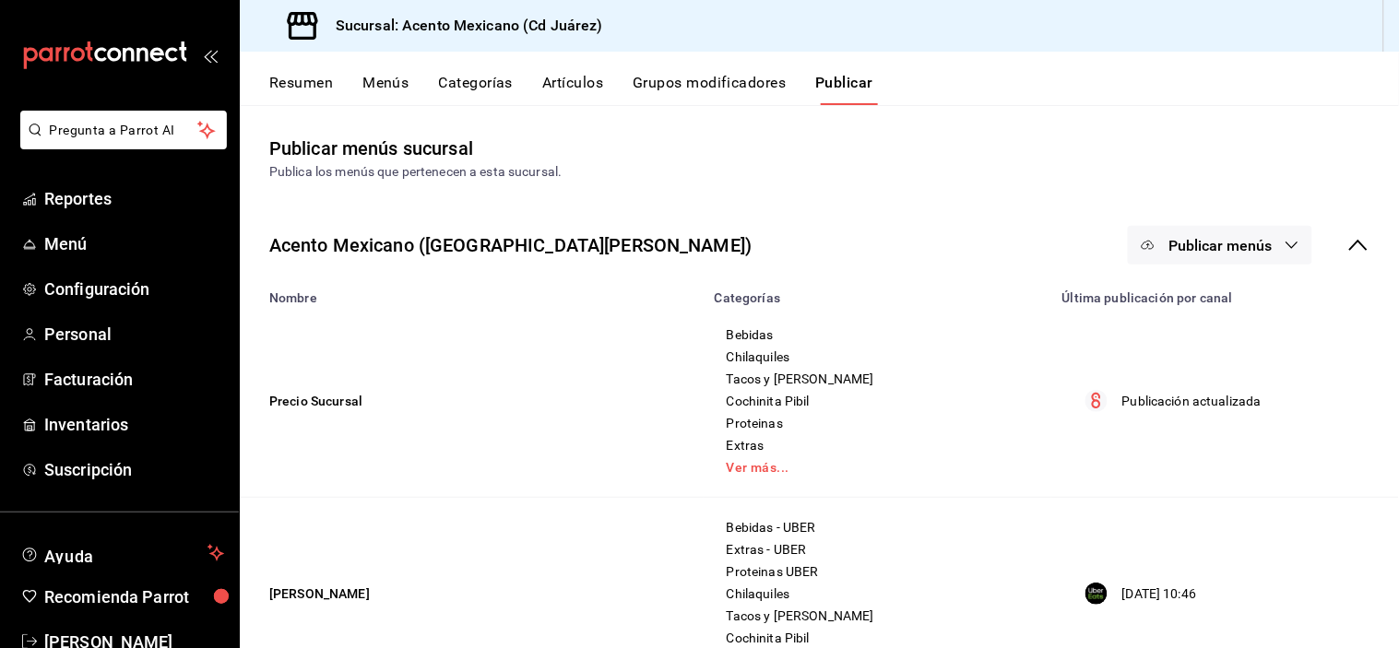
click at [1292, 236] on button "Publicar menús" at bounding box center [1220, 245] width 184 height 39
click at [1247, 293] on li "Punto de venta" at bounding box center [1206, 305] width 170 height 52
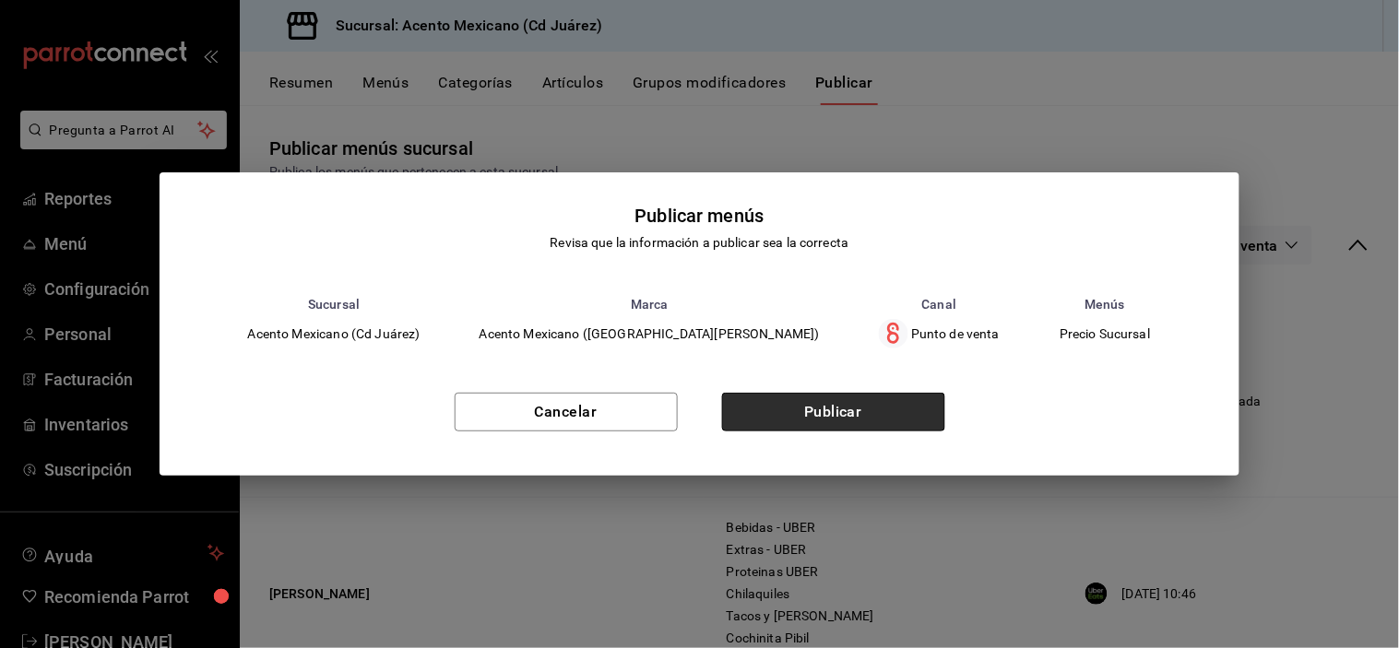
click at [849, 413] on button "Publicar" at bounding box center [833, 412] width 223 height 39
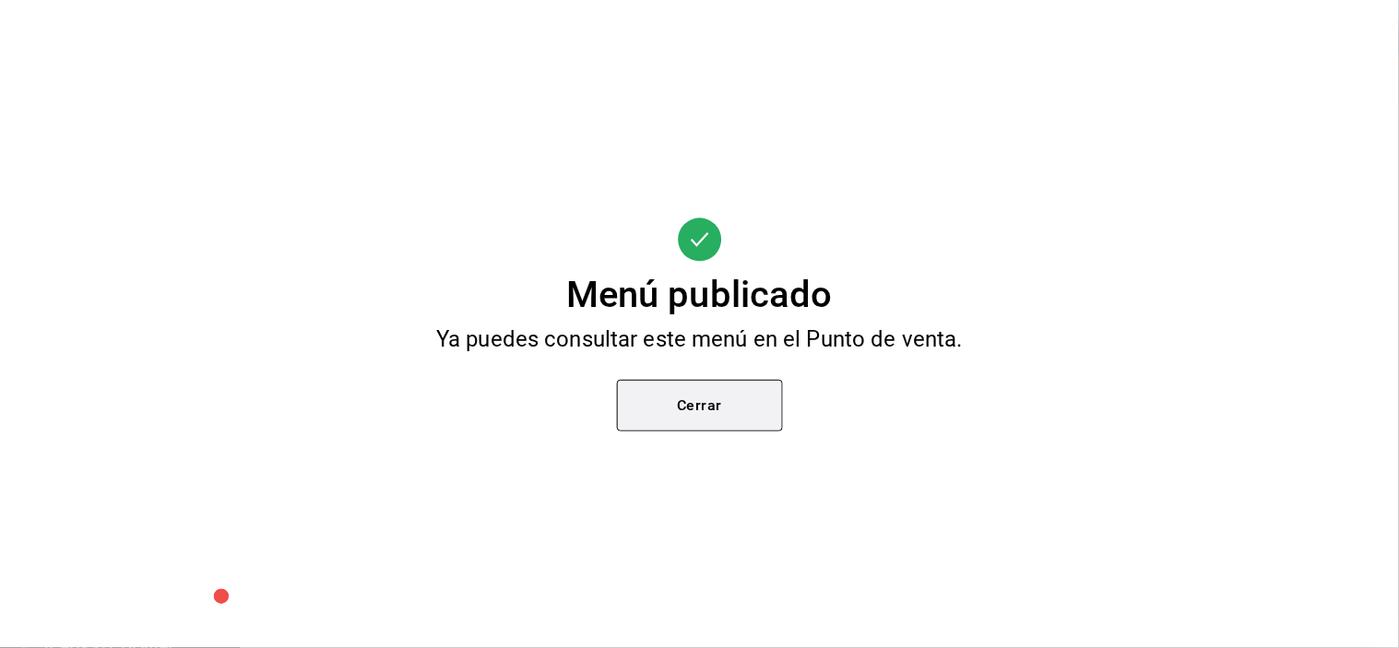
click at [750, 429] on button "Cerrar" at bounding box center [700, 406] width 166 height 52
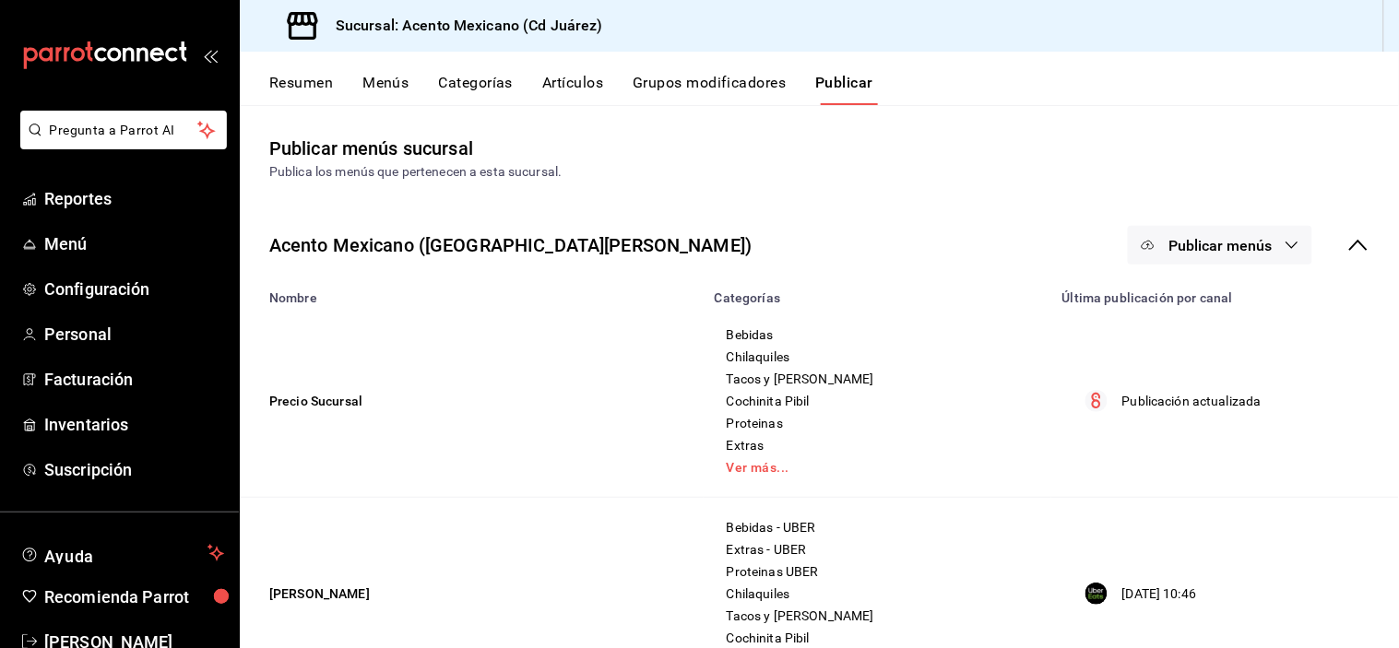
click at [1232, 233] on button "Publicar menús" at bounding box center [1220, 245] width 184 height 39
click at [1158, 370] on div at bounding box center [1162, 357] width 52 height 30
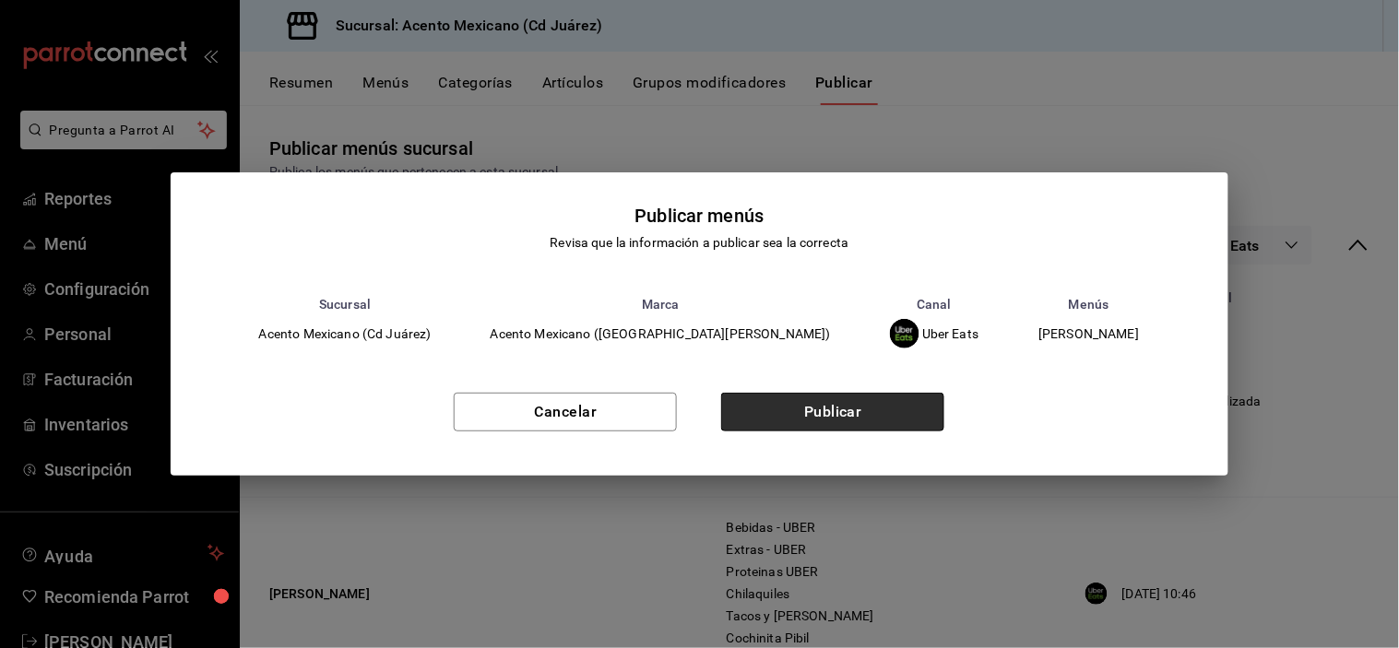
click at [806, 407] on button "Publicar" at bounding box center [832, 412] width 223 height 39
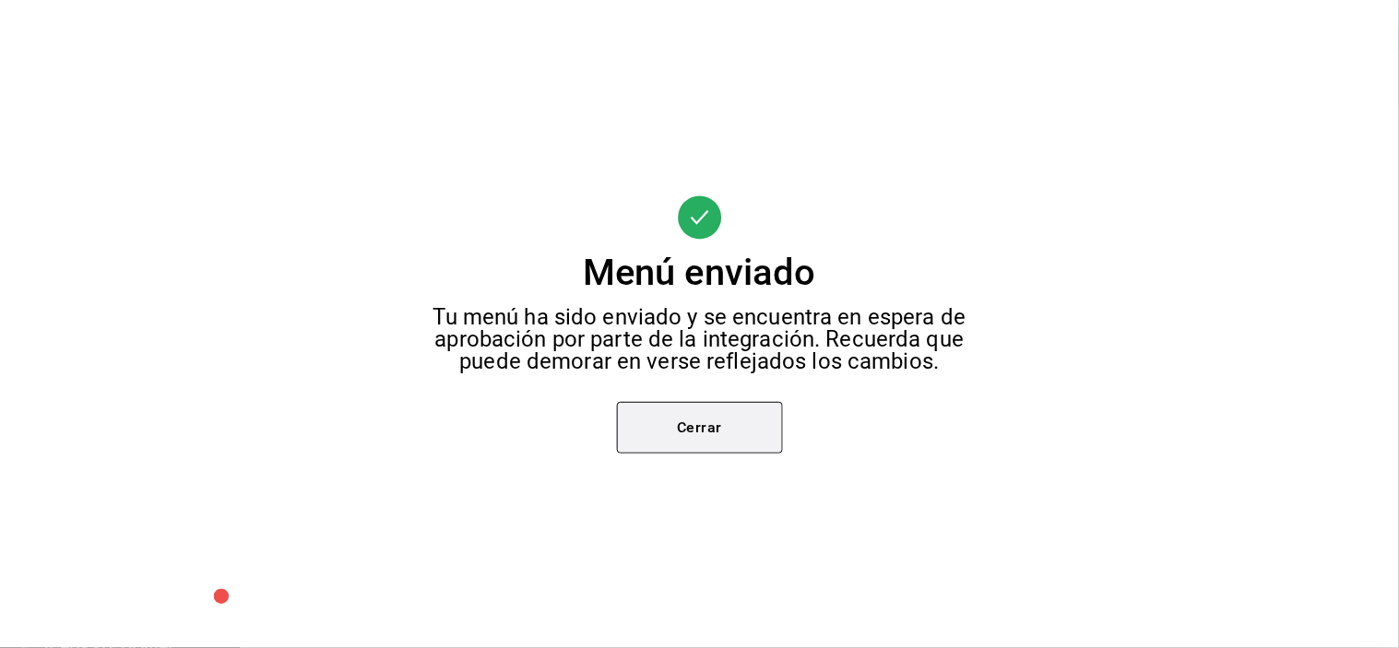
click at [747, 411] on button "Cerrar" at bounding box center [700, 428] width 166 height 52
